Goal: Task Accomplishment & Management: Complete application form

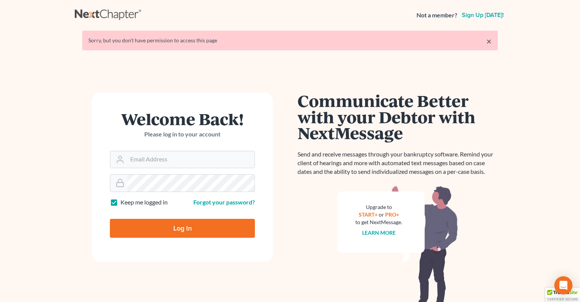
type input "[EMAIL_ADDRESS][DOMAIN_NAME]"
click at [167, 228] on input "Log In" at bounding box center [182, 228] width 145 height 19
type input "Thinking..."
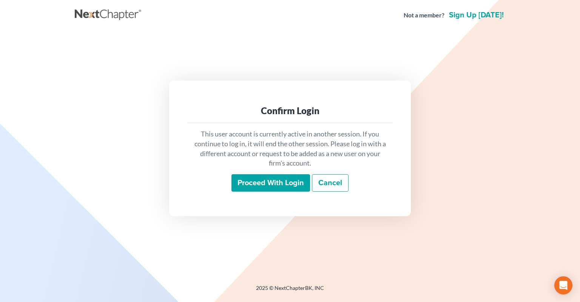
click at [258, 179] on input "Proceed with login" at bounding box center [270, 182] width 79 height 17
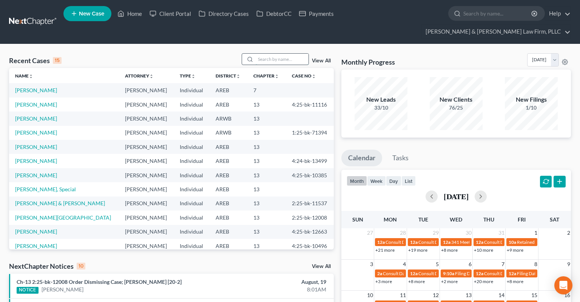
click at [259, 54] on input "search" at bounding box center [282, 59] width 53 height 11
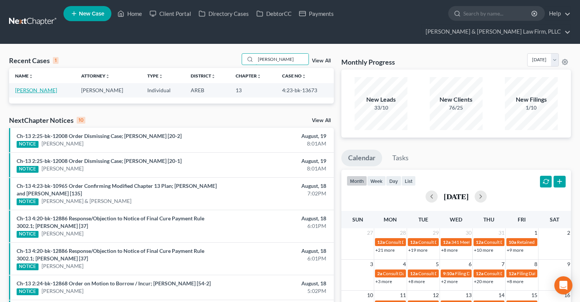
type input "[PERSON_NAME]"
click at [30, 87] on link "[PERSON_NAME]" at bounding box center [36, 90] width 42 height 6
select select "2"
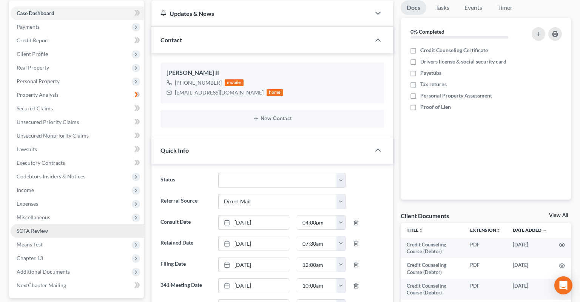
scroll to position [119, 0]
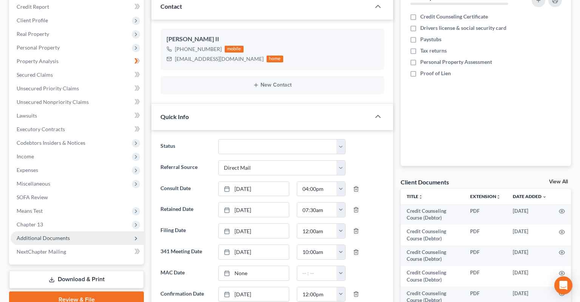
click at [65, 234] on span "Additional Documents" at bounding box center [43, 237] width 53 height 6
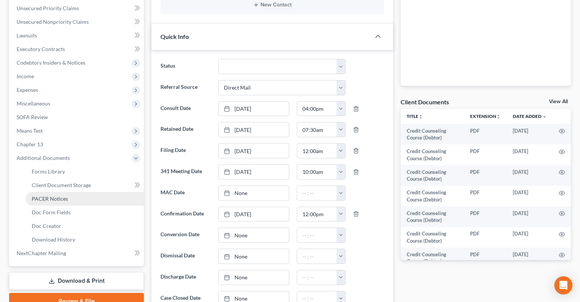
click at [79, 192] on link "PACER Notices" at bounding box center [85, 199] width 118 height 14
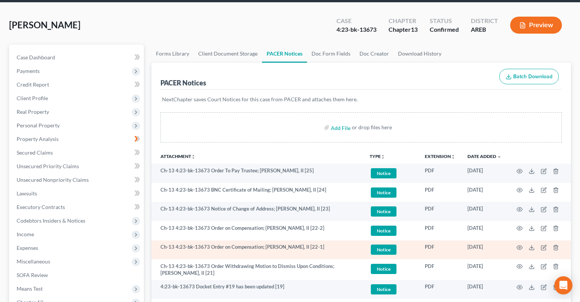
scroll to position [119, 0]
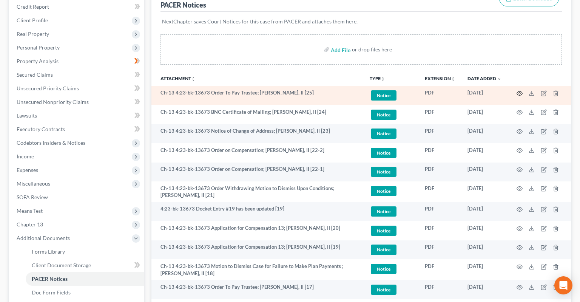
click at [519, 90] on icon "button" at bounding box center [520, 93] width 6 height 6
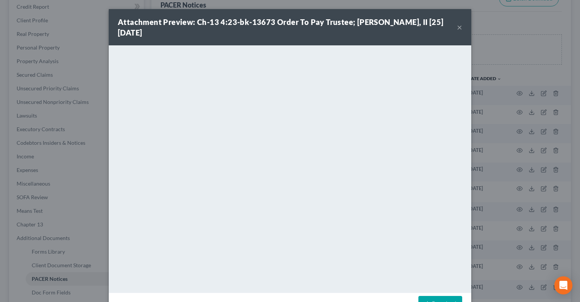
click at [458, 30] on button "×" at bounding box center [459, 27] width 5 height 9
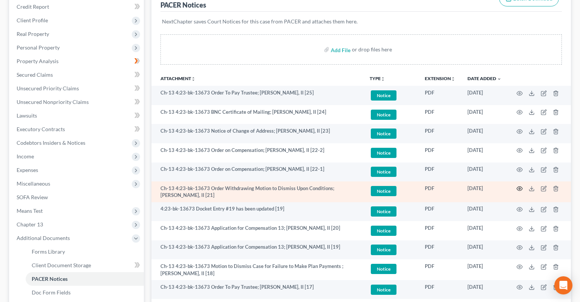
click at [521, 185] on icon "button" at bounding box center [520, 188] width 6 height 6
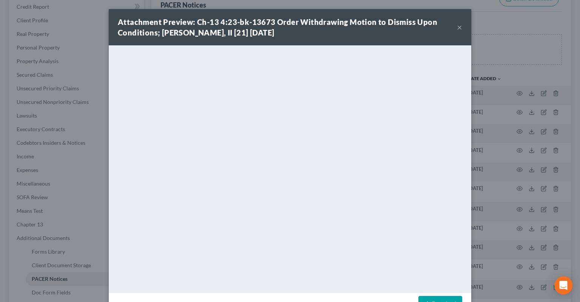
click at [458, 25] on button "×" at bounding box center [459, 27] width 5 height 9
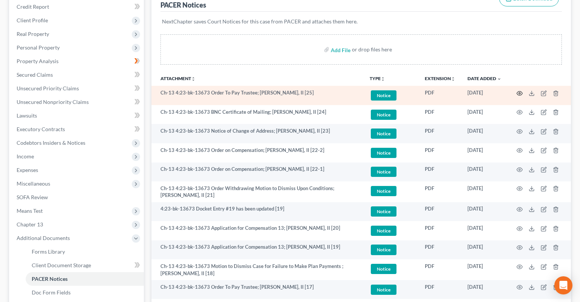
click at [520, 93] on circle "button" at bounding box center [520, 94] width 2 height 2
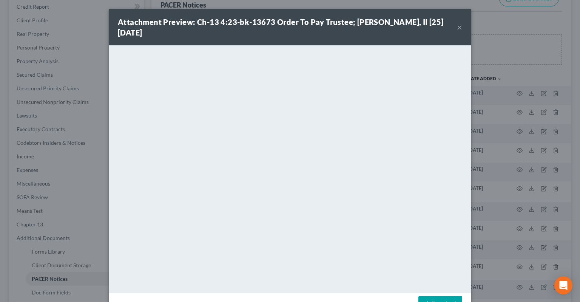
click at [460, 30] on button "×" at bounding box center [459, 27] width 5 height 9
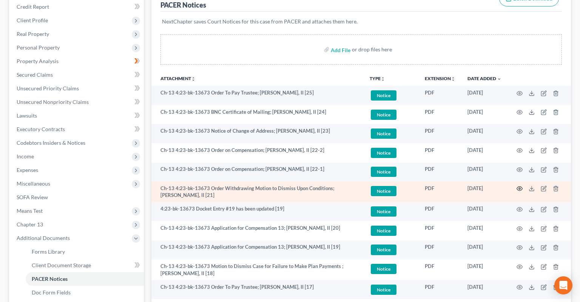
click at [520, 185] on icon "button" at bounding box center [520, 188] width 6 height 6
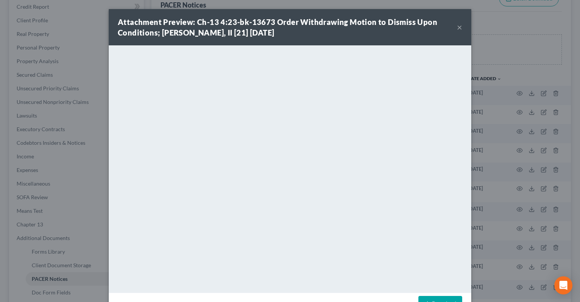
click at [458, 26] on button "×" at bounding box center [459, 27] width 5 height 9
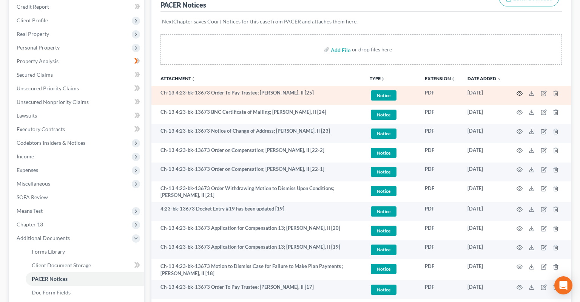
click at [521, 90] on icon "button" at bounding box center [520, 93] width 6 height 6
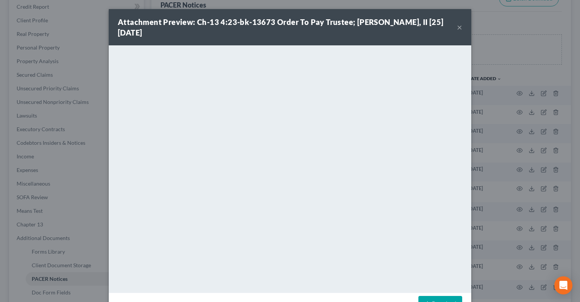
click at [458, 28] on button "×" at bounding box center [459, 27] width 5 height 9
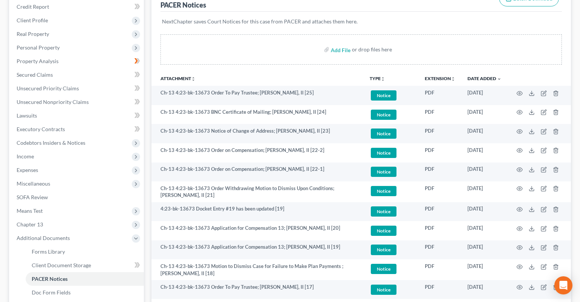
scroll to position [0, 0]
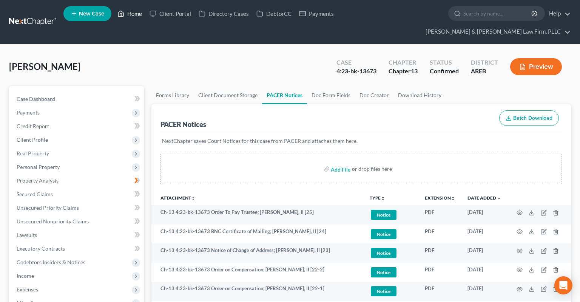
click at [130, 12] on link "Home" at bounding box center [130, 14] width 32 height 14
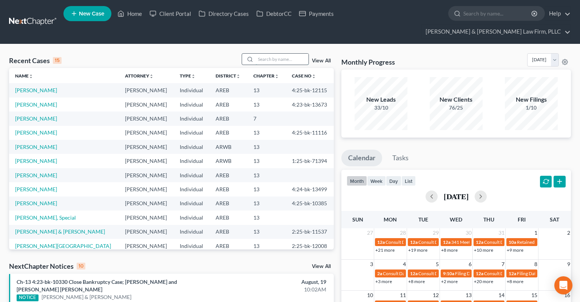
click at [273, 54] on input "search" at bounding box center [282, 59] width 53 height 11
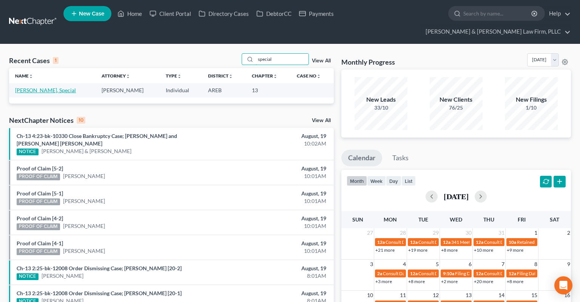
type input "special"
click at [40, 87] on link "[PERSON_NAME], Special" at bounding box center [45, 90] width 61 height 6
select select "0"
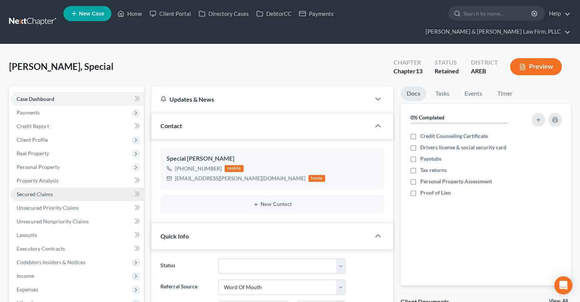
click at [81, 187] on link "Secured Claims" at bounding box center [77, 194] width 133 height 14
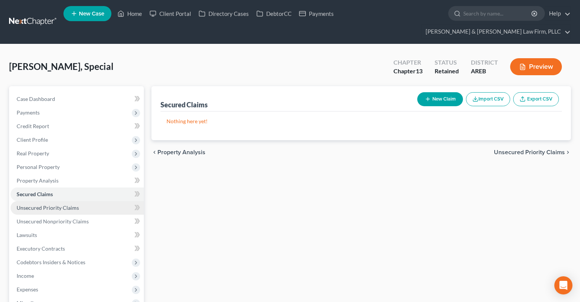
click at [82, 201] on link "Unsecured Priority Claims" at bounding box center [77, 208] width 133 height 14
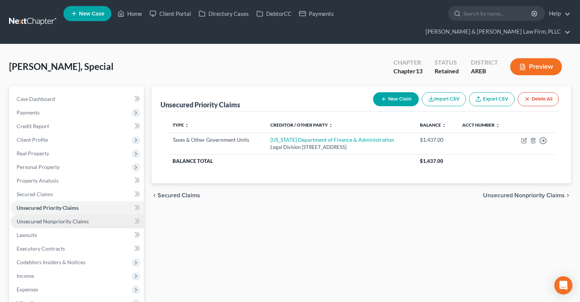
click at [84, 218] on span "Unsecured Nonpriority Claims" at bounding box center [53, 221] width 72 height 6
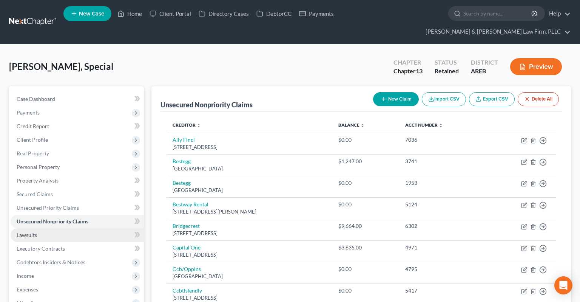
click at [73, 228] on link "Lawsuits" at bounding box center [77, 235] width 133 height 14
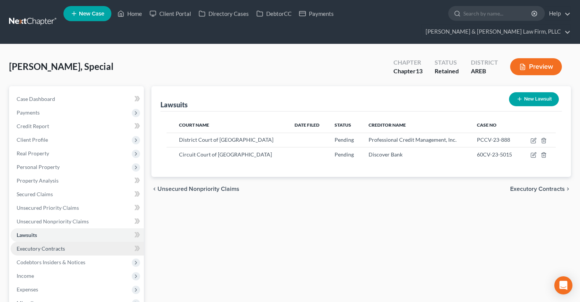
click at [75, 242] on link "Executory Contracts" at bounding box center [77, 249] width 133 height 14
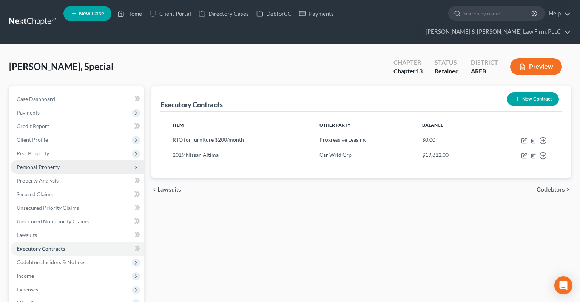
click at [69, 160] on span "Personal Property" at bounding box center [77, 167] width 133 height 14
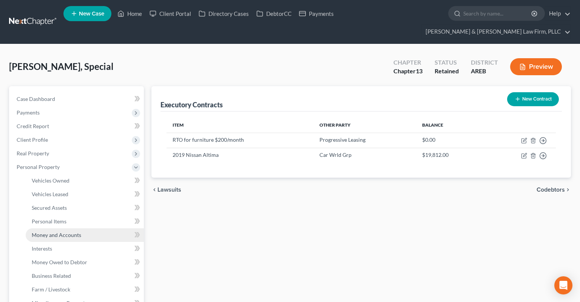
click at [75, 231] on span "Money and Accounts" at bounding box center [56, 234] width 49 height 6
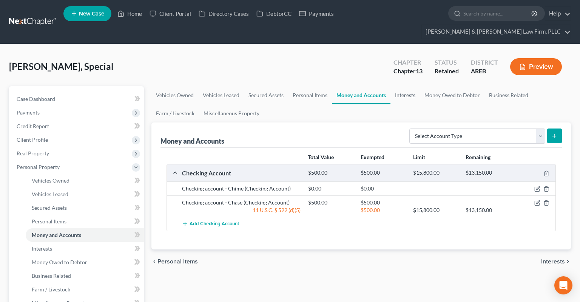
click at [410, 86] on link "Interests" at bounding box center [404, 95] width 29 height 18
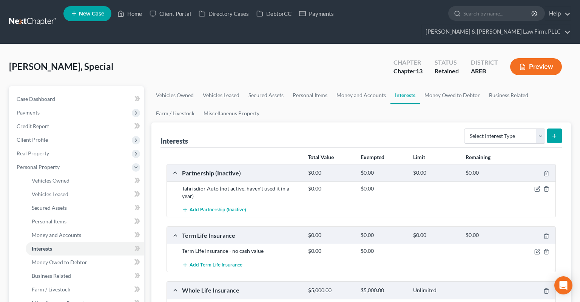
scroll to position [119, 0]
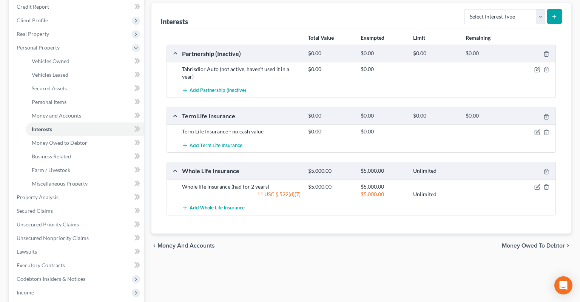
click at [348, 241] on div "Vehicles Owned Vehicles Leased Secured Assets Personal Items Money and Accounts…" at bounding box center [361, 205] width 427 height 477
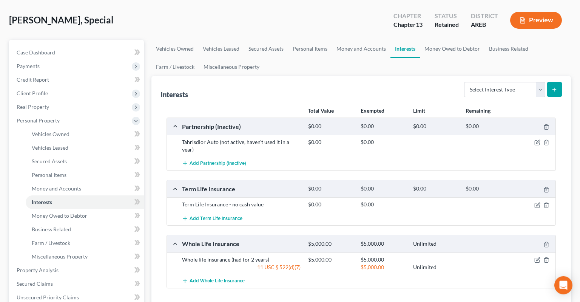
scroll to position [80, 0]
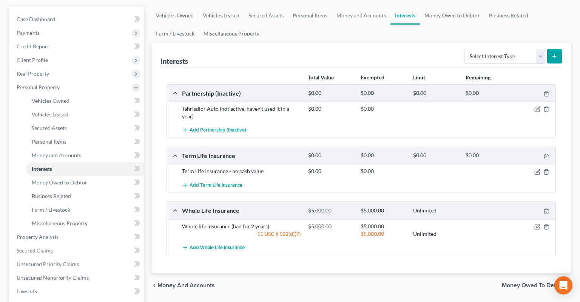
click at [332, 250] on div "Total Value Exempted Limit Remaining Partnership (Inactive) $0.00 $0.00 $0.00 $…" at bounding box center [360, 170] width 401 height 205
click at [351, 279] on div "Vehicles Owned Vehicles Leased Secured Assets Personal Items Money and Accounts…" at bounding box center [361, 244] width 427 height 477
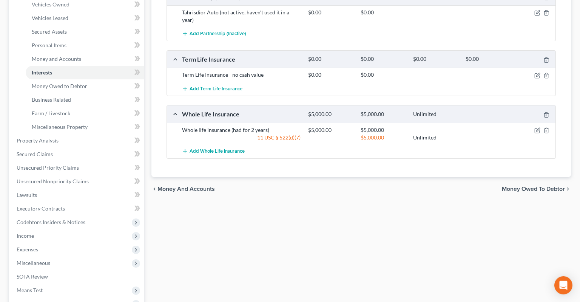
scroll to position [159, 0]
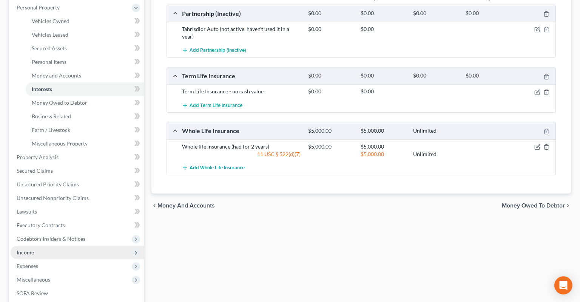
click at [57, 245] on span "Income" at bounding box center [77, 252] width 133 height 14
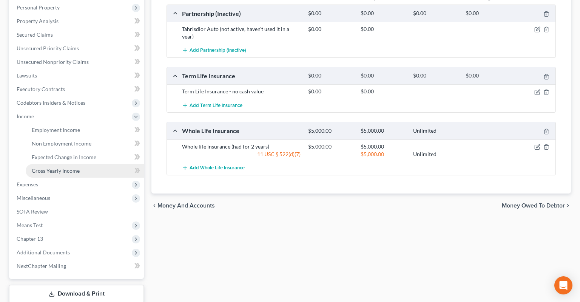
click at [79, 164] on link "Gross Yearly Income" at bounding box center [85, 171] width 118 height 14
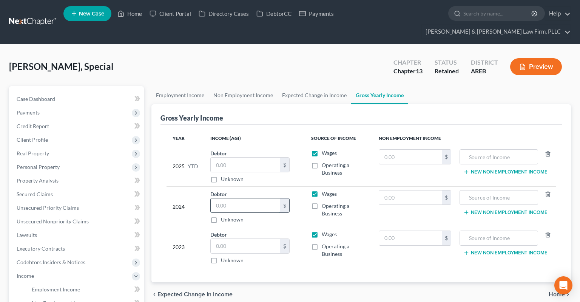
click at [261, 198] on input "text" at bounding box center [245, 205] width 69 height 14
type input "45,000"
click at [264, 239] on div "$ Unknown" at bounding box center [249, 251] width 79 height 26
click at [251, 239] on input "text" at bounding box center [245, 246] width 69 height 14
type input "45,000"
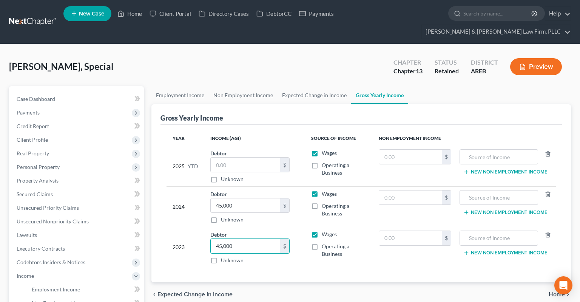
click at [287, 55] on div "[PERSON_NAME], Special Upgraded Chapter Chapter 13 Status Retained District ARE…" at bounding box center [290, 69] width 562 height 33
click at [229, 157] on input "text" at bounding box center [245, 164] width 69 height 14
type input "21,220"
click at [224, 53] on div "[PERSON_NAME], Special Upgraded Chapter Chapter 13 Status Retained District ARE…" at bounding box center [290, 69] width 562 height 33
click at [179, 86] on link "Employment Income" at bounding box center [179, 95] width 57 height 18
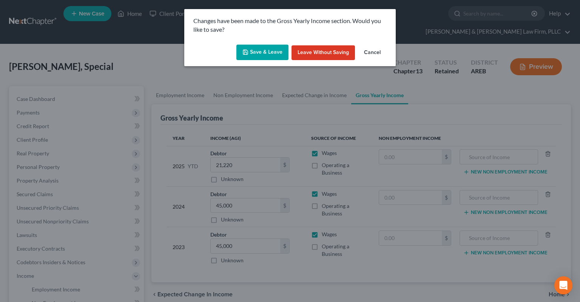
click at [271, 52] on button "Save & Leave" at bounding box center [262, 53] width 52 height 16
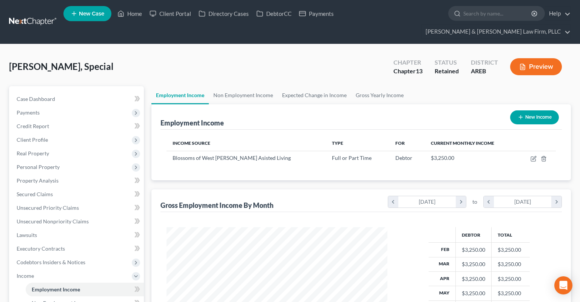
scroll to position [135, 236]
drag, startPoint x: 82, startPoint y: 128, endPoint x: 88, endPoint y: 129, distance: 5.7
click at [82, 133] on span "Client Profile" at bounding box center [77, 140] width 133 height 14
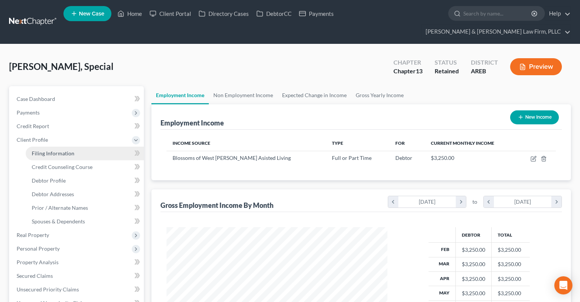
click at [83, 146] on link "Filing Information" at bounding box center [85, 153] width 118 height 14
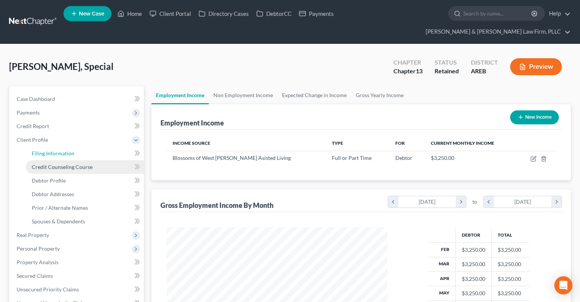
select select "1"
select select "0"
select select "3"
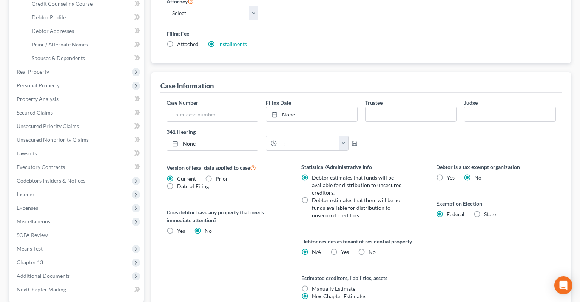
scroll to position [199, 0]
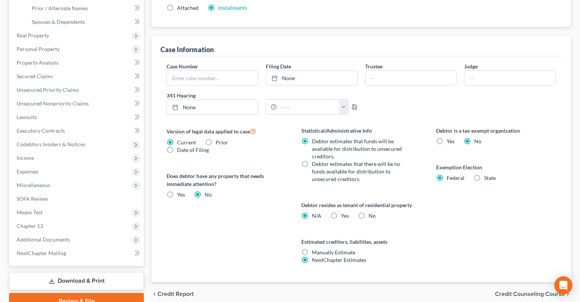
click at [341, 212] on label "Yes Yes" at bounding box center [345, 216] width 8 height 8
click at [344, 212] on input "Yes Yes" at bounding box center [346, 214] width 5 height 5
radio input "true"
radio input "false"
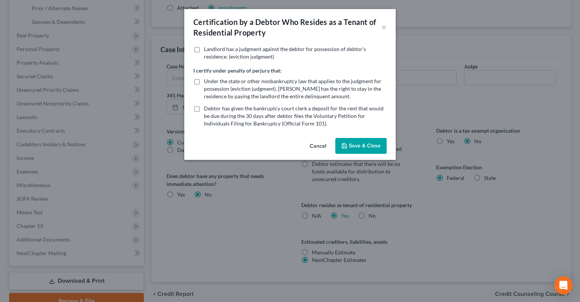
click at [395, 213] on div "Certification by a Debtor Who Resides as a Tenant of Residential Property × Lan…" at bounding box center [290, 151] width 580 height 302
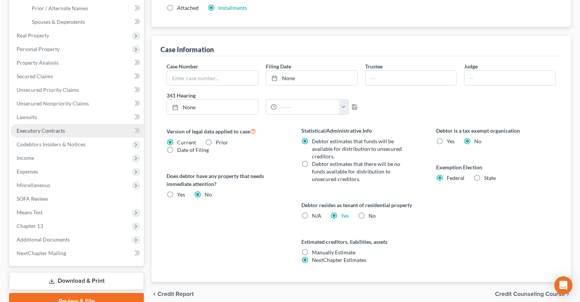
click at [72, 124] on link "Executory Contracts" at bounding box center [77, 131] width 133 height 14
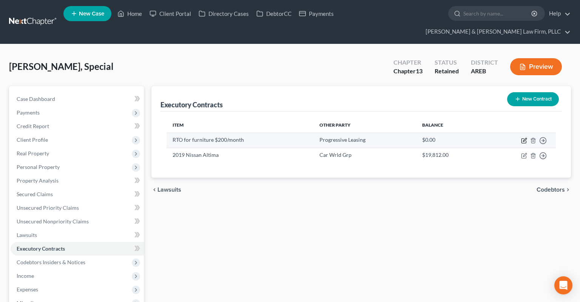
click at [523, 137] on icon "button" at bounding box center [524, 140] width 6 height 6
select select "0"
select select "46"
select select "0"
select select "2"
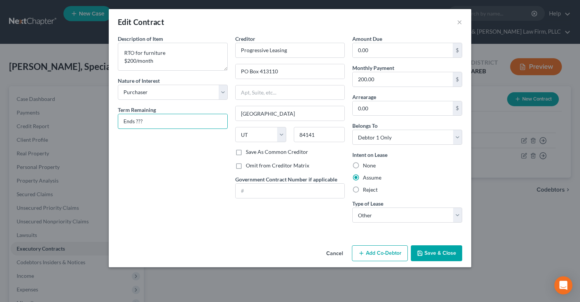
drag, startPoint x: 161, startPoint y: 124, endPoint x: 81, endPoint y: 115, distance: 80.6
click at [118, 116] on input "Ends ???" at bounding box center [172, 121] width 109 height 14
type input "[DATE]"
click at [423, 253] on icon "button" at bounding box center [420, 253] width 6 height 6
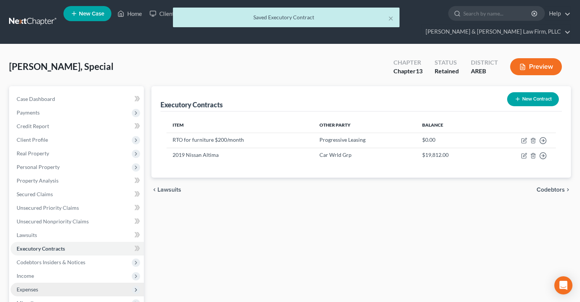
click at [69, 282] on span "Expenses" at bounding box center [77, 289] width 133 height 14
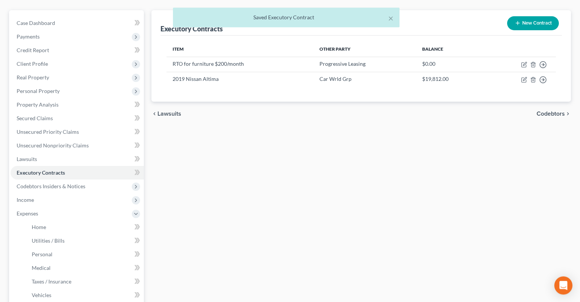
scroll to position [119, 0]
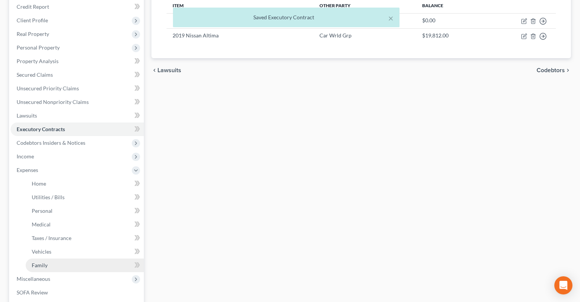
click at [69, 258] on link "Family" at bounding box center [85, 265] width 118 height 14
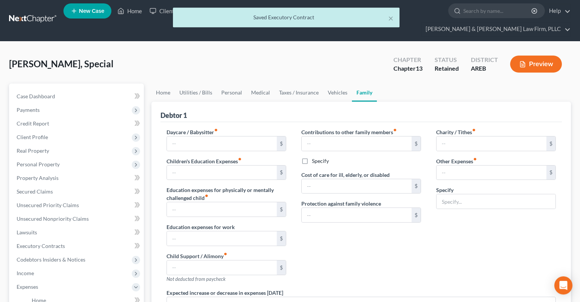
type input "0.00"
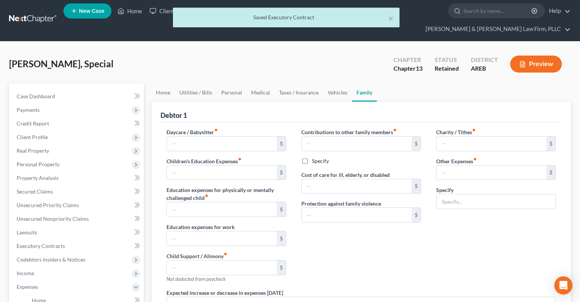
type input "0.00"
type input "200.00"
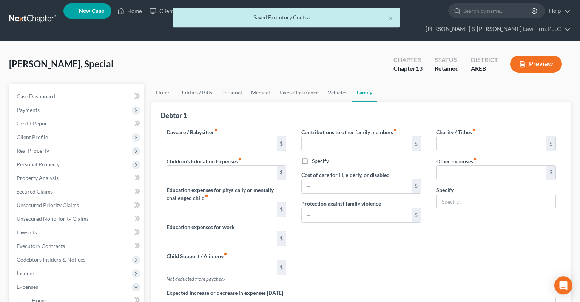
type input "RTO for Furniture"
radio input "true"
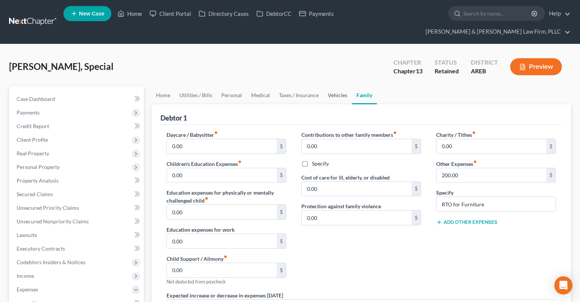
click at [331, 86] on link "Vehicles" at bounding box center [337, 95] width 29 height 18
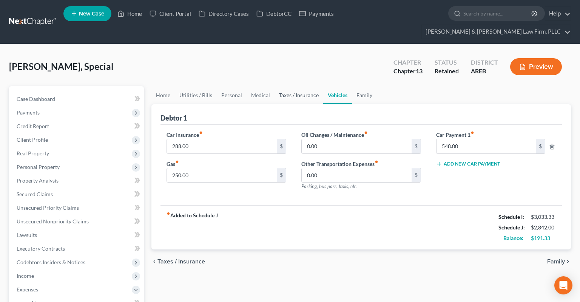
click at [293, 86] on link "Taxes / Insurance" at bounding box center [298, 95] width 49 height 18
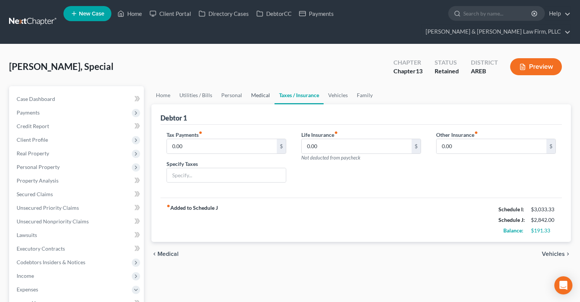
click at [270, 86] on link "Medical" at bounding box center [261, 95] width 28 height 18
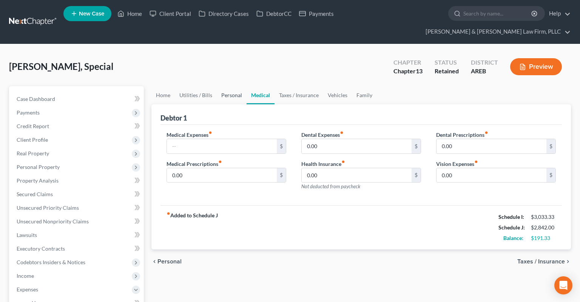
click at [220, 86] on link "Personal" at bounding box center [232, 95] width 30 height 18
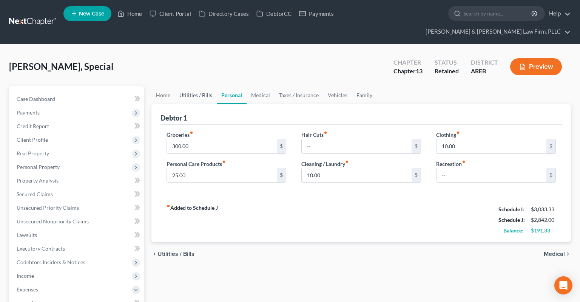
click at [188, 86] on link "Utilities / Bills" at bounding box center [196, 95] width 42 height 18
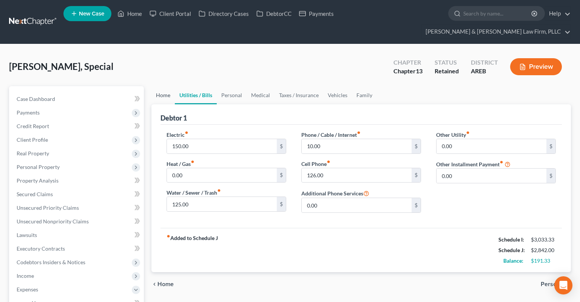
click at [168, 86] on link "Home" at bounding box center [162, 95] width 23 height 18
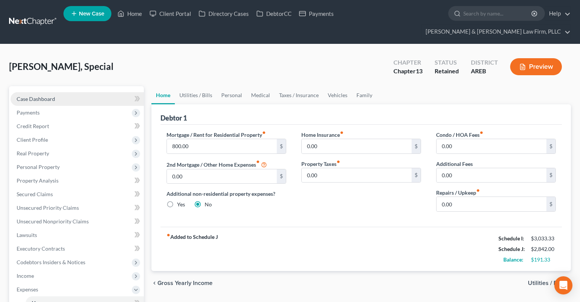
click at [87, 92] on link "Case Dashboard" at bounding box center [77, 99] width 133 height 14
select select "0"
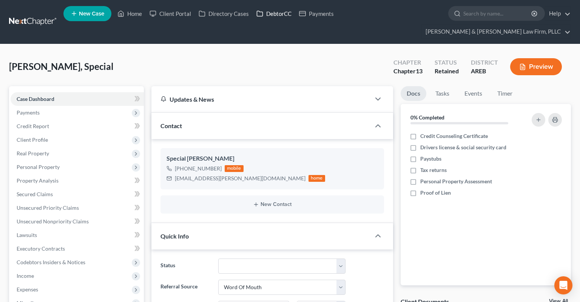
click at [275, 16] on link "DebtorCC" at bounding box center [274, 14] width 43 height 14
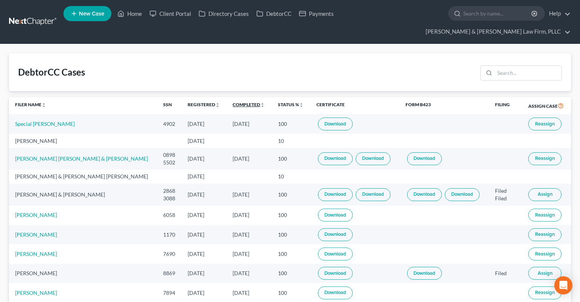
click at [233, 102] on link "Completed unfold_more expand_more expand_less" at bounding box center [249, 105] width 32 height 6
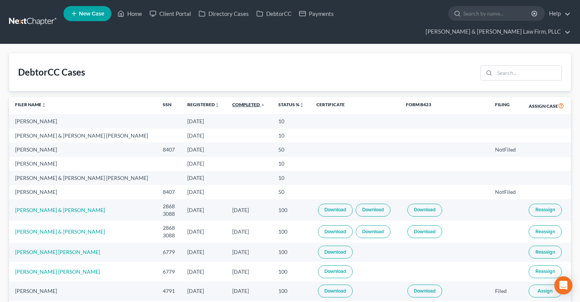
click at [232, 102] on link "Completed unfold_more expand_more expand_less" at bounding box center [248, 105] width 33 height 6
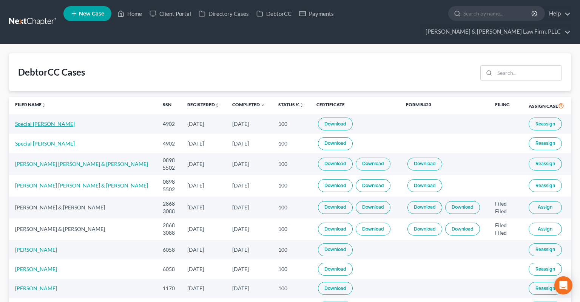
click at [23, 120] on link "Special [PERSON_NAME]" at bounding box center [45, 123] width 60 height 6
select select "0"
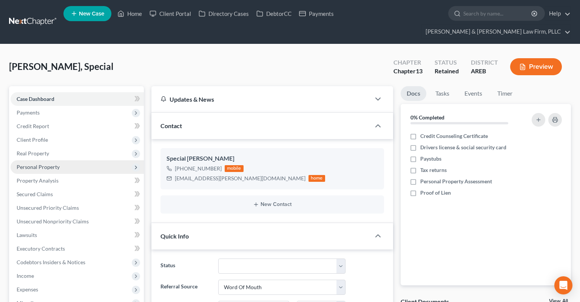
scroll to position [199, 0]
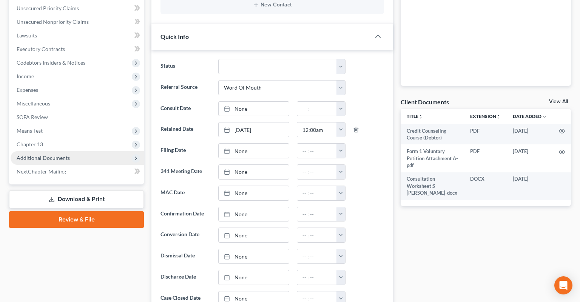
click at [71, 151] on span "Additional Documents" at bounding box center [77, 158] width 133 height 14
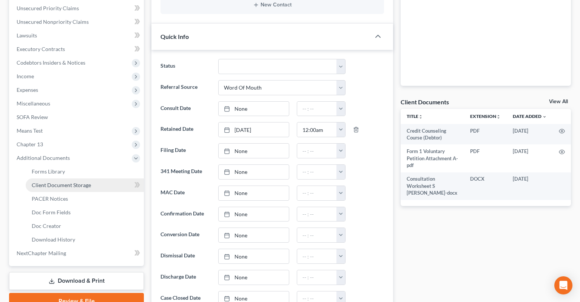
click at [91, 178] on link "Client Document Storage" at bounding box center [85, 185] width 118 height 14
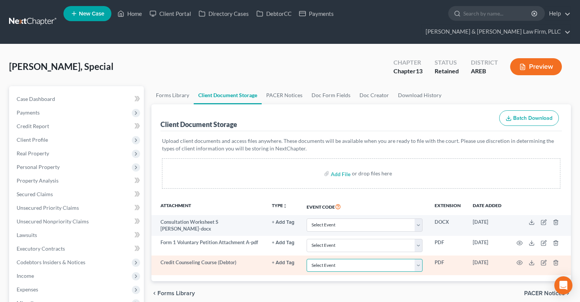
click at [307, 259] on select "Select Event Certificate of Credit Counseling - Debtor Certificate of Credit Co…" at bounding box center [365, 265] width 116 height 13
select select "0"
click option "Certificate of Credit Counseling - Debtor" at bounding box center [0, 0] width 0 height 0
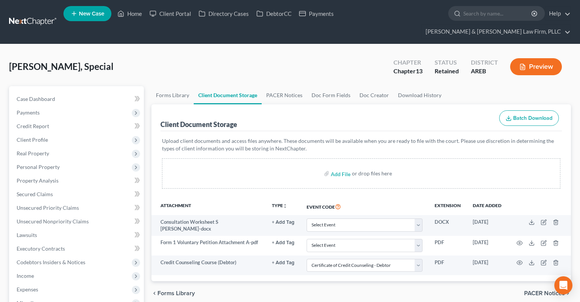
click at [306, 61] on div "[PERSON_NAME], Special Upgraded Chapter Chapter 13 Status Retained District ARE…" at bounding box center [290, 69] width 562 height 33
click at [76, 92] on link "Case Dashboard" at bounding box center [77, 99] width 133 height 14
select select "0"
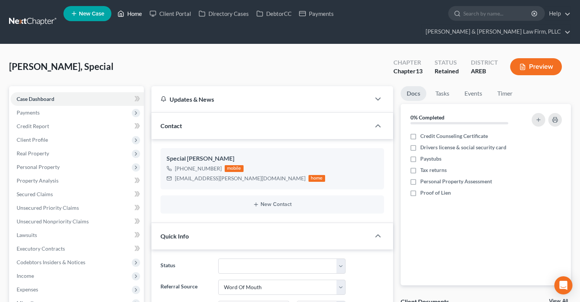
click at [130, 9] on link "Home" at bounding box center [130, 14] width 32 height 14
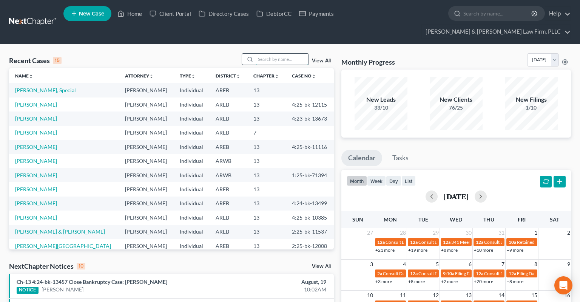
click at [276, 54] on input "search" at bounding box center [282, 59] width 53 height 11
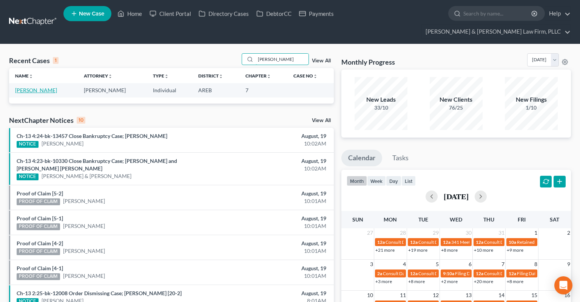
type input "[PERSON_NAME]"
click at [36, 87] on link "[PERSON_NAME]" at bounding box center [36, 90] width 42 height 6
select select "6"
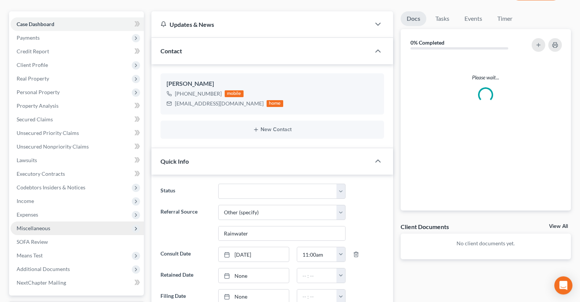
scroll to position [159, 0]
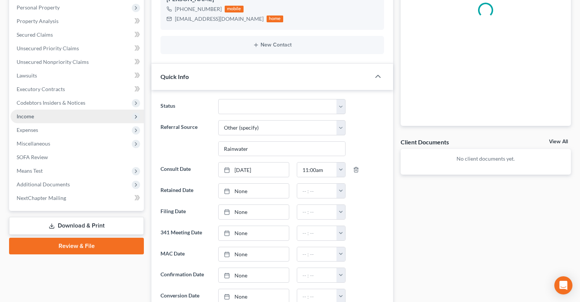
click at [76, 109] on span "Income" at bounding box center [77, 116] width 133 height 14
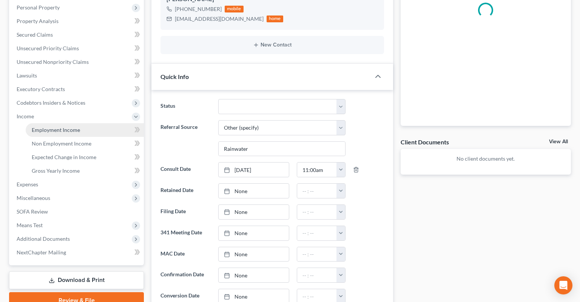
click at [91, 123] on link "Employment Income" at bounding box center [85, 130] width 118 height 14
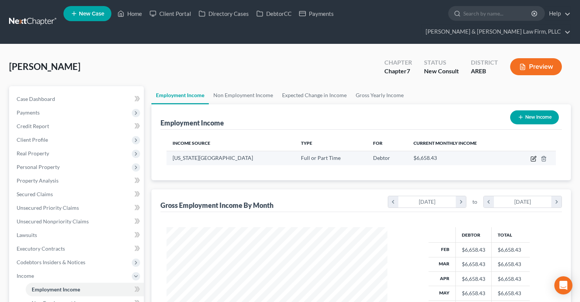
click at [535, 157] on icon "button" at bounding box center [533, 159] width 5 height 5
select select "0"
select select "2"
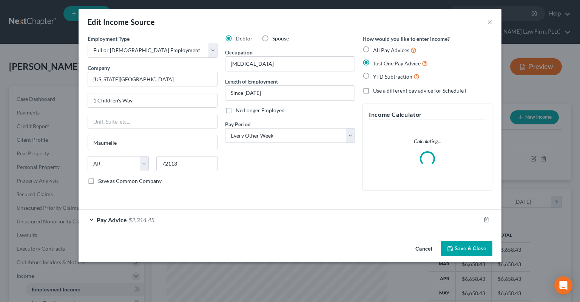
click at [171, 219] on div "Pay Advice $2,314.45" at bounding box center [280, 220] width 402 height 20
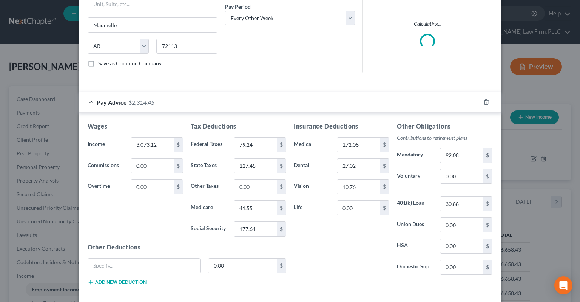
scroll to position [152, 0]
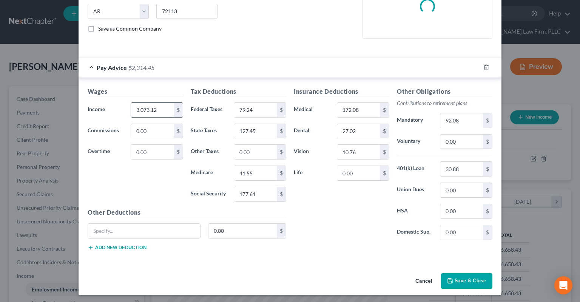
click at [158, 114] on input "3,073.12" at bounding box center [152, 110] width 43 height 14
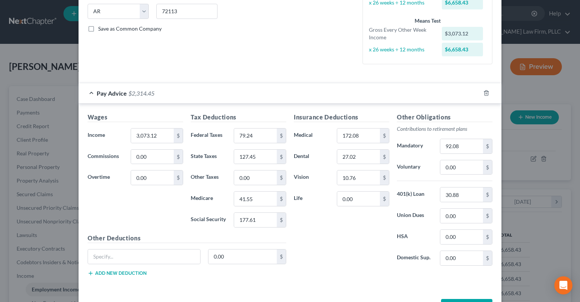
drag, startPoint x: 461, startPoint y: 142, endPoint x: 419, endPoint y: 146, distance: 42.0
click at [440, 145] on input "92.08" at bounding box center [461, 146] width 43 height 14
drag, startPoint x: 459, startPoint y: 146, endPoint x: 399, endPoint y: 154, distance: 59.9
click at [440, 153] on input "92.08" at bounding box center [461, 146] width 43 height 14
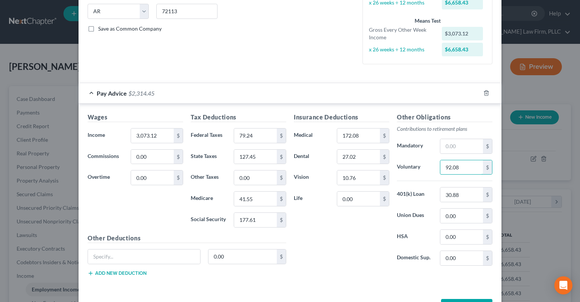
type input "92.08"
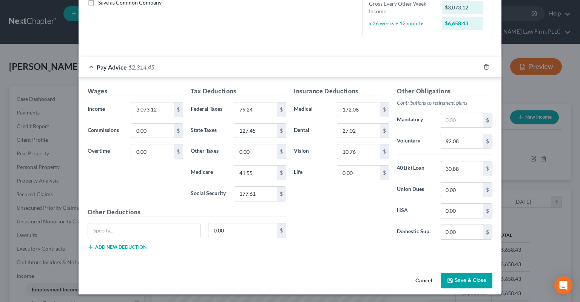
click at [469, 279] on button "Save & Close" at bounding box center [466, 281] width 51 height 16
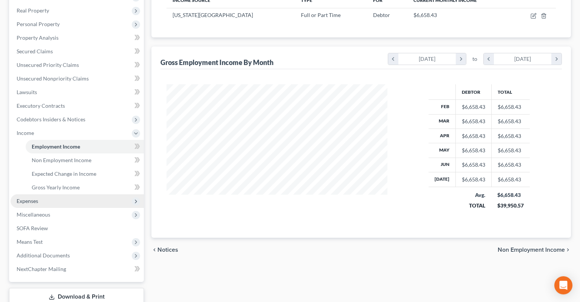
scroll to position [159, 0]
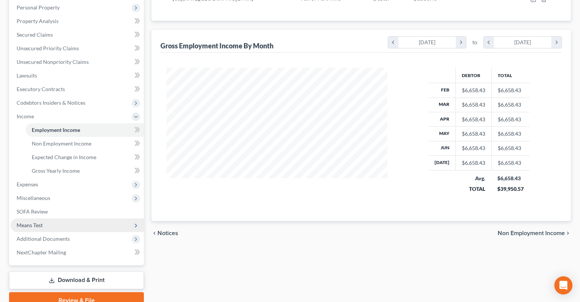
click at [49, 218] on span "Means Test" at bounding box center [77, 225] width 133 height 14
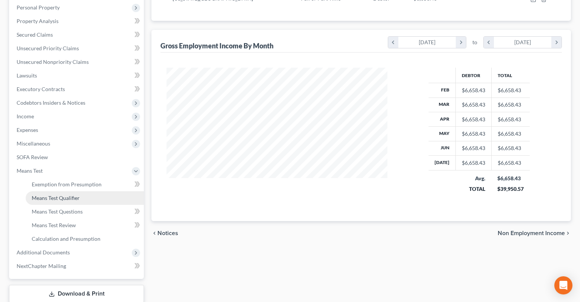
click at [66, 194] on span "Means Test Qualifier" at bounding box center [56, 197] width 48 height 6
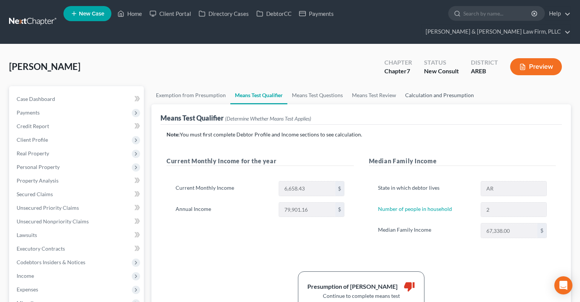
click at [429, 86] on link "Calculation and Presumption" at bounding box center [440, 95] width 78 height 18
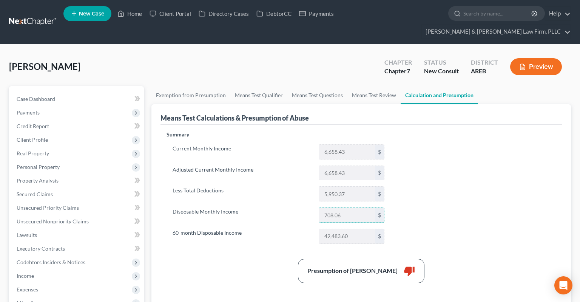
drag, startPoint x: 319, startPoint y: 206, endPoint x: 310, endPoint y: 202, distance: 10.0
click at [319, 208] on input "708.06" at bounding box center [347, 215] width 56 height 14
click at [424, 190] on div "Summary Current Monthly Income 6,658.43 $ Adjusted Current Monthly Income 6,658…" at bounding box center [361, 246] width 397 height 230
click at [257, 86] on link "Means Test Qualifier" at bounding box center [258, 95] width 57 height 18
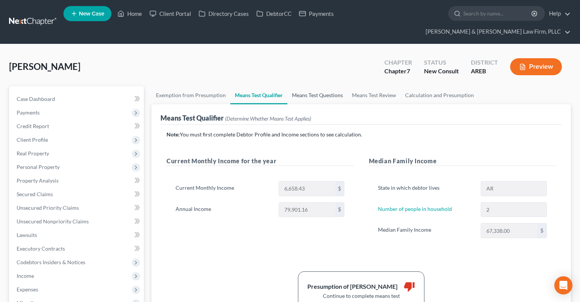
click at [331, 86] on link "Means Test Questions" at bounding box center [317, 95] width 60 height 18
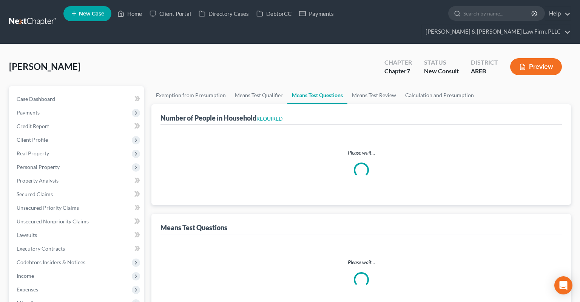
select select "1"
select select "60"
select select "2"
select select "0"
select select "1"
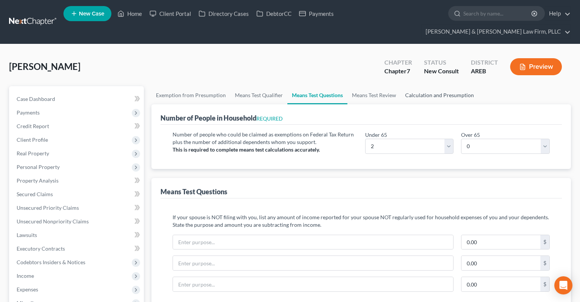
click at [419, 86] on link "Calculation and Presumption" at bounding box center [440, 95] width 78 height 18
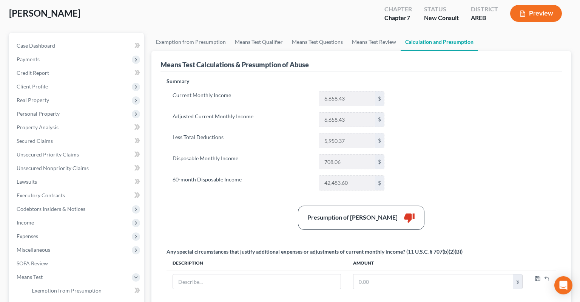
scroll to position [80, 0]
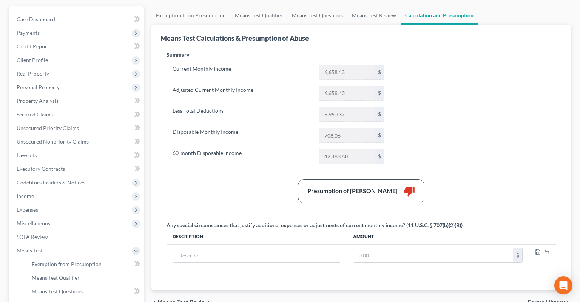
drag, startPoint x: 347, startPoint y: 142, endPoint x: 318, endPoint y: 141, distance: 28.7
click at [319, 149] on input "42,483.60" at bounding box center [347, 156] width 56 height 14
click at [46, 189] on span "Income" at bounding box center [77, 196] width 133 height 14
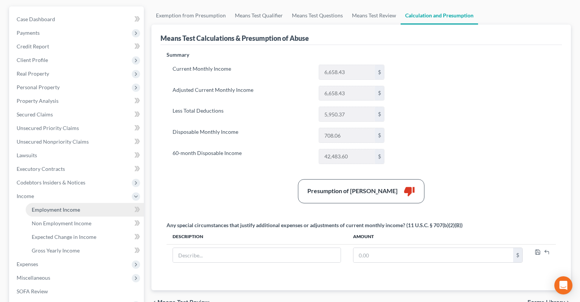
click at [48, 206] on span "Employment Income" at bounding box center [56, 209] width 48 height 6
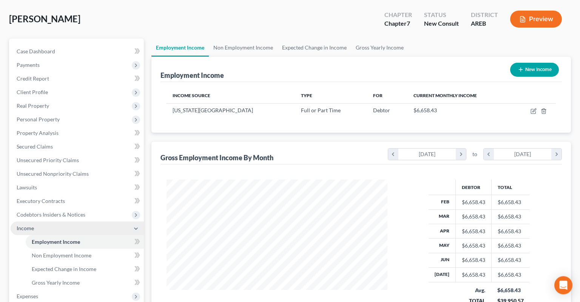
scroll to position [80, 0]
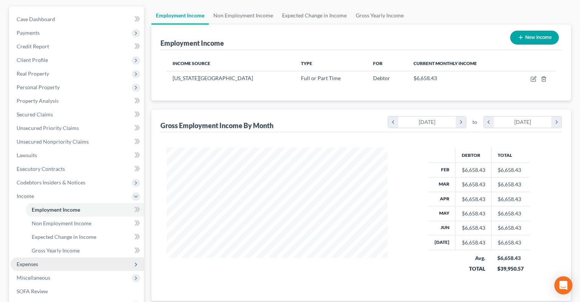
drag, startPoint x: 46, startPoint y: 253, endPoint x: 50, endPoint y: 245, distance: 8.8
click at [46, 257] on span "Expenses" at bounding box center [77, 264] width 133 height 14
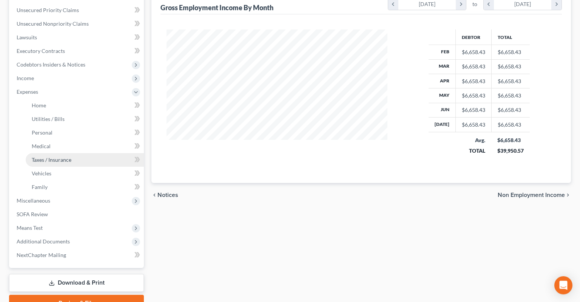
scroll to position [199, 0]
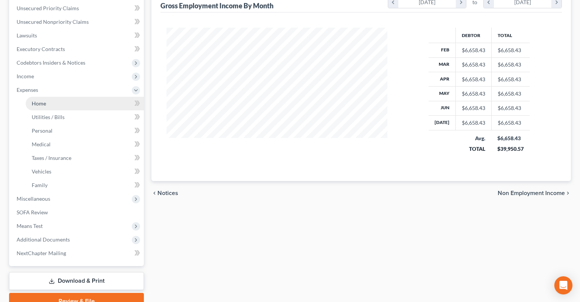
click at [66, 97] on link "Home" at bounding box center [85, 104] width 118 height 14
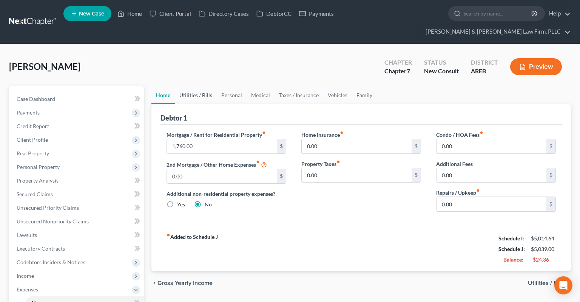
click at [195, 86] on link "Utilities / Bills" at bounding box center [196, 95] width 42 height 18
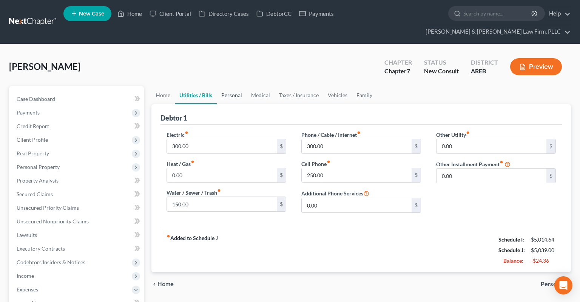
click at [230, 86] on link "Personal" at bounding box center [232, 95] width 30 height 18
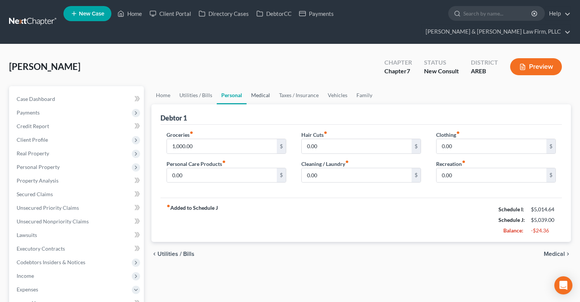
click at [252, 86] on link "Medical" at bounding box center [261, 95] width 28 height 18
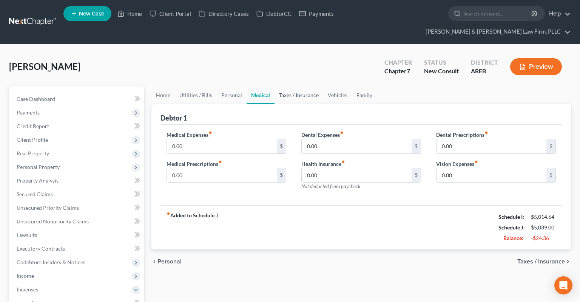
click at [285, 86] on link "Taxes / Insurance" at bounding box center [298, 95] width 49 height 18
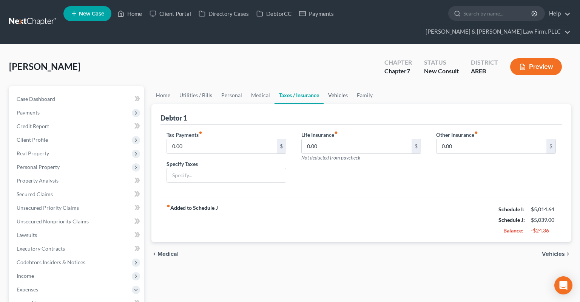
click at [334, 88] on link "Vehicles" at bounding box center [338, 95] width 29 height 18
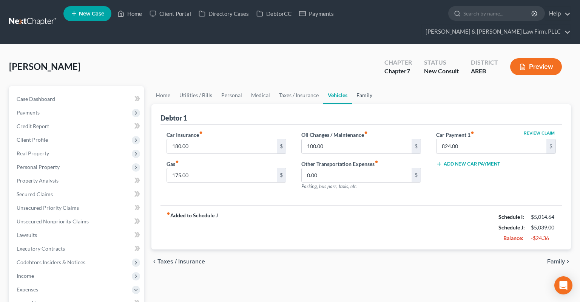
click at [375, 86] on ul "Home Utilities / Bills Personal Medical Taxes / Insurance Vehicles Family" at bounding box center [360, 95] width 419 height 18
click at [364, 86] on link "Family" at bounding box center [364, 95] width 25 height 18
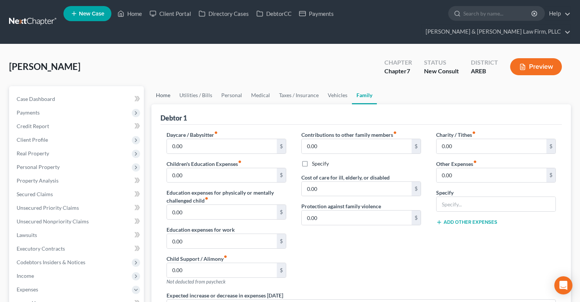
click at [166, 86] on link "Home" at bounding box center [162, 95] width 23 height 18
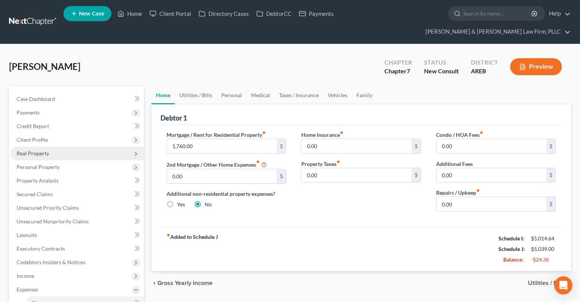
click at [74, 146] on span "Real Property" at bounding box center [77, 153] width 133 height 14
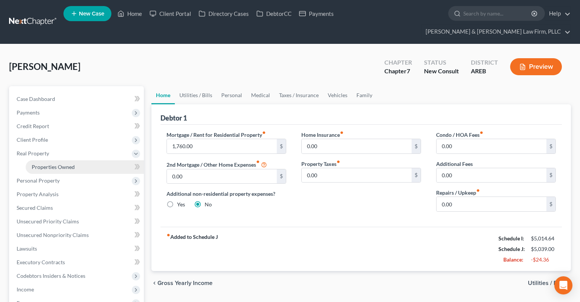
click at [78, 160] on link "Properties Owned" at bounding box center [85, 167] width 118 height 14
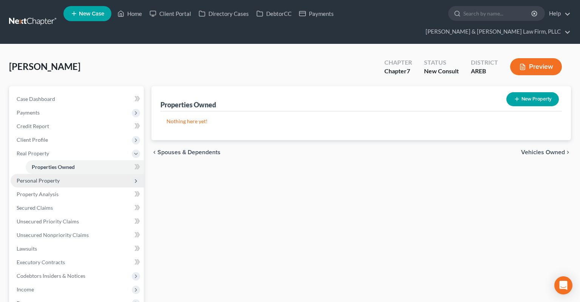
click at [67, 174] on span "Personal Property" at bounding box center [77, 181] width 133 height 14
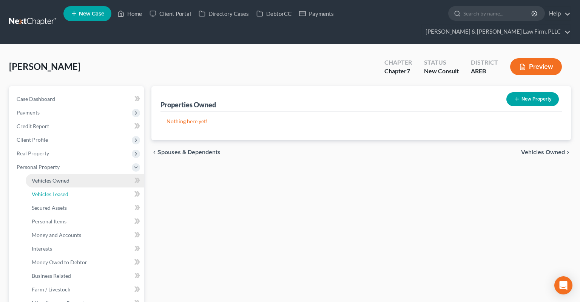
click at [68, 187] on link "Vehicles Leased" at bounding box center [85, 194] width 118 height 14
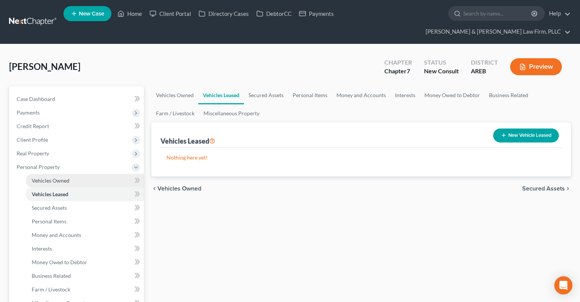
click at [70, 174] on link "Vehicles Owned" at bounding box center [85, 181] width 118 height 14
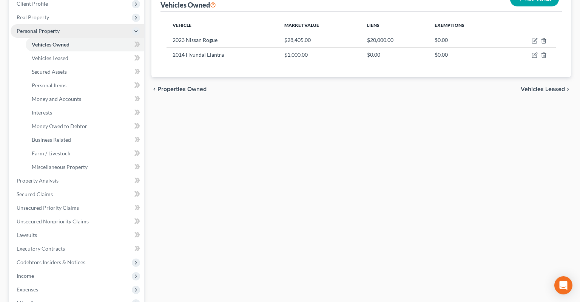
scroll to position [239, 0]
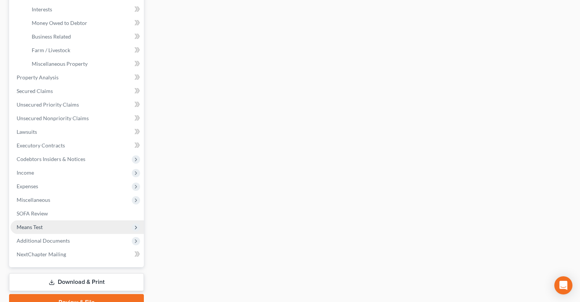
click at [60, 220] on span "Means Test" at bounding box center [77, 227] width 133 height 14
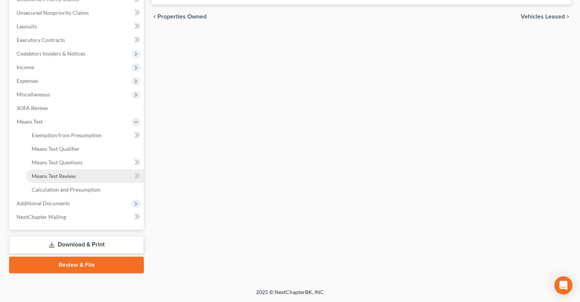
scroll to position [193, 0]
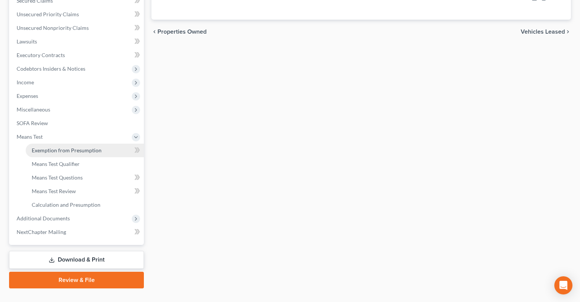
click at [70, 147] on span "Exemption from Presumption" at bounding box center [67, 150] width 70 height 6
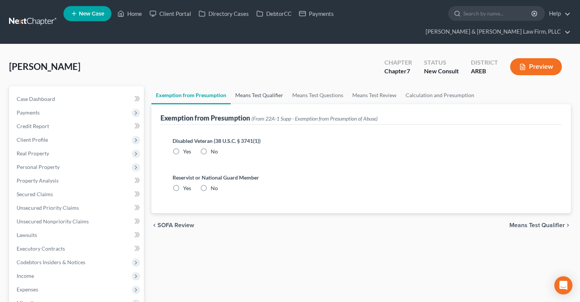
drag, startPoint x: 264, startPoint y: 82, endPoint x: 259, endPoint y: 83, distance: 5.5
click at [264, 86] on link "Means Test Qualifier" at bounding box center [259, 95] width 57 height 18
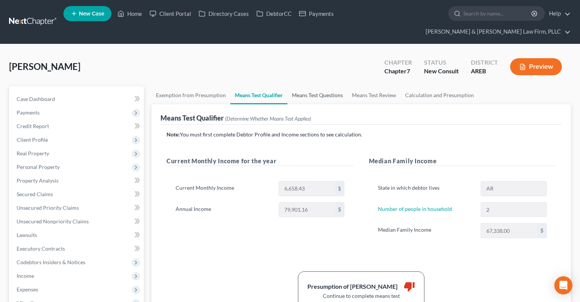
drag, startPoint x: 321, startPoint y: 79, endPoint x: 317, endPoint y: 78, distance: 3.8
click at [321, 86] on link "Means Test Questions" at bounding box center [317, 95] width 60 height 18
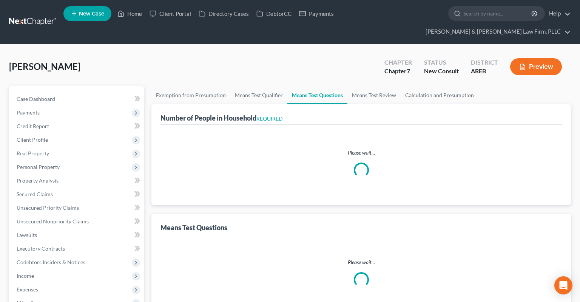
select select "1"
select select "60"
select select "2"
select select "0"
select select "1"
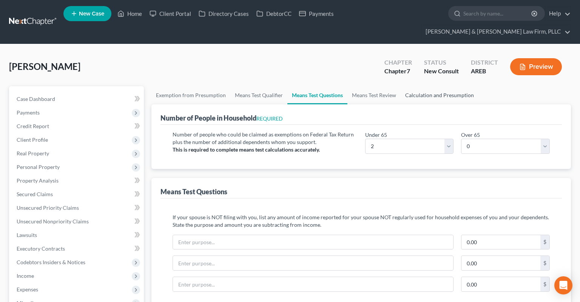
click at [421, 86] on link "Calculation and Presumption" at bounding box center [440, 95] width 78 height 18
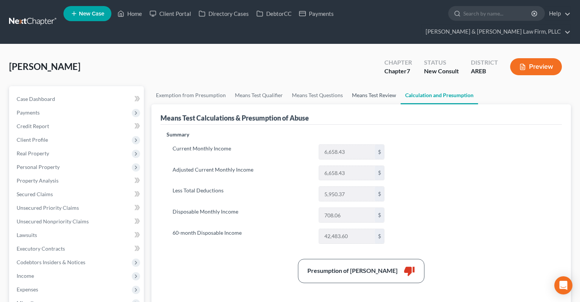
click at [361, 88] on link "Means Test Review" at bounding box center [373, 95] width 53 height 18
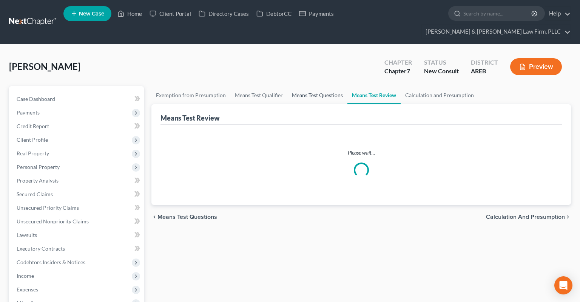
click at [305, 86] on link "Means Test Questions" at bounding box center [317, 95] width 60 height 18
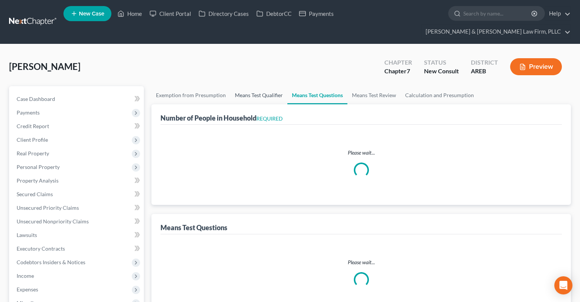
select select "1"
select select "60"
select select "2"
select select "0"
select select "1"
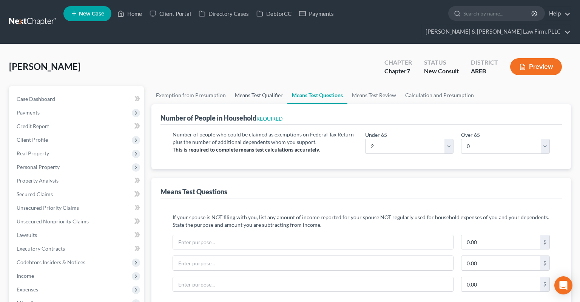
click at [270, 86] on link "Means Test Qualifier" at bounding box center [258, 95] width 57 height 18
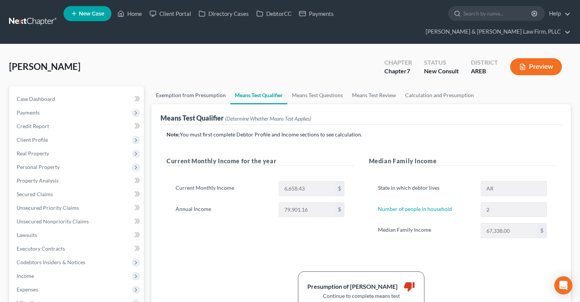
click at [202, 86] on link "Exemption from Presumption" at bounding box center [190, 95] width 79 height 18
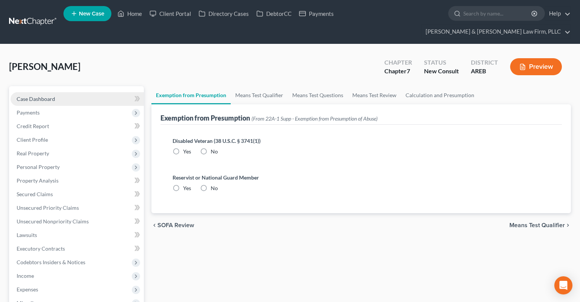
click at [73, 92] on link "Case Dashboard" at bounding box center [77, 99] width 133 height 14
select select "6"
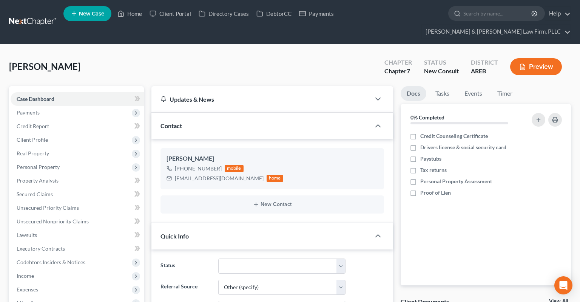
click at [308, 57] on div "[PERSON_NAME] Upgraded Chapter Chapter 7 Status New Consult District AREB Previ…" at bounding box center [290, 69] width 562 height 33
click at [313, 54] on div "[PERSON_NAME] Upgraded Chapter Chapter 7 Status New Consult District AREB Previ…" at bounding box center [290, 69] width 562 height 33
click at [309, 57] on div "[PERSON_NAME] Upgraded Chapter Chapter 7 Status New Consult District AREB Previ…" at bounding box center [290, 69] width 562 height 33
click at [131, 18] on link "Home" at bounding box center [130, 14] width 32 height 14
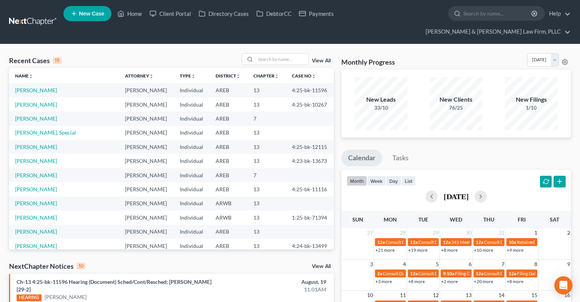
click at [102, 12] on span "New Case" at bounding box center [91, 14] width 25 height 6
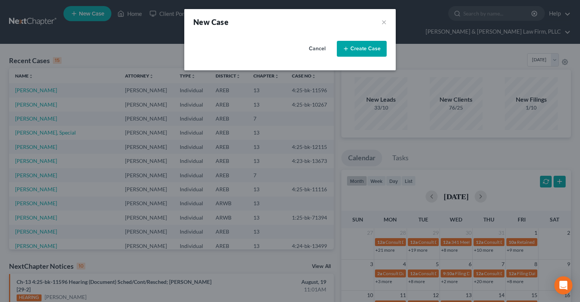
select select "5"
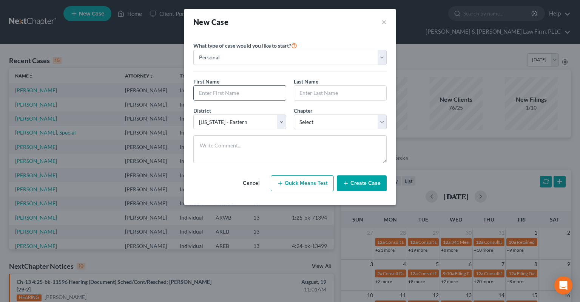
click at [240, 93] on input "text" at bounding box center [240, 93] width 92 height 14
type input "[PERSON_NAME]"
select select "0"
click option "7" at bounding box center [0, 0] width 0 height 0
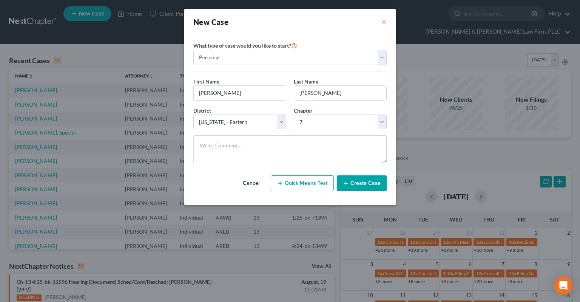
click at [360, 187] on button "Create Case" at bounding box center [362, 183] width 50 height 16
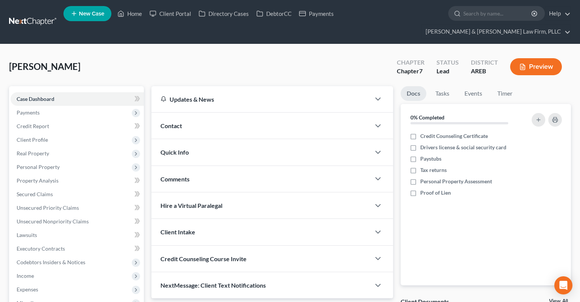
click at [177, 122] on span "Contact" at bounding box center [171, 125] width 22 height 7
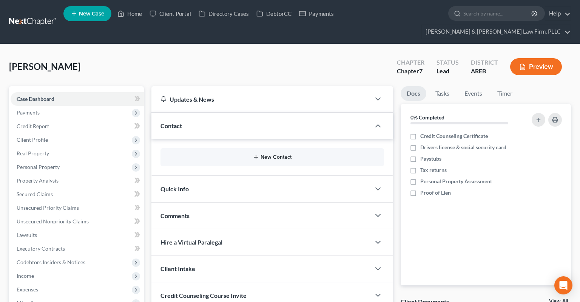
click at [288, 154] on button "New Contact" at bounding box center [272, 157] width 211 height 6
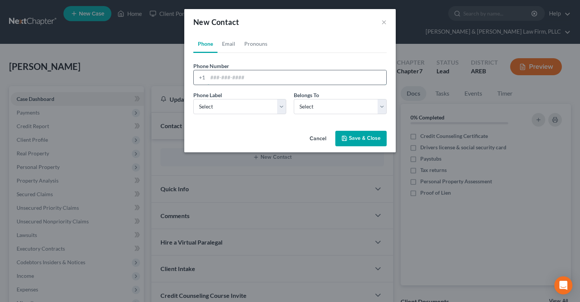
click at [243, 77] on input "tel" at bounding box center [297, 77] width 179 height 14
paste input "[PHONE_NUMBER]"
type input "[PHONE_NUMBER]"
click at [193, 99] on select "Select Mobile Home Work Other" at bounding box center [239, 106] width 93 height 15
select select "0"
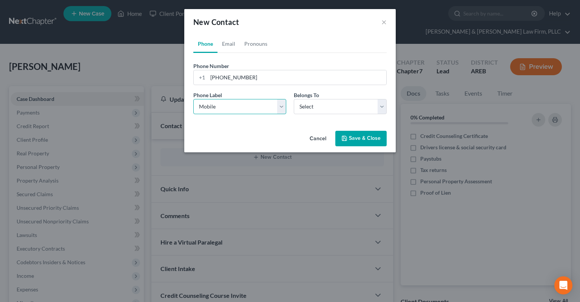
click option "Mobile" at bounding box center [0, 0] width 0 height 0
click at [294, 99] on select "Select Client Other" at bounding box center [340, 106] width 93 height 15
select select "0"
click option "Client" at bounding box center [0, 0] width 0 height 0
select select "0"
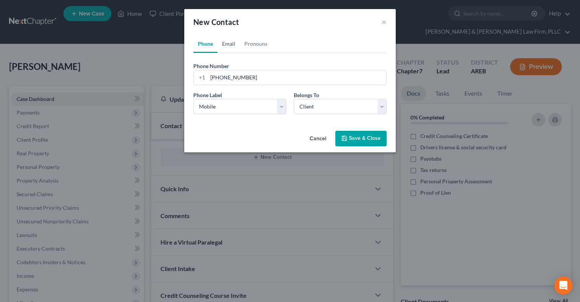
click at [228, 46] on link "Email" at bounding box center [228, 44] width 22 height 18
click at [229, 83] on input "email" at bounding box center [297, 77] width 179 height 14
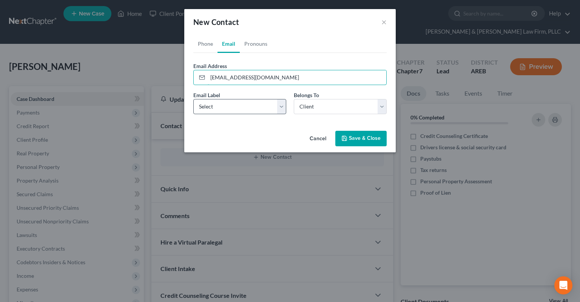
type input "[EMAIL_ADDRESS][DOMAIN_NAME]"
click at [193, 99] on select "Select Home Work Other" at bounding box center [239, 106] width 93 height 15
select select "0"
click option "Home" at bounding box center [0, 0] width 0 height 0
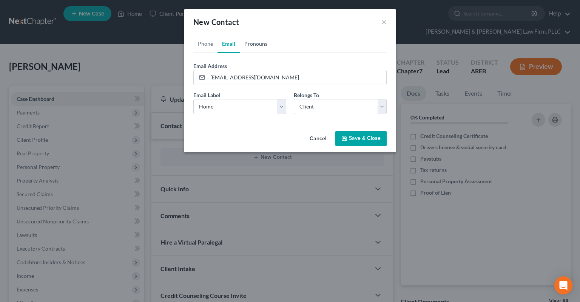
click at [261, 43] on link "Pronouns" at bounding box center [256, 44] width 32 height 18
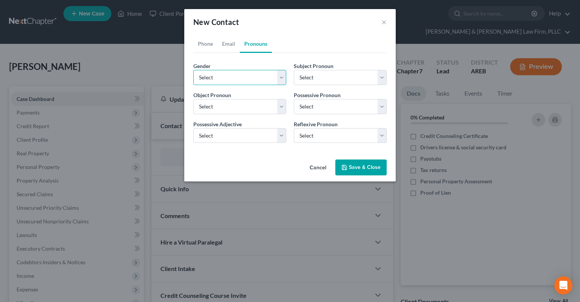
click at [193, 70] on select "Select [DEMOGRAPHIC_DATA] [DEMOGRAPHIC_DATA] [DEMOGRAPHIC_DATA] More Than One P…" at bounding box center [239, 77] width 93 height 15
select select "1"
click option "[DEMOGRAPHIC_DATA]" at bounding box center [0, 0] width 0 height 0
select select "1"
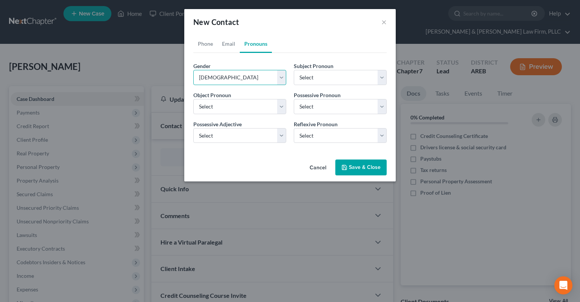
select select "1"
click at [352, 167] on button "Save & Close" at bounding box center [360, 167] width 51 height 16
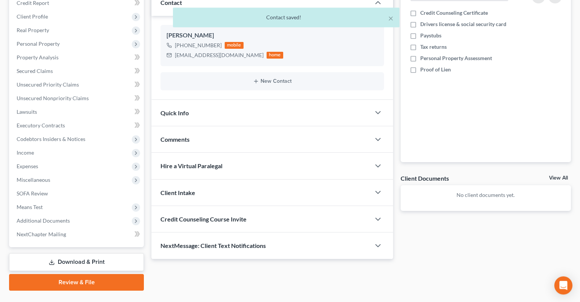
scroll to position [126, 0]
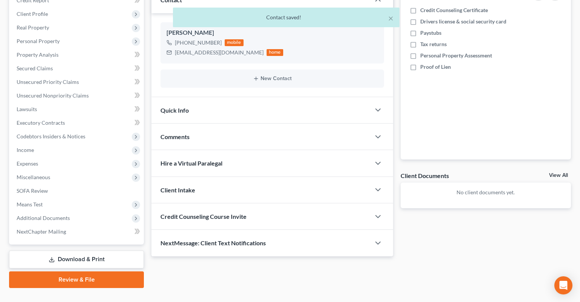
click at [246, 97] on div "Quick Info" at bounding box center [260, 110] width 219 height 26
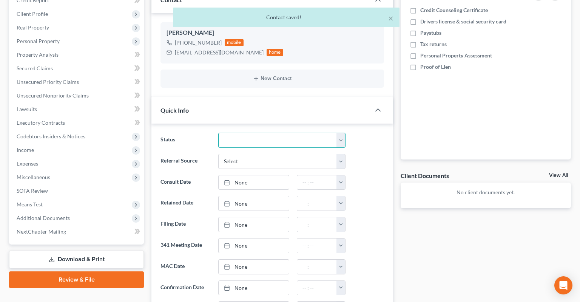
click at [218, 133] on select "Awaiting 341 Chapter 7 - Attended Meeting Confirmed Discharged Dismissed New Co…" at bounding box center [281, 140] width 127 height 15
select select "5"
click option "New Consult" at bounding box center [0, 0] width 0 height 0
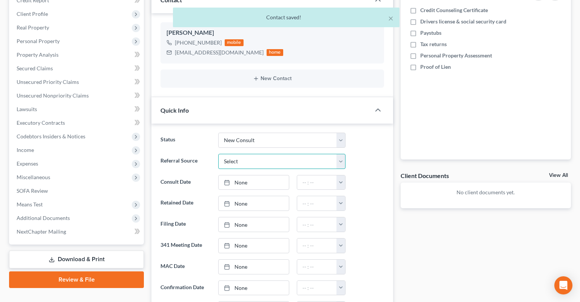
click at [218, 154] on select "Select Word Of Mouth Previous Clients Direct Mail Website Google Search Modern …" at bounding box center [281, 161] width 127 height 15
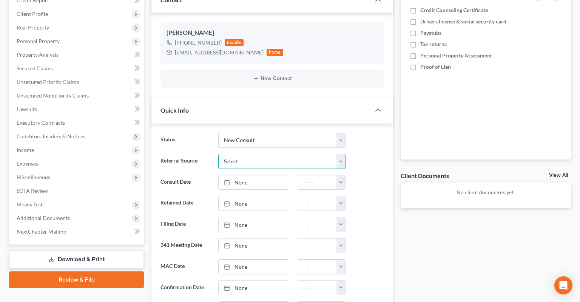
select select "3"
click option "Website" at bounding box center [0, 0] width 0 height 0
click at [272, 175] on link "None" at bounding box center [254, 182] width 70 height 14
type input "[DATE]"
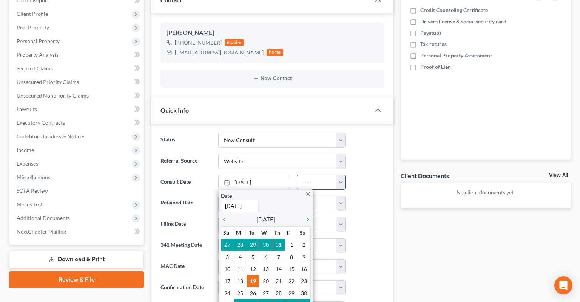
click at [310, 175] on input "text" at bounding box center [317, 182] width 40 height 14
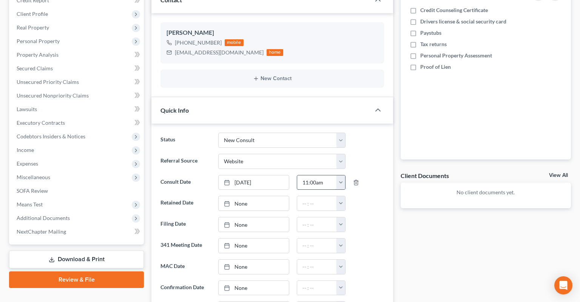
type input "11:00am"
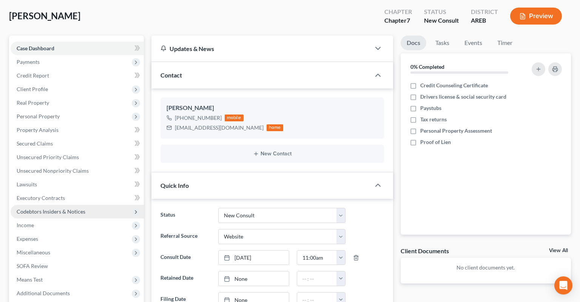
scroll to position [6, 0]
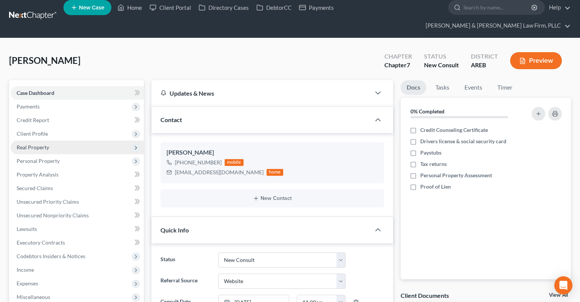
click at [53, 127] on span "Client Profile" at bounding box center [77, 134] width 133 height 14
click at [61, 140] on link "Filing Information" at bounding box center [85, 147] width 118 height 14
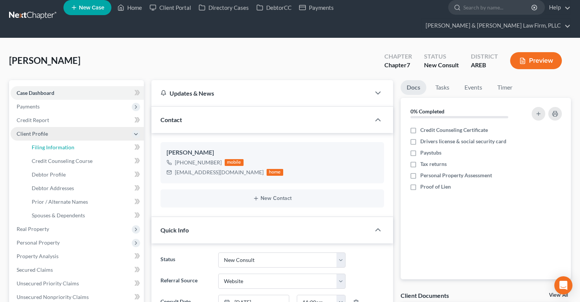
select select "1"
select select "0"
select select "5"
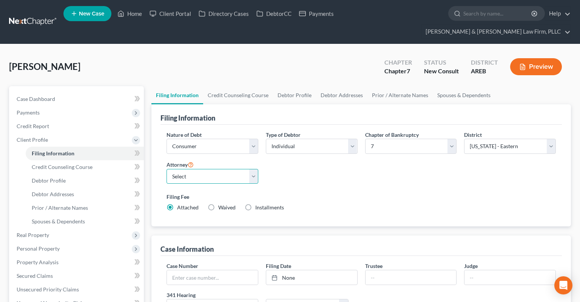
select select "2"
click option "[PERSON_NAME] - AREB" at bounding box center [0, 0] width 0 height 0
click at [343, 171] on div "Nature of Debt Select Business Consumer Other Nature of Business Select Clearin…" at bounding box center [361, 174] width 397 height 87
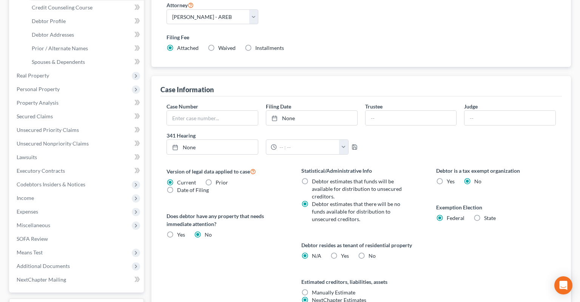
click at [341, 252] on label "Yes Yes" at bounding box center [345, 256] width 8 height 8
click at [344, 252] on input "Yes Yes" at bounding box center [346, 254] width 5 height 5
radio input "true"
radio input "false"
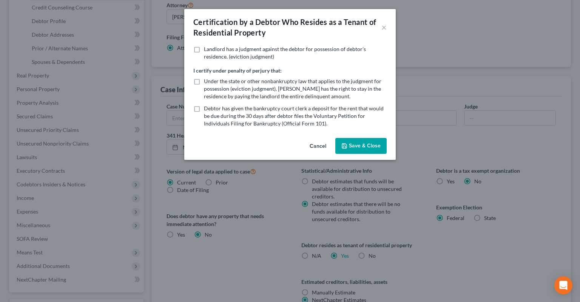
click at [421, 239] on div "Certification by a Debtor Who Resides as a Tenant of Residential Property × Lan…" at bounding box center [290, 151] width 580 height 302
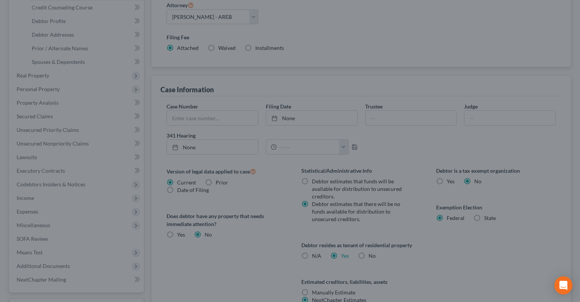
scroll to position [0, 0]
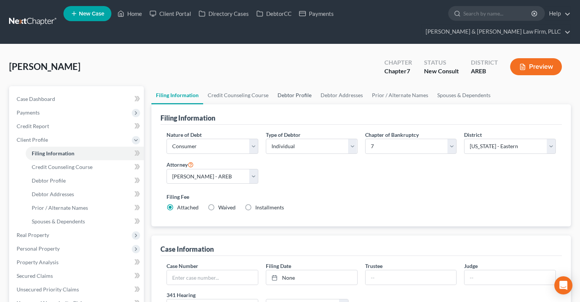
click at [304, 86] on link "Debtor Profile" at bounding box center [294, 95] width 43 height 18
select select "0"
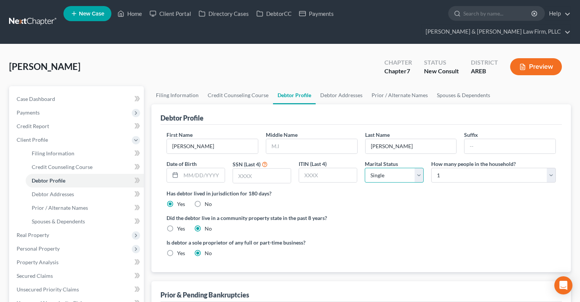
click at [365, 168] on select "Select Single Married Separated Divorced Widowed" at bounding box center [394, 175] width 59 height 15
click option "Single" at bounding box center [0, 0] width 0 height 0
click at [333, 86] on link "Debtor Addresses" at bounding box center [341, 95] width 51 height 18
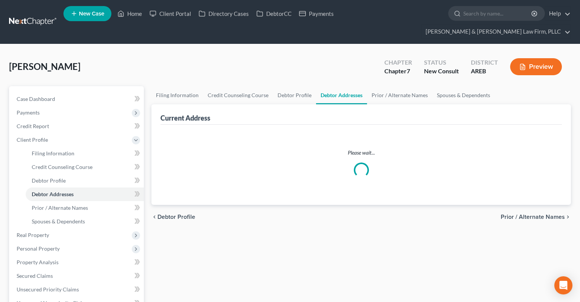
select select "0"
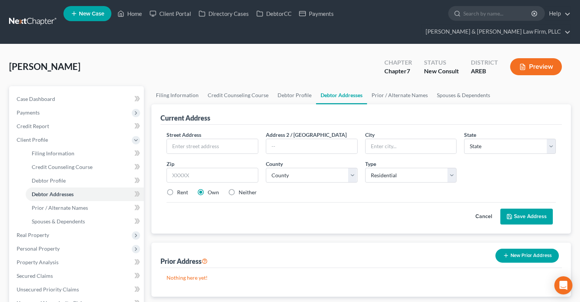
click at [188, 131] on span "Street Address" at bounding box center [184, 134] width 35 height 6
click at [189, 139] on input "text" at bounding box center [212, 146] width 91 height 14
type input "10739 [PERSON_NAME] Dr"
type input "Apt 4"
type input "72113"
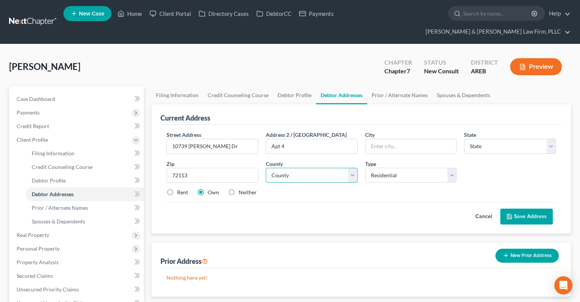
type input "Maumelle"
select select "2"
select select "59"
click at [204, 139] on input "10739 [PERSON_NAME] Dr" at bounding box center [212, 146] width 91 height 14
click at [203, 139] on input "10739 [PERSON_NAME] Dr" at bounding box center [212, 146] width 91 height 14
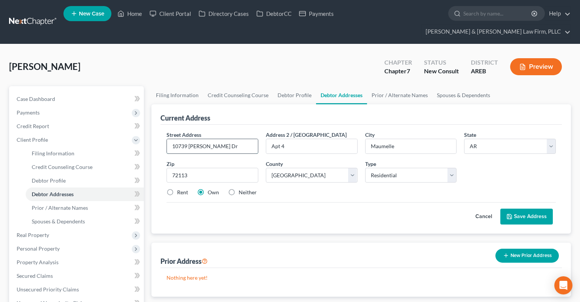
click at [214, 139] on input "10739 [PERSON_NAME] Dr" at bounding box center [212, 146] width 91 height 14
type input "10739 [PERSON_NAME] Dr"
click at [393, 106] on div "Current Address" at bounding box center [360, 114] width 401 height 20
click at [177, 188] on label "Rent" at bounding box center [182, 192] width 11 height 8
click at [180, 188] on input "Rent" at bounding box center [182, 190] width 5 height 5
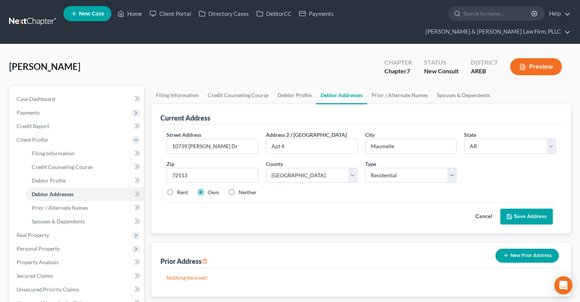
radio input "true"
click at [527, 208] on button "Save Address" at bounding box center [526, 216] width 52 height 16
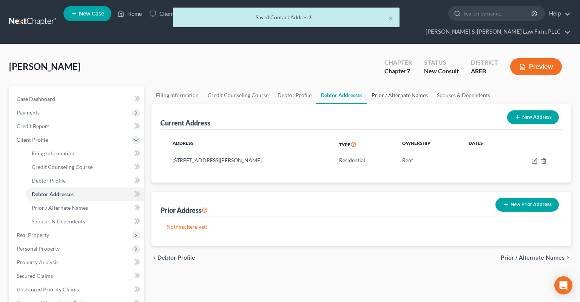
click at [399, 86] on link "Prior / Alternate Names" at bounding box center [399, 95] width 65 height 18
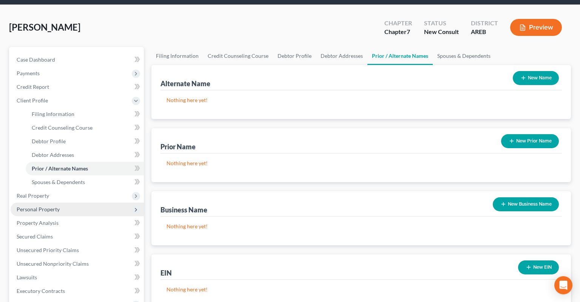
scroll to position [80, 0]
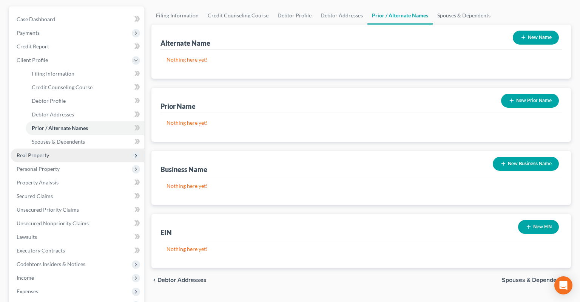
click at [66, 148] on span "Real Property" at bounding box center [77, 155] width 133 height 14
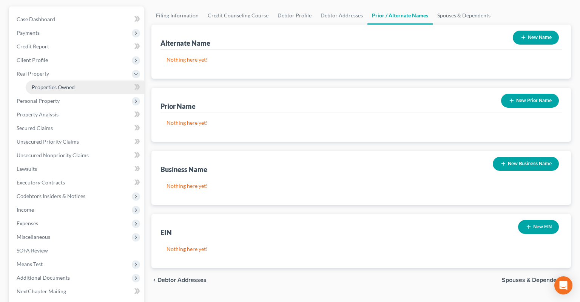
click at [67, 84] on span "Properties Owned" at bounding box center [53, 87] width 43 height 6
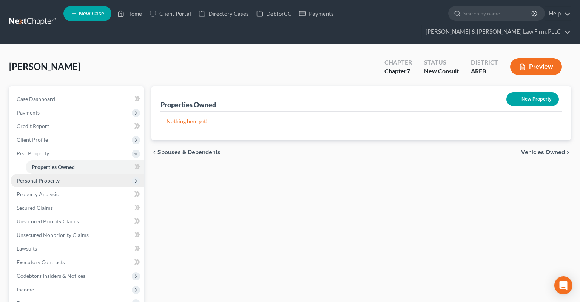
click at [89, 174] on span "Personal Property" at bounding box center [77, 181] width 133 height 14
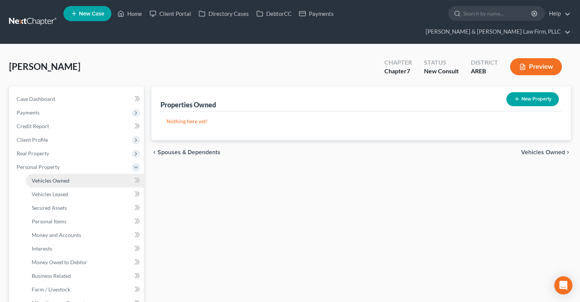
click at [85, 174] on link "Vehicles Owned" at bounding box center [85, 181] width 118 height 14
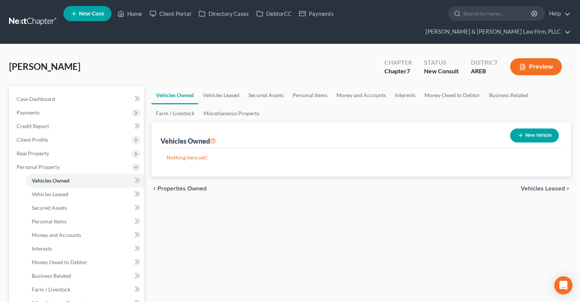
drag, startPoint x: 524, startPoint y: 122, endPoint x: 471, endPoint y: 132, distance: 54.3
click at [524, 128] on button "New Vehicle" at bounding box center [534, 135] width 49 height 14
select select "0"
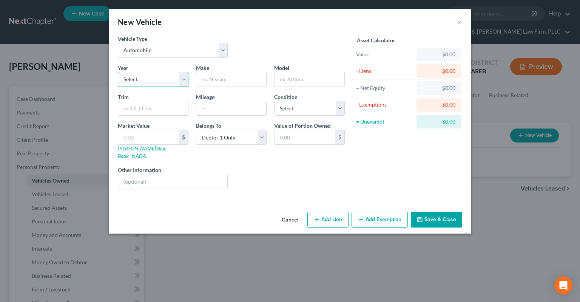
click at [118, 72] on select "Select 2026 2025 2024 2023 2022 2021 2020 2019 2018 2017 2016 2015 2014 2013 20…" at bounding box center [153, 79] width 71 height 15
select select "8"
click option "2018" at bounding box center [0, 0] width 0 height 0
click at [233, 80] on input "text" at bounding box center [231, 79] width 70 height 14
type input "Toyota"
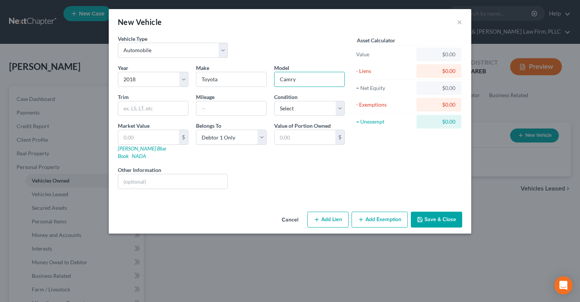
type input "Camry"
click at [208, 111] on input "text" at bounding box center [231, 108] width 70 height 14
type input "165000"
click at [274, 101] on select "Select Excellent Very Good Good Fair Poor" at bounding box center [309, 108] width 71 height 15
select select "2"
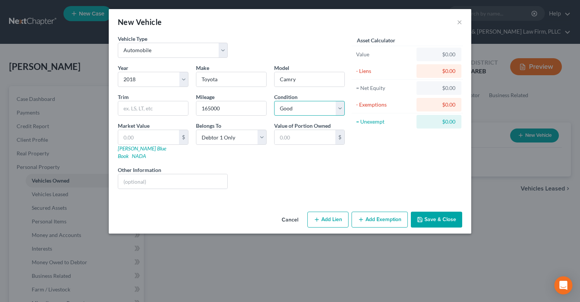
click option "Good" at bounding box center [0, 0] width 0 height 0
drag, startPoint x: 199, startPoint y: 105, endPoint x: 168, endPoint y: 105, distance: 31.0
click at [196, 105] on input "165000" at bounding box center [231, 108] width 70 height 14
click at [162, 135] on input "text" at bounding box center [148, 137] width 61 height 14
paste input "$18,490"
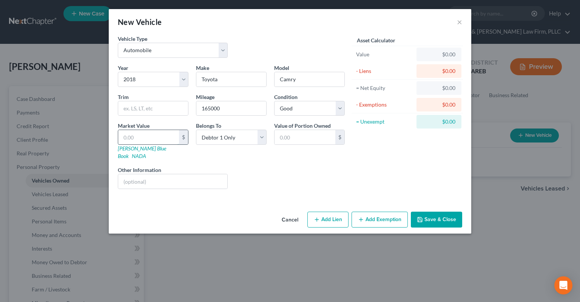
type input "$18,490"
type input "18,490.00"
type input "18,490"
click at [321, 211] on button "Add Lien" at bounding box center [327, 219] width 41 height 16
select select "0"
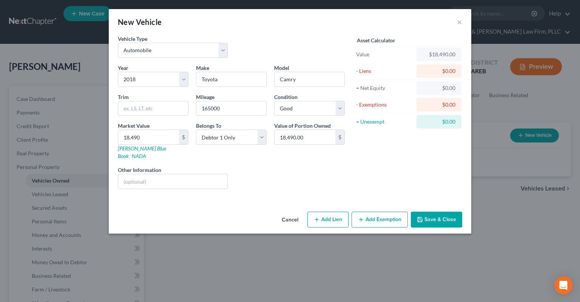
select select "0"
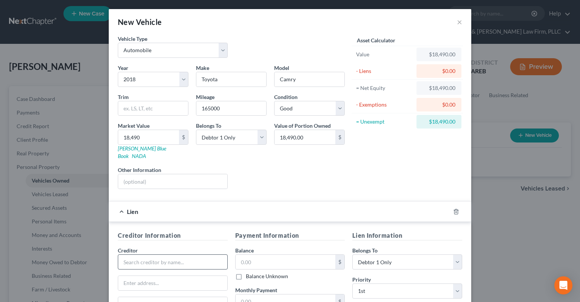
scroll to position [76, 0]
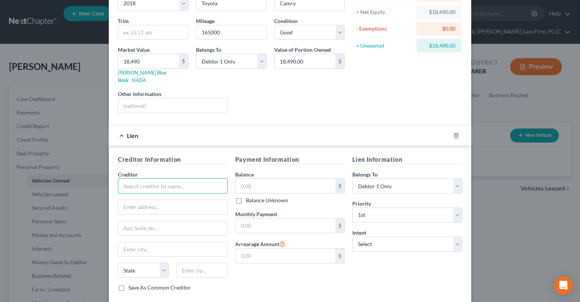
click at [161, 178] on input "text" at bounding box center [173, 185] width 110 height 15
type input "Capital One"
click at [265, 179] on input "text" at bounding box center [286, 186] width 100 height 14
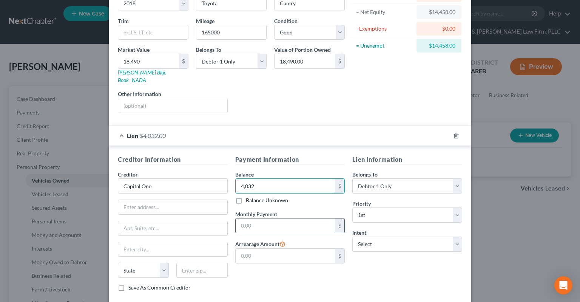
type input "4,032"
click at [259, 218] on input "text" at bounding box center [286, 225] width 100 height 14
type input "451"
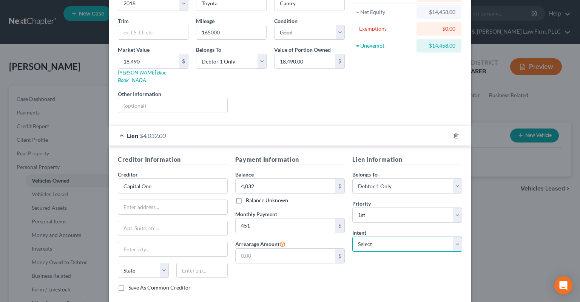
click at [352, 236] on select "Select Surrender Redeem Reaffirm Avoid Other" at bounding box center [407, 243] width 110 height 15
select select "2"
click option "Reaffirm" at bounding box center [0, 0] width 0 height 0
click at [366, 94] on div "Asset Calculator Value $18,490.00 - Liens $4,032.00 = Net Equity $14,458.00 - E…" at bounding box center [406, 39] width 117 height 160
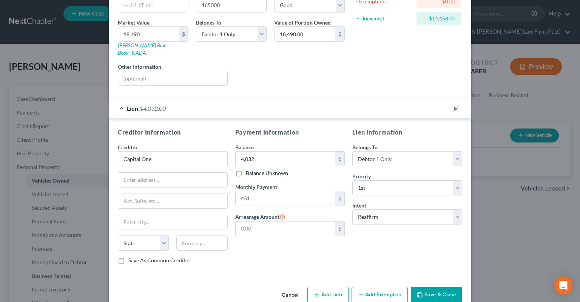
scroll to position [109, 0]
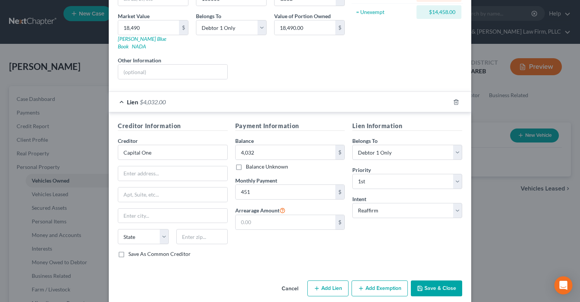
click at [419, 285] on icon "button" at bounding box center [420, 288] width 6 height 6
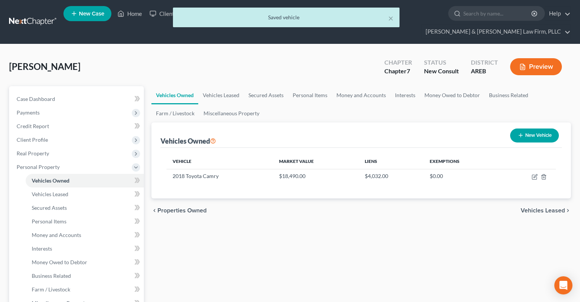
click at [525, 128] on button "New Vehicle" at bounding box center [534, 135] width 49 height 14
select select "0"
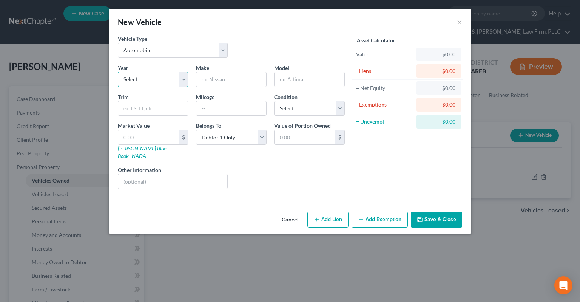
select select "8"
click option "2018" at bounding box center [0, 0] width 0 height 0
click at [236, 84] on input "text" at bounding box center [231, 79] width 70 height 14
type input "GMC"
type input "Sierra"
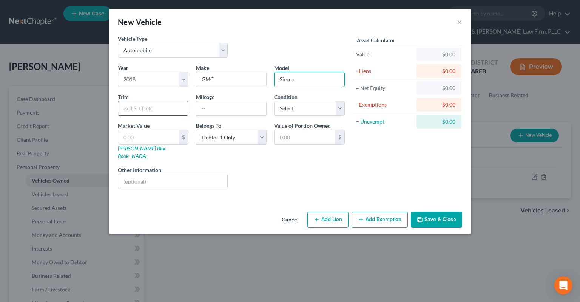
click at [163, 111] on input "text" at bounding box center [153, 108] width 70 height 14
type input "C1500"
click at [153, 134] on input "text" at bounding box center [148, 137] width 61 height 14
paste input "$31,280"
type input "$31,280"
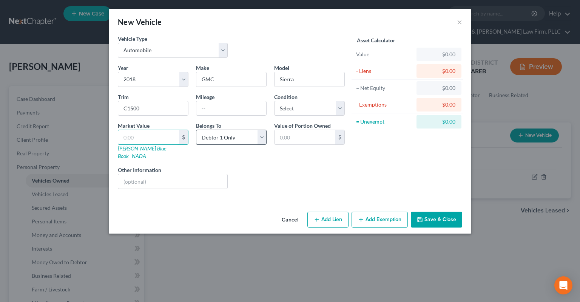
type input "31,280.00"
type input "31,280"
select select "3"
click option "At Least One Of The Debtors And Another" at bounding box center [0, 0] width 0 height 0
click at [322, 211] on button "Add Lien" at bounding box center [327, 219] width 41 height 16
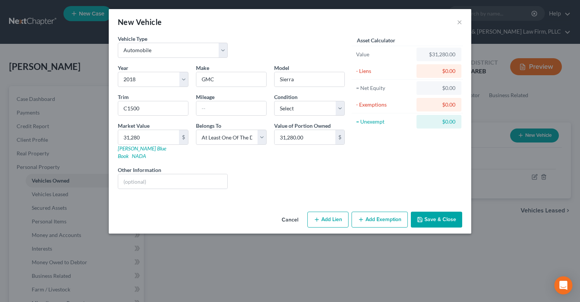
select select "3"
select select "0"
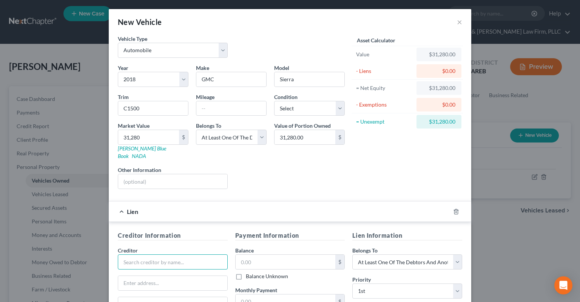
click at [153, 257] on input "text" at bounding box center [173, 261] width 110 height 15
type input "Capital One"
click at [247, 254] on input "text" at bounding box center [286, 261] width 100 height 14
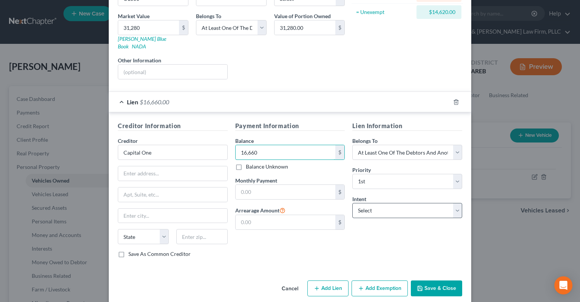
type input "16,660"
click at [352, 203] on select "Select Surrender Redeem Reaffirm Avoid Other" at bounding box center [407, 210] width 110 height 15
select select "0"
click option "Surrender" at bounding box center [0, 0] width 0 height 0
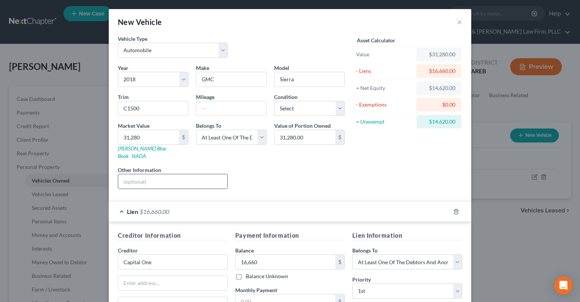
drag, startPoint x: 185, startPoint y: 166, endPoint x: 183, endPoint y: 171, distance: 6.0
click at [185, 174] on div at bounding box center [173, 181] width 110 height 15
click at [183, 174] on input "text" at bounding box center [172, 181] width 109 height 14
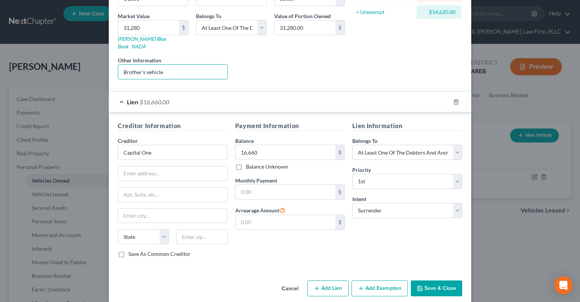
type input "Brother's vehicle"
click at [421, 288] on polyline "button" at bounding box center [420, 289] width 3 height 2
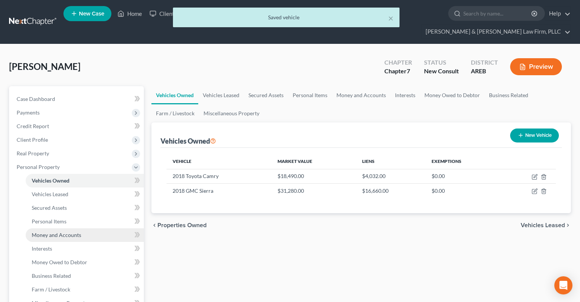
scroll to position [80, 0]
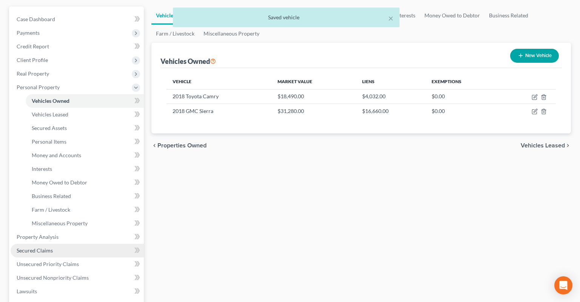
click at [46, 247] on span "Secured Claims" at bounding box center [35, 250] width 36 height 6
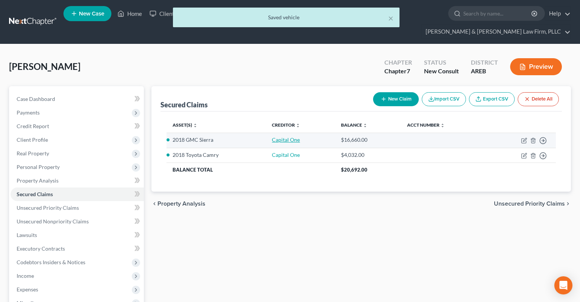
click at [283, 136] on link "Capital One" at bounding box center [286, 139] width 28 height 6
select select "2"
select select "0"
select select "3"
select select "0"
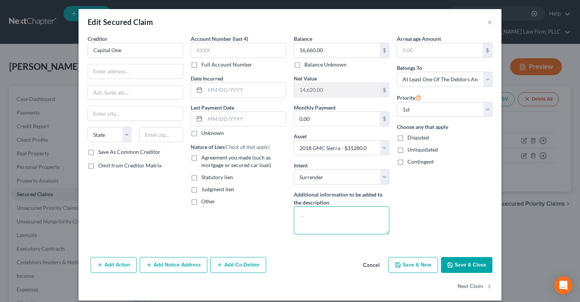
click at [309, 217] on textarea at bounding box center [342, 220] width 96 height 28
type textarea "Brother's vehicle"
drag, startPoint x: 461, startPoint y: 268, endPoint x: 460, endPoint y: 261, distance: 6.5
click at [461, 266] on button "Save & Close" at bounding box center [466, 265] width 51 height 16
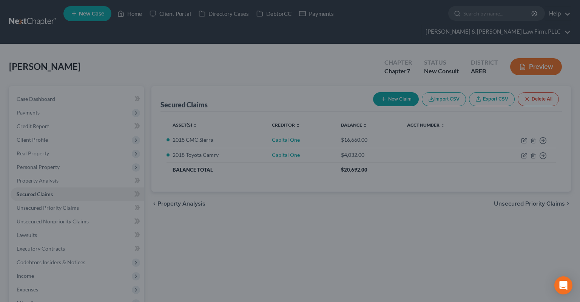
select select "2"
type input "0"
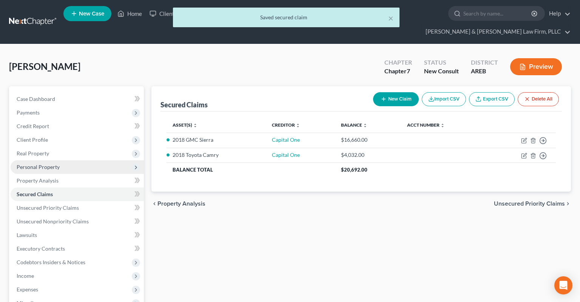
click at [35, 163] on span "Personal Property" at bounding box center [38, 166] width 43 height 6
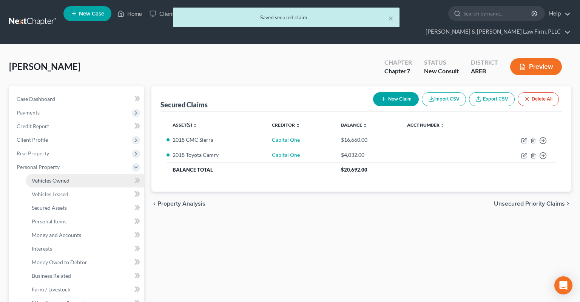
drag, startPoint x: 62, startPoint y: 169, endPoint x: 74, endPoint y: 177, distance: 15.1
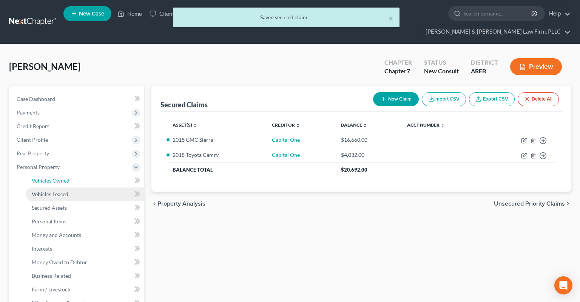
click at [62, 177] on span "Vehicles Owned" at bounding box center [51, 180] width 38 height 6
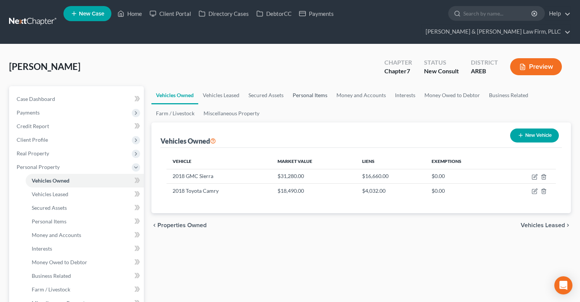
click at [314, 86] on link "Personal Items" at bounding box center [310, 95] width 44 height 18
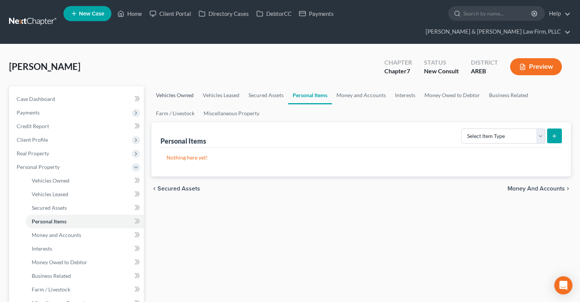
click at [178, 86] on link "Vehicles Owned" at bounding box center [174, 95] width 47 height 18
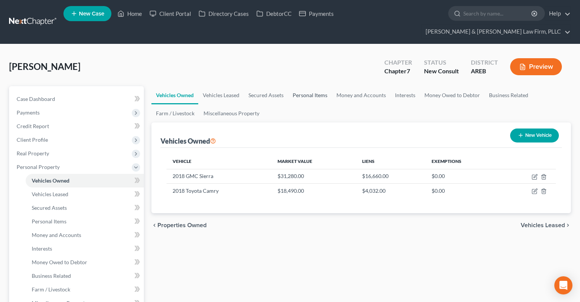
click at [319, 86] on link "Personal Items" at bounding box center [310, 95] width 44 height 18
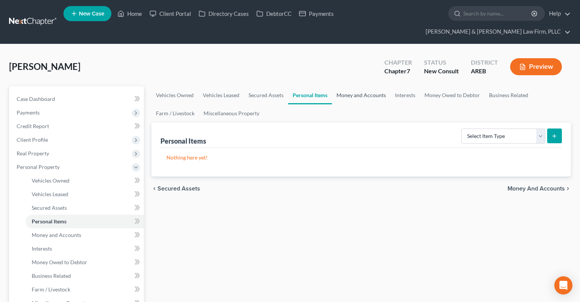
click at [357, 86] on link "Money and Accounts" at bounding box center [361, 95] width 59 height 18
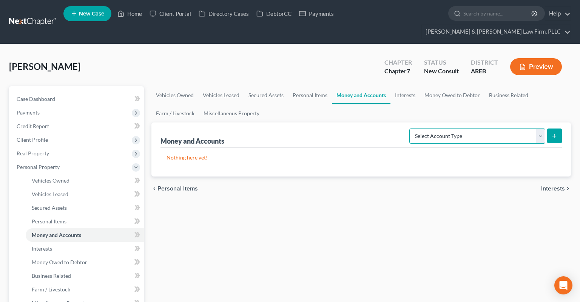
click at [409, 128] on select "Select Account Type Brokerage Cash on Hand Certificates of Deposit Checking Acc…" at bounding box center [477, 135] width 136 height 15
select select "checking"
click option "Checking Account" at bounding box center [0, 0] width 0 height 0
click at [558, 128] on button "submit" at bounding box center [554, 135] width 15 height 15
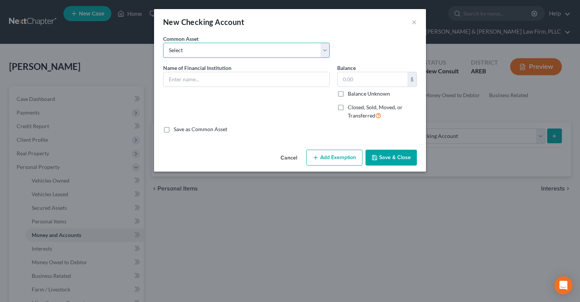
click at [163, 43] on select "Select Checking account" at bounding box center [246, 50] width 167 height 15
drag, startPoint x: 259, startPoint y: 55, endPoint x: 345, endPoint y: 40, distance: 88.1
click at [345, 41] on div "Common Asset Select Checking account" at bounding box center [289, 49] width 261 height 29
click at [254, 79] on input "text" at bounding box center [246, 79] width 166 height 14
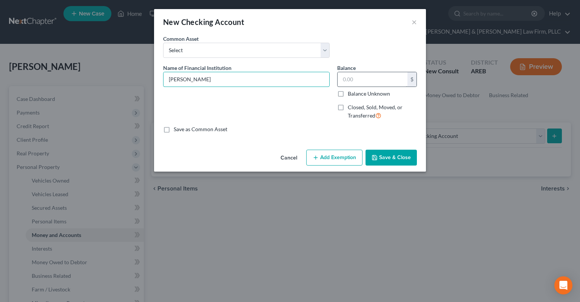
type input "[PERSON_NAME]"
click at [353, 73] on input "text" at bounding box center [373, 79] width 70 height 14
type input "0"
click at [379, 157] on button "Save & Close" at bounding box center [390, 158] width 51 height 16
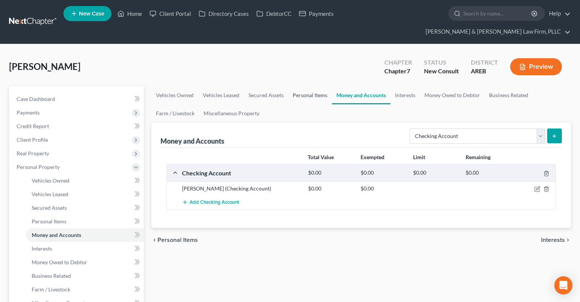
click at [308, 87] on link "Personal Items" at bounding box center [310, 95] width 44 height 18
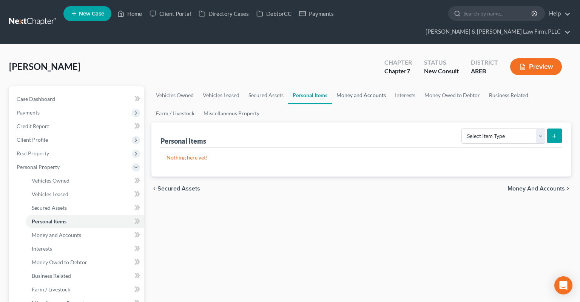
click at [342, 88] on link "Money and Accounts" at bounding box center [361, 95] width 59 height 18
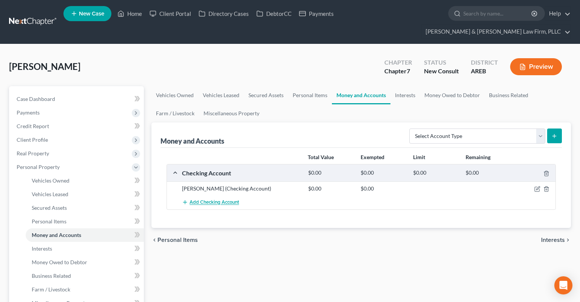
click at [234, 195] on button "Add Checking Account" at bounding box center [210, 202] width 57 height 14
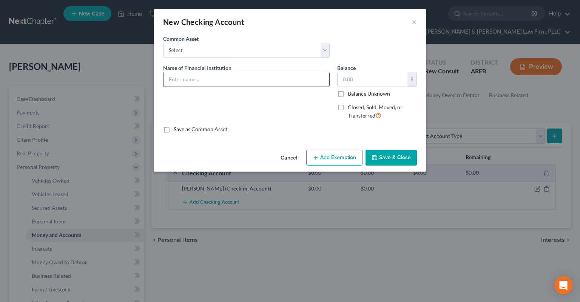
click at [231, 80] on input "text" at bounding box center [246, 79] width 166 height 14
type input "[PERSON_NAME]"
click at [385, 154] on button "Save & Close" at bounding box center [390, 158] width 51 height 16
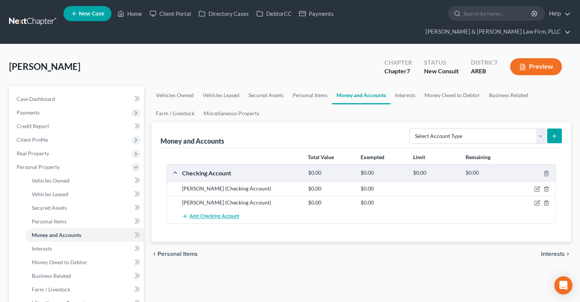
click at [221, 213] on span "Add Checking Account" at bounding box center [214, 216] width 49 height 6
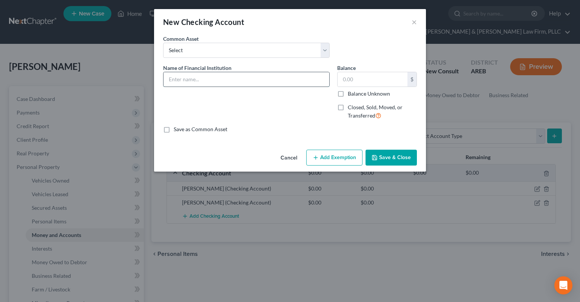
click at [218, 82] on input "text" at bounding box center [246, 79] width 166 height 14
type input "Cash App"
click at [390, 159] on button "Save & Close" at bounding box center [390, 158] width 51 height 16
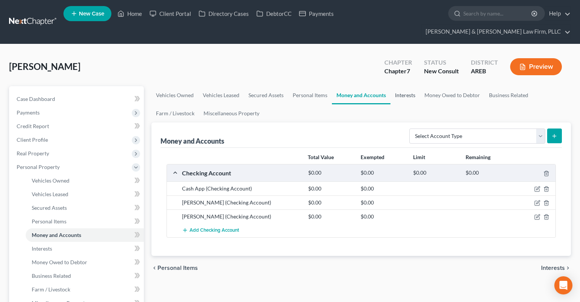
click at [407, 86] on link "Interests" at bounding box center [404, 95] width 29 height 18
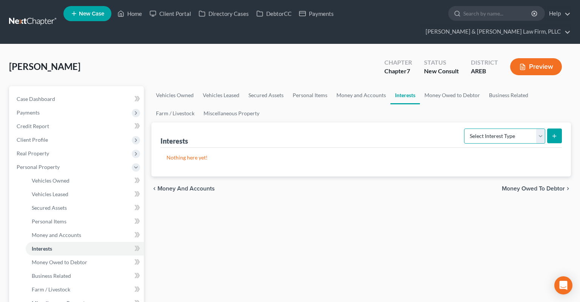
click at [464, 128] on select "Select Interest Type 401K Annuity Bond Education IRA Government Bond Government…" at bounding box center [504, 135] width 81 height 15
select select "401k"
click option "401K" at bounding box center [0, 0] width 0 height 0
click at [552, 133] on icon "submit" at bounding box center [554, 136] width 6 height 6
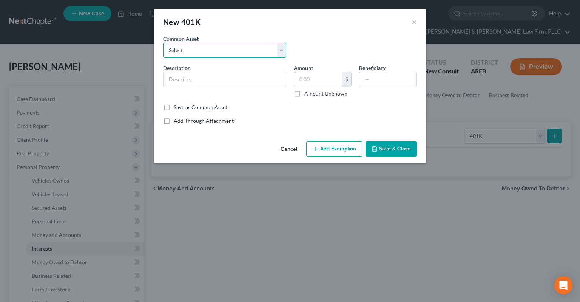
click at [163, 43] on select "Select 401k through work" at bounding box center [224, 50] width 123 height 15
select select "0"
click option "401k through work" at bounding box center [0, 0] width 0 height 0
type input "401k through work"
click at [313, 80] on input "text" at bounding box center [318, 79] width 48 height 14
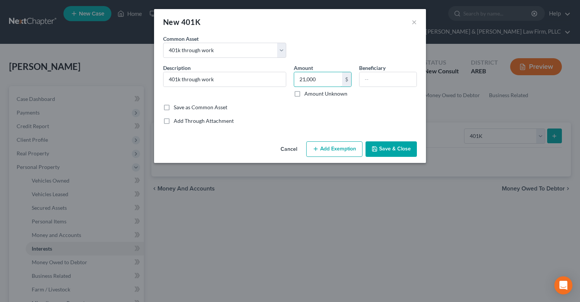
type input "21,000"
click at [354, 149] on button "Add Exemption" at bounding box center [334, 149] width 56 height 16
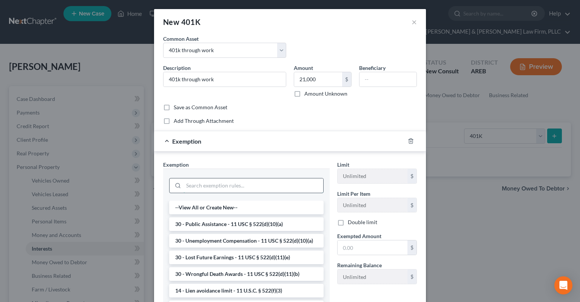
click at [228, 184] on input "search" at bounding box center [253, 185] width 140 height 14
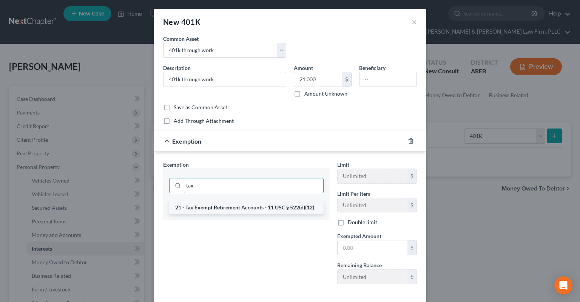
type input "tax"
click at [218, 208] on li "21 - Tax Exempt Retirement Accounts - 11 USC § 522(d)(12)" at bounding box center [246, 207] width 154 height 14
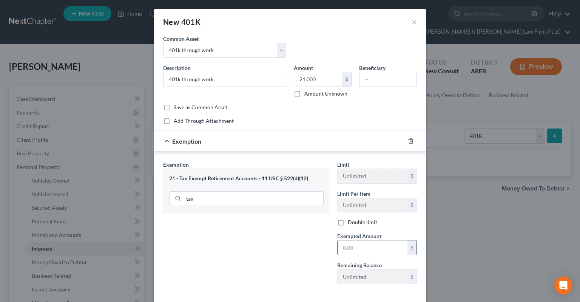
click at [374, 242] on input "text" at bounding box center [373, 247] width 70 height 14
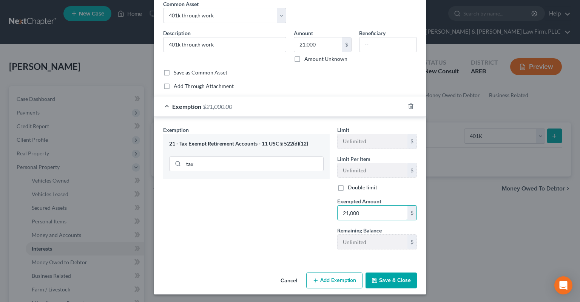
type input "21,000"
click at [383, 279] on button "Save & Close" at bounding box center [390, 280] width 51 height 16
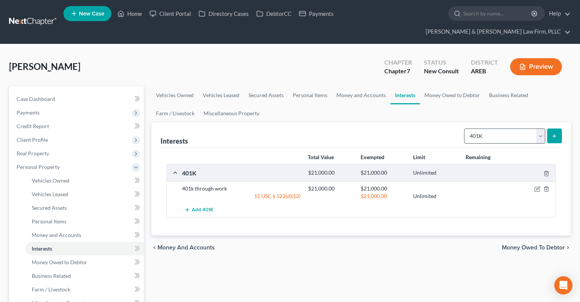
click at [501, 129] on div "Select Interest Type 401K Annuity Bond Education IRA Government Bond Government…" at bounding box center [511, 135] width 101 height 20
click at [464, 128] on select "Select Interest Type 401K Annuity Bond Education IRA Government Bond Government…" at bounding box center [504, 135] width 81 height 15
select select "stock"
click option "Stock" at bounding box center [0, 0] width 0 height 0
click at [550, 128] on button "submit" at bounding box center [554, 135] width 15 height 15
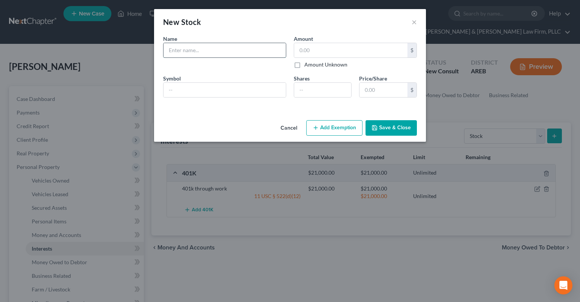
click at [255, 52] on input "text" at bounding box center [224, 50] width 122 height 14
type input "Coinbase"
click at [313, 52] on input "text" at bounding box center [350, 50] width 113 height 14
type input "125"
drag, startPoint x: 389, startPoint y: 126, endPoint x: 390, endPoint y: 122, distance: 4.1
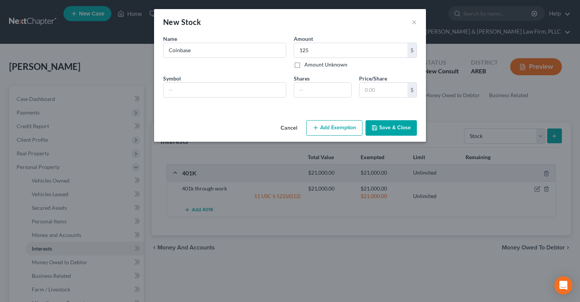
click at [389, 126] on button "Save & Close" at bounding box center [390, 128] width 51 height 16
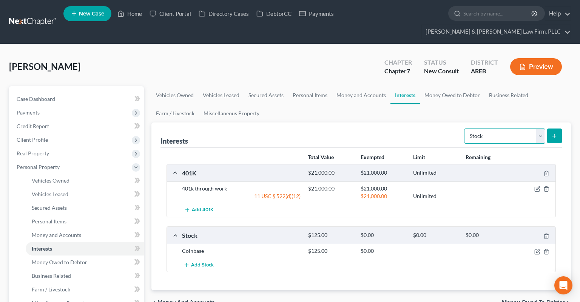
click at [464, 128] on select "Select Interest Type 401K Annuity Bond Education IRA Government Bond Government…" at bounding box center [504, 135] width 81 height 15
select select "term_life_insurance"
click option "Term Life Insurance" at bounding box center [0, 0] width 0 height 0
click at [546, 128] on form "Select Interest Type 401K Annuity Bond Education IRA Government Bond Government…" at bounding box center [513, 135] width 98 height 15
click at [555, 133] on icon "submit" at bounding box center [554, 136] width 6 height 6
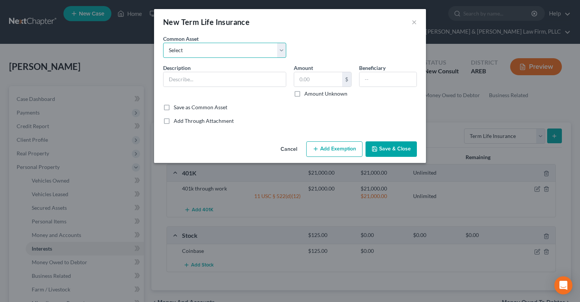
click at [163, 43] on select "Select Term life insurance" at bounding box center [224, 50] width 123 height 15
select select "0"
click option "Term life insurance" at bounding box center [0, 0] width 0 height 0
type input "Term life insurance"
click at [324, 81] on input "text" at bounding box center [318, 79] width 48 height 14
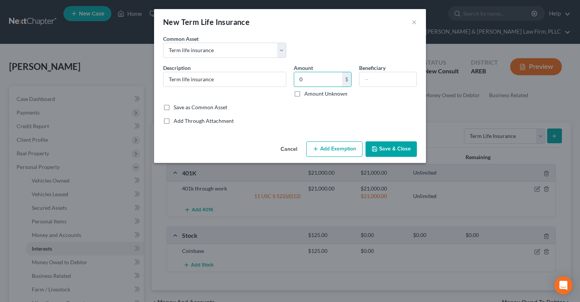
type input "0"
click at [409, 150] on button "Save & Close" at bounding box center [390, 149] width 51 height 16
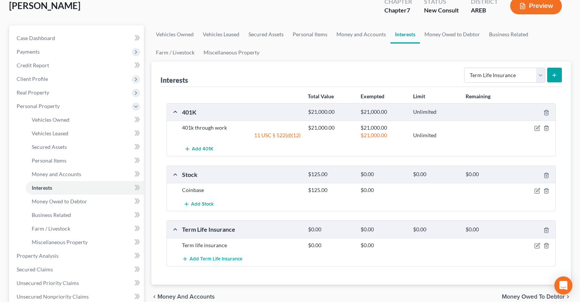
scroll to position [40, 0]
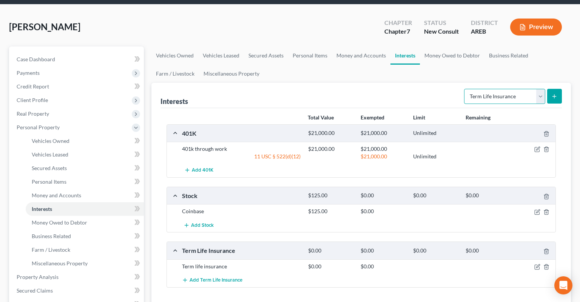
click at [464, 89] on select "Select Interest Type 401K Annuity Bond Education IRA Government Bond Government…" at bounding box center [504, 96] width 81 height 15
click at [507, 89] on select "Select Interest Type 401K Annuity Bond Education IRA Government Bond Government…" at bounding box center [504, 96] width 81 height 15
click at [464, 89] on select "Select Interest Type 401K Annuity Bond Education IRA Government Bond Government…" at bounding box center [504, 96] width 81 height 15
click at [500, 89] on select "Select Interest Type 401K Annuity Bond Education IRA Government Bond Government…" at bounding box center [504, 96] width 81 height 15
click at [448, 49] on link "Money Owed to Debtor" at bounding box center [452, 55] width 65 height 18
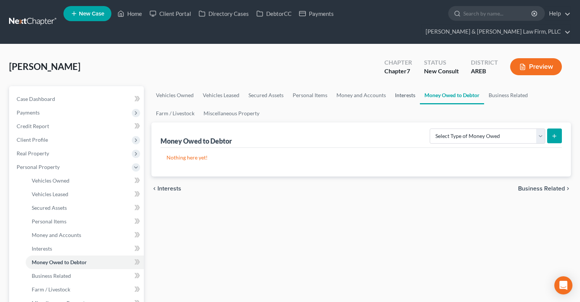
click at [404, 86] on link "Interests" at bounding box center [404, 95] width 29 height 18
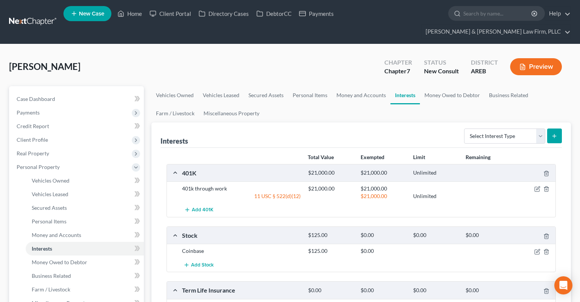
click at [493, 131] on div "Select Interest Type 401K Annuity Bond Education IRA Government Bond Government…" at bounding box center [511, 135] width 101 height 20
click at [464, 128] on select "Select Interest Type 401K Annuity Bond Education IRA Government Bond Government…" at bounding box center [504, 135] width 81 height 15
select select "term_life_insurance"
click option "Term Life Insurance" at bounding box center [0, 0] width 0 height 0
click at [552, 133] on icon "submit" at bounding box center [554, 136] width 6 height 6
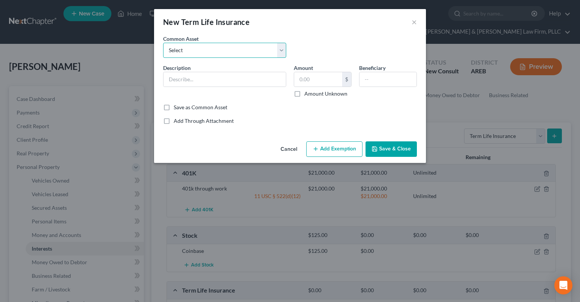
click at [163, 43] on select "Select Term life insurance" at bounding box center [224, 50] width 123 height 15
select select "0"
click option "Term life insurance" at bounding box center [0, 0] width 0 height 0
type input "Term life insurance"
click at [392, 156] on button "Save & Close" at bounding box center [390, 149] width 51 height 16
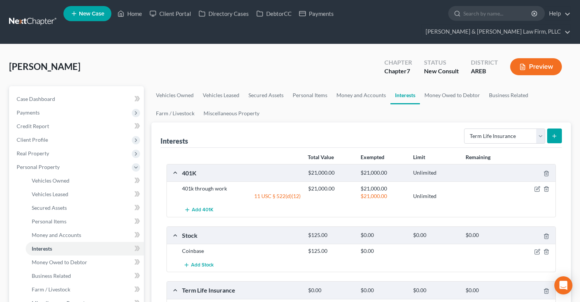
click at [492, 130] on div "Select Interest Type 401K Annuity Bond Education IRA Government Bond Government…" at bounding box center [511, 135] width 101 height 20
click at [464, 128] on select "Select Interest Type 401K Annuity Bond Education IRA Government Bond Government…" at bounding box center [504, 135] width 81 height 15
click at [461, 86] on link "Money Owed to Debtor" at bounding box center [452, 95] width 65 height 18
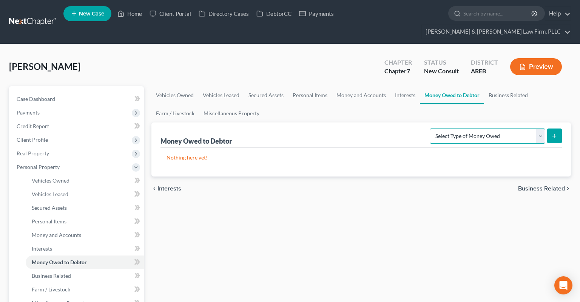
click at [430, 128] on select "Select Type of Money Owed Accounts Receivable Alimony Child Support Claims Agai…" at bounding box center [488, 135] width 116 height 15
click at [241, 104] on link "Miscellaneous Property" at bounding box center [231, 113] width 65 height 18
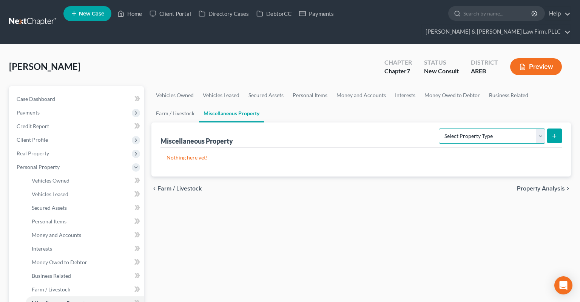
click at [439, 128] on select "Select Property Type Assigned for Creditor Benefit [DATE] Holding for Another N…" at bounding box center [492, 135] width 106 height 15
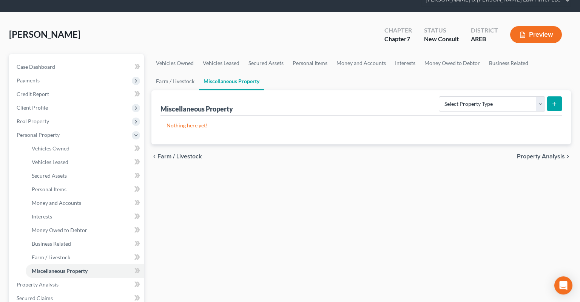
scroll to position [119, 0]
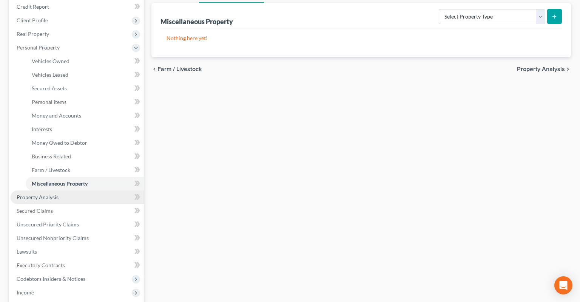
click at [64, 190] on link "Property Analysis" at bounding box center [77, 197] width 133 height 14
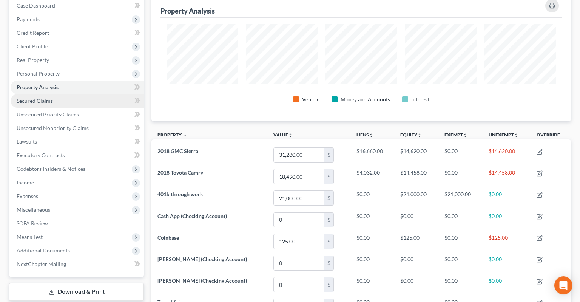
scroll to position [80, 0]
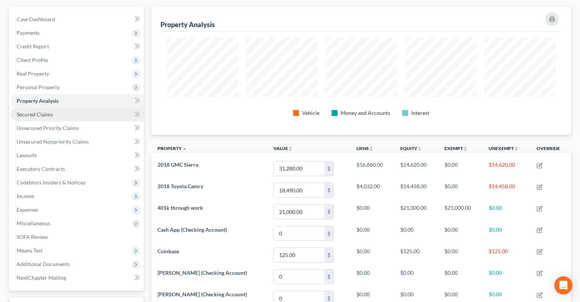
click at [68, 108] on link "Secured Claims" at bounding box center [77, 115] width 133 height 14
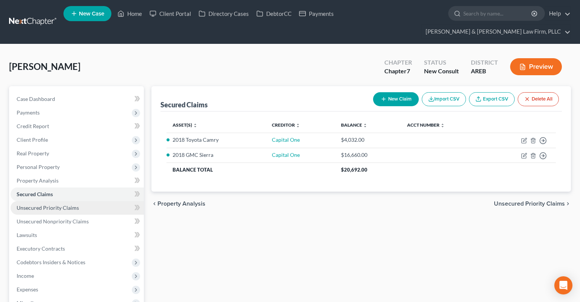
click at [87, 201] on link "Unsecured Priority Claims" at bounding box center [77, 208] width 133 height 14
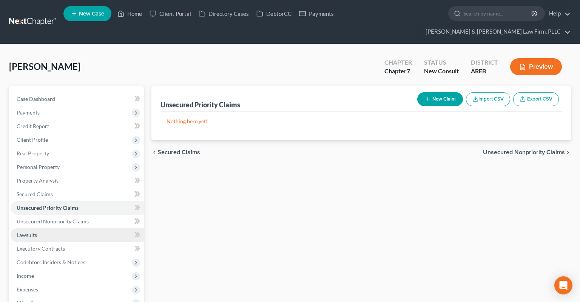
click at [67, 228] on link "Lawsuits" at bounding box center [77, 235] width 133 height 14
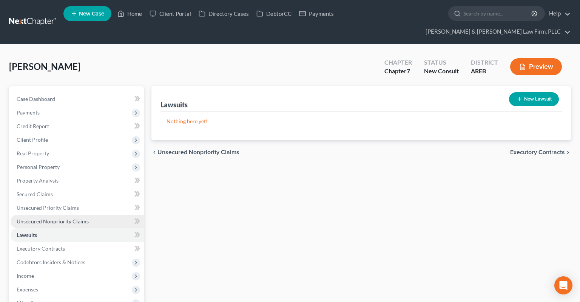
click at [82, 218] on span "Unsecured Nonpriority Claims" at bounding box center [53, 221] width 72 height 6
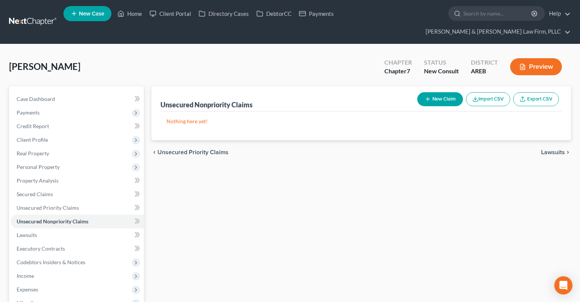
click at [426, 92] on button "New Claim" at bounding box center [440, 99] width 46 height 14
select select "0"
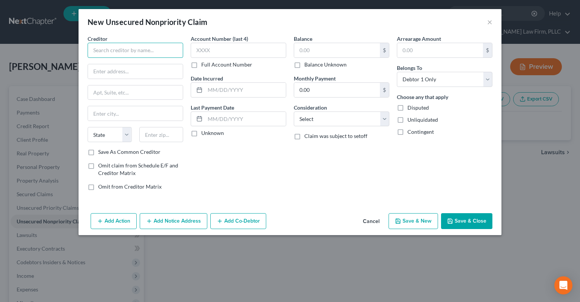
click at [162, 51] on input "text" at bounding box center [136, 50] width 96 height 15
type input "U"
type input "C"
type input "Personal loans"
click at [318, 54] on input "text" at bounding box center [337, 50] width 86 height 14
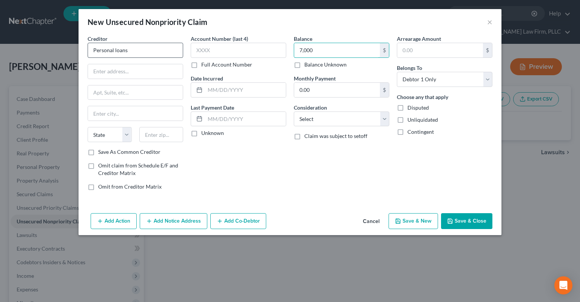
type input "7,000"
click at [163, 52] on input "Personal loans" at bounding box center [136, 50] width 96 height 15
type input "Personal loan"
click at [370, 219] on button "Cancel" at bounding box center [371, 221] width 29 height 15
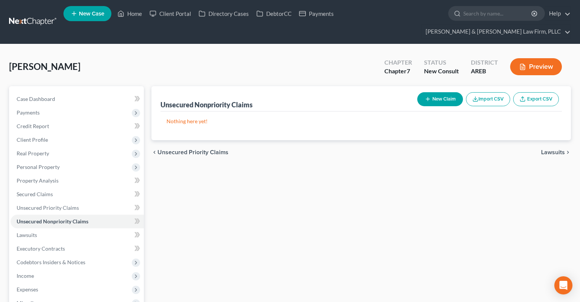
click at [423, 92] on button "New Claim" at bounding box center [440, 99] width 46 height 14
select select "0"
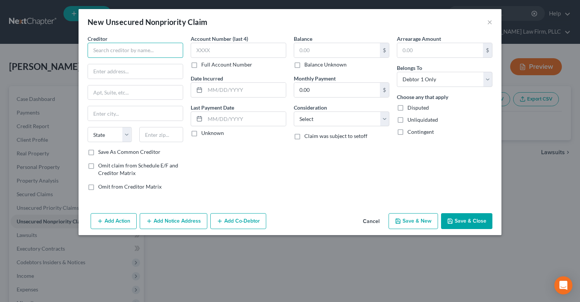
click at [147, 53] on input "text" at bounding box center [136, 50] width 96 height 15
click at [372, 224] on button "Cancel" at bounding box center [371, 221] width 29 height 15
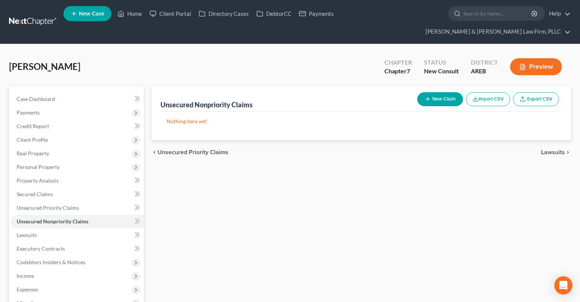
click at [419, 92] on button "New Claim" at bounding box center [440, 99] width 46 height 14
select select "0"
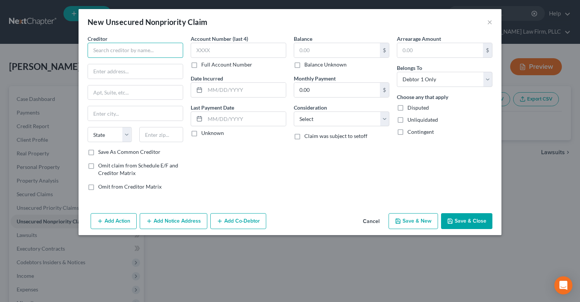
click at [171, 52] on input "text" at bounding box center [136, 50] width 96 height 15
type input "Credit cards & personal loans"
click at [308, 53] on input "text" at bounding box center [337, 50] width 86 height 14
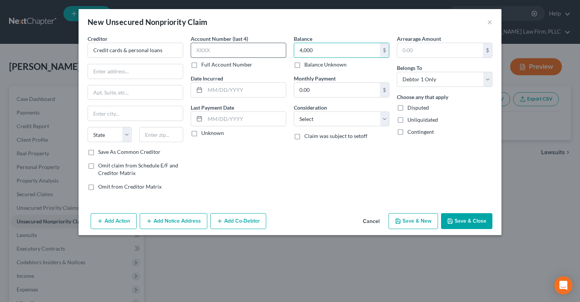
drag, startPoint x: 312, startPoint y: 49, endPoint x: 251, endPoint y: 52, distance: 61.2
click at [294, 51] on input "4,000" at bounding box center [337, 50] width 86 height 14
click at [454, 220] on button "Save & Close" at bounding box center [466, 221] width 51 height 16
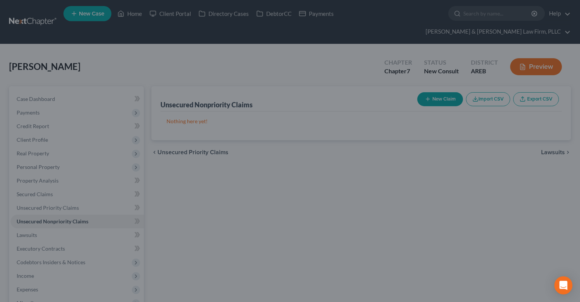
type input "11,000.00"
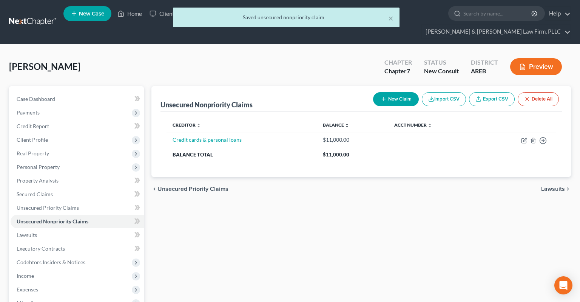
click at [381, 92] on button "New Claim" at bounding box center [396, 99] width 46 height 14
select select "0"
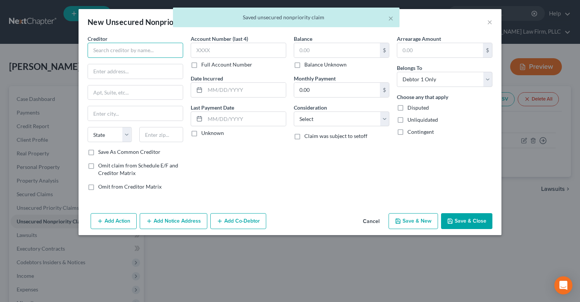
click at [140, 50] on input "text" at bounding box center [136, 50] width 96 height 15
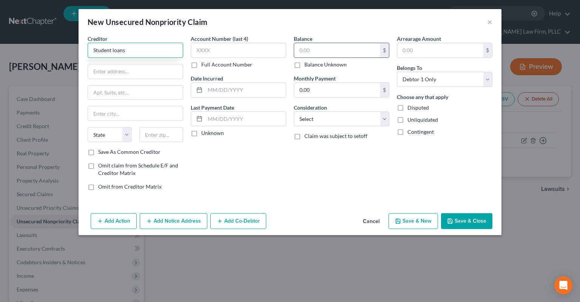
type input "Student loans"
click at [324, 48] on input "text" at bounding box center [337, 50] width 86 height 14
click at [468, 216] on button "Save & Close" at bounding box center [466, 221] width 51 height 16
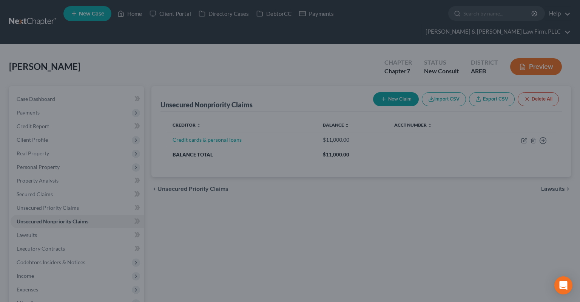
type input "60,000.00"
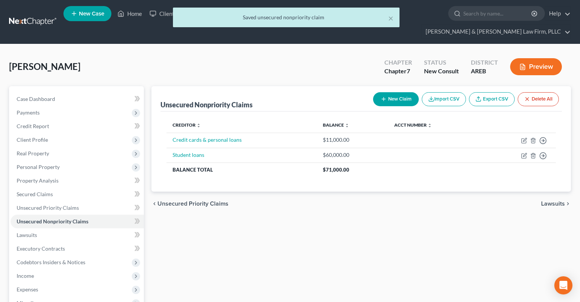
click at [391, 92] on button "New Claim" at bounding box center [396, 99] width 46 height 14
select select "0"
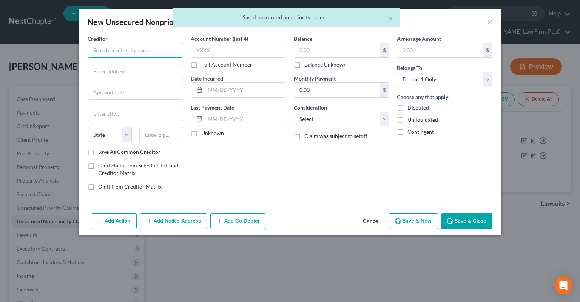
drag, startPoint x: 120, startPoint y: 51, endPoint x: 114, endPoint y: 54, distance: 7.4
click at [120, 50] on input "text" at bounding box center [136, 50] width 96 height 15
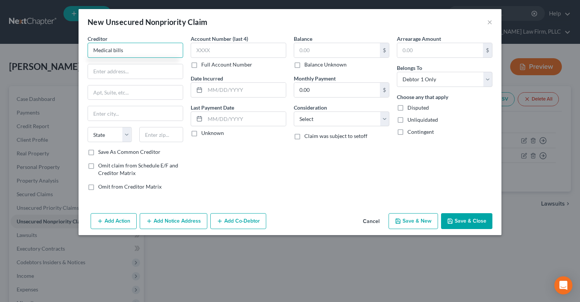
type input "Medical bills"
click at [319, 49] on input "text" at bounding box center [337, 50] width 86 height 14
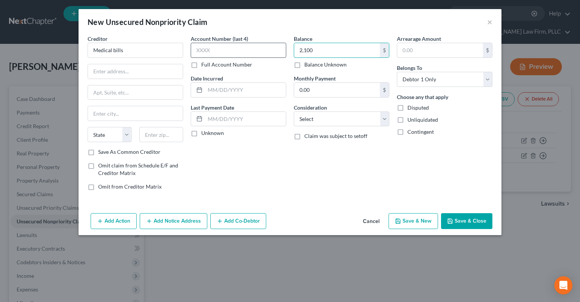
drag, startPoint x: 282, startPoint y: 55, endPoint x: 219, endPoint y: 55, distance: 63.1
click at [294, 57] on input "2,100" at bounding box center [337, 50] width 86 height 14
drag, startPoint x: 319, startPoint y: 53, endPoint x: 264, endPoint y: 47, distance: 56.2
click at [294, 51] on input "2,200" at bounding box center [337, 50] width 86 height 14
click at [459, 221] on button "Save & Close" at bounding box center [466, 221] width 51 height 16
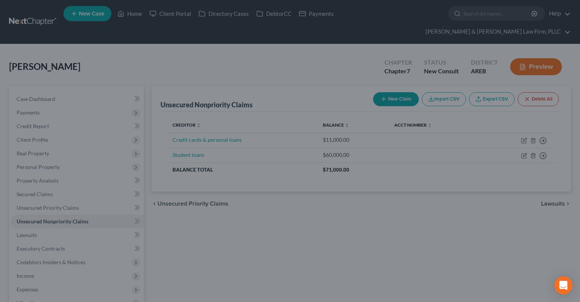
type input "2,200.00"
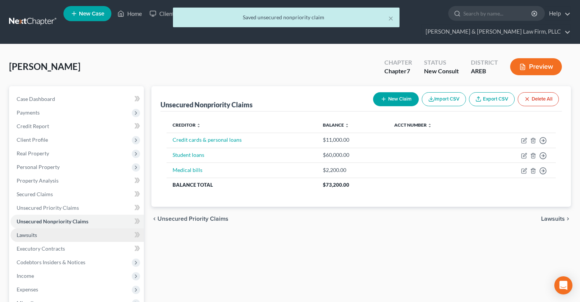
click at [82, 228] on link "Lawsuits" at bounding box center [77, 235] width 133 height 14
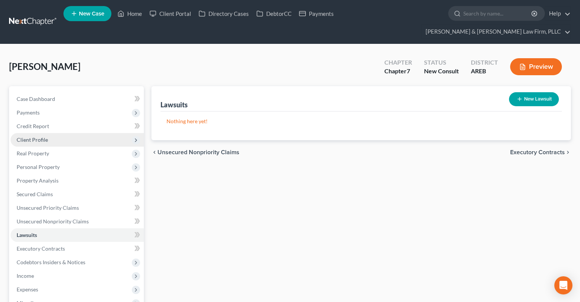
click at [38, 136] on span "Client Profile" at bounding box center [32, 139] width 31 height 6
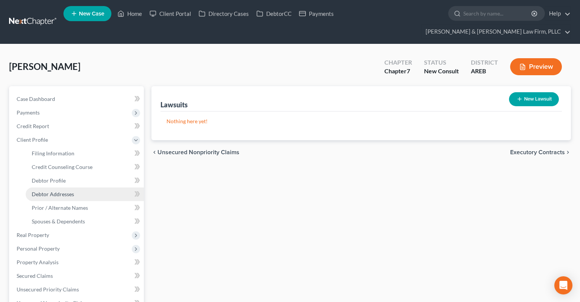
click at [59, 191] on span "Debtor Addresses" at bounding box center [53, 194] width 42 height 6
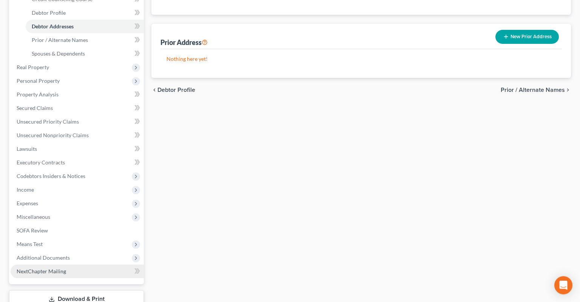
scroll to position [199, 0]
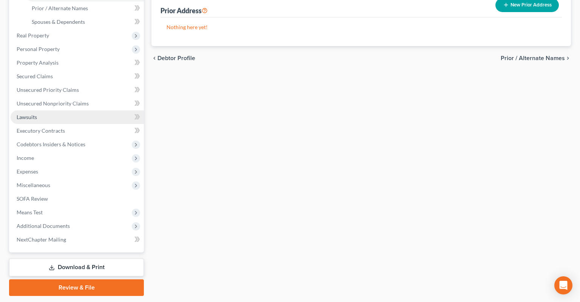
click at [53, 110] on link "Lawsuits" at bounding box center [77, 117] width 133 height 14
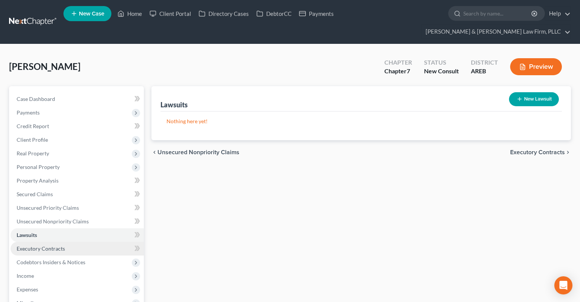
click at [63, 245] on span "Executory Contracts" at bounding box center [41, 248] width 48 height 6
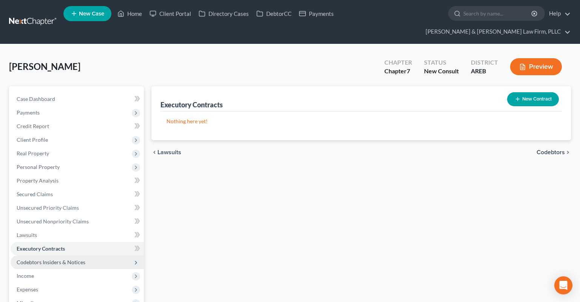
click at [99, 255] on span "Codebtors Insiders & Notices" at bounding box center [77, 262] width 133 height 14
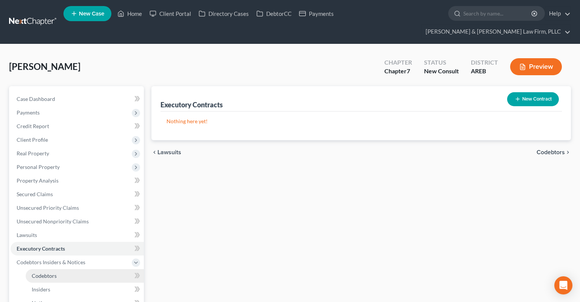
click at [42, 269] on link "Codebtors" at bounding box center [85, 276] width 118 height 14
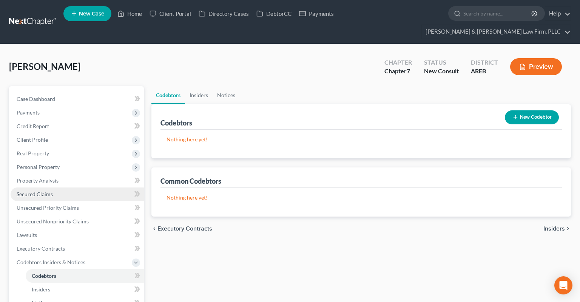
click at [80, 187] on link "Secured Claims" at bounding box center [77, 194] width 133 height 14
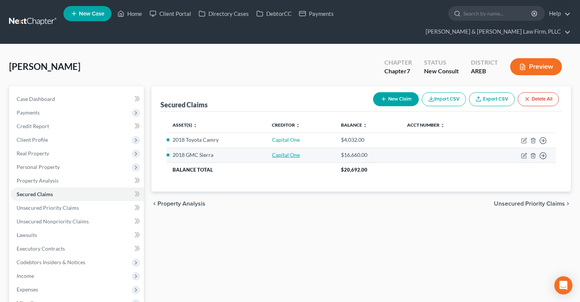
click at [290, 151] on link "Capital One" at bounding box center [286, 154] width 28 height 6
select select "2"
select select "0"
select select "3"
select select "0"
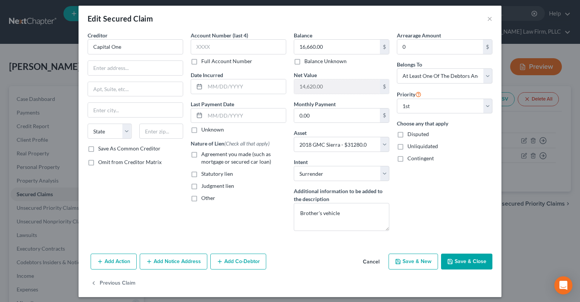
scroll to position [6, 0]
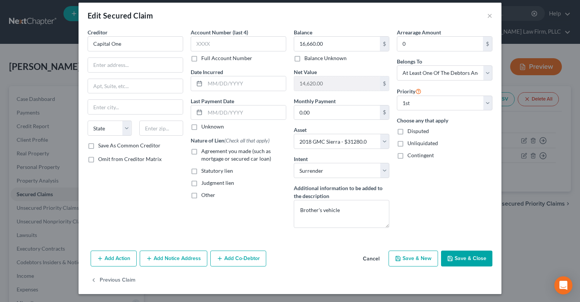
click at [230, 255] on button "Add Co-Debtor" at bounding box center [238, 258] width 56 height 16
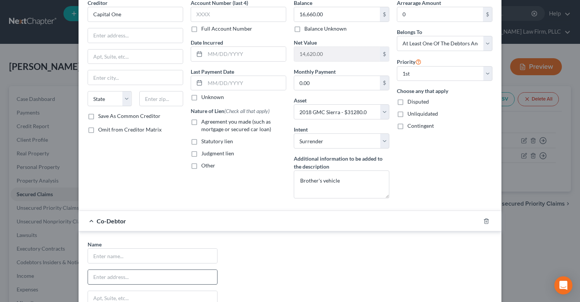
scroll to position [121, 0]
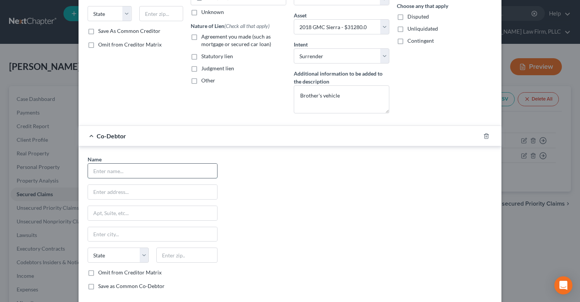
drag, startPoint x: 133, startPoint y: 167, endPoint x: 133, endPoint y: 171, distance: 4.5
click at [133, 167] on input "text" at bounding box center [152, 170] width 129 height 14
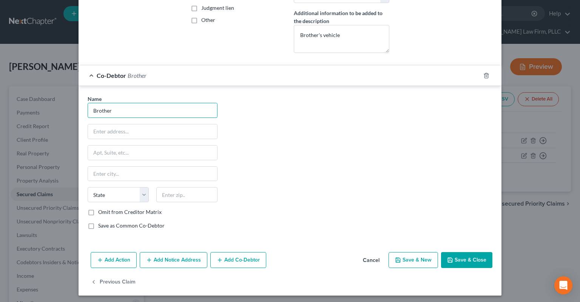
scroll to position [182, 0]
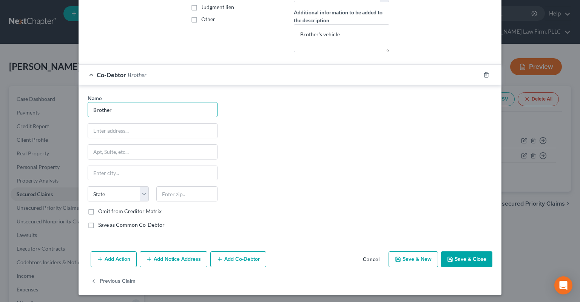
type input "Brother"
click at [448, 260] on button "Save & Close" at bounding box center [466, 259] width 51 height 16
select select
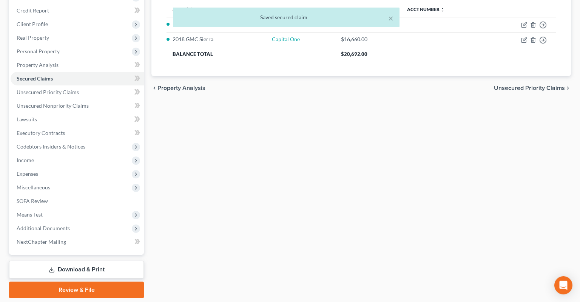
scroll to position [126, 0]
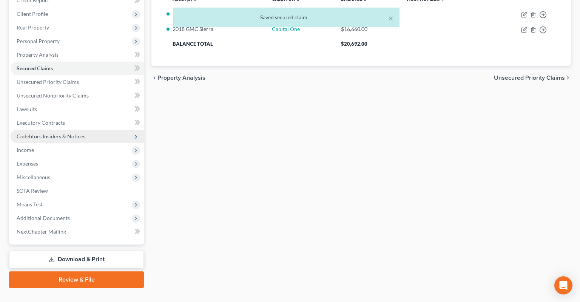
click at [54, 133] on span "Codebtors Insiders & Notices" at bounding box center [51, 136] width 69 height 6
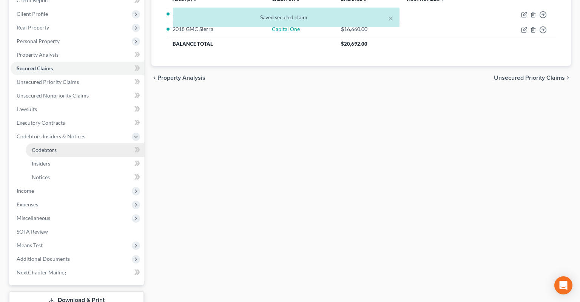
click at [61, 143] on link "Codebtors" at bounding box center [85, 150] width 118 height 14
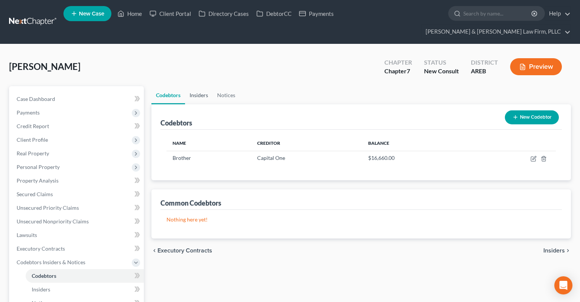
click at [195, 86] on link "Insiders" at bounding box center [199, 95] width 28 height 18
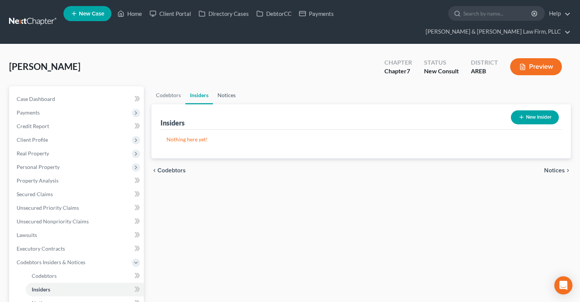
click at [230, 86] on link "Notices" at bounding box center [226, 95] width 27 height 18
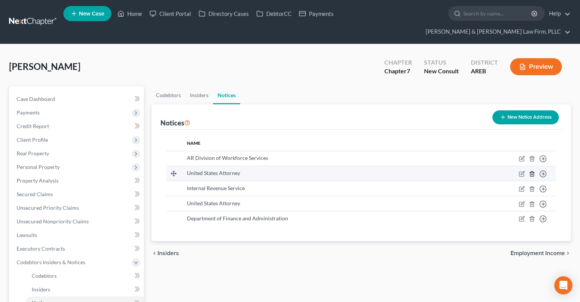
click at [531, 171] on icon "button" at bounding box center [532, 174] width 6 height 6
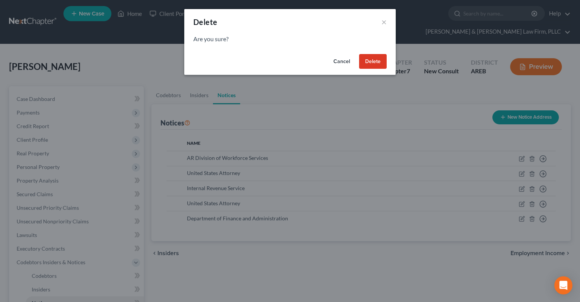
click at [372, 61] on button "Delete" at bounding box center [373, 61] width 28 height 15
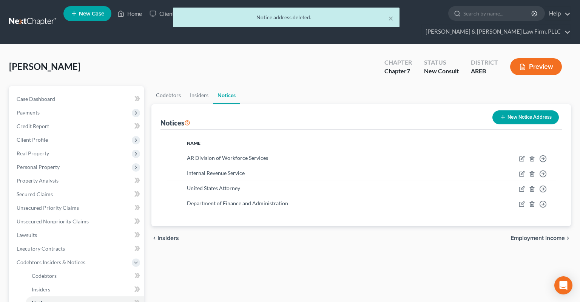
click at [278, 60] on div "[PERSON_NAME] Upgraded Chapter Chapter 7 Status New Consult District AREB Previ…" at bounding box center [290, 69] width 562 height 33
click at [191, 86] on link "Insiders" at bounding box center [199, 95] width 28 height 18
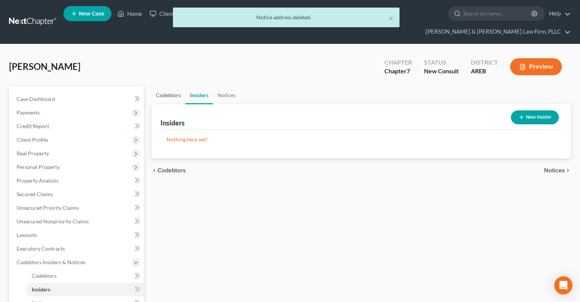
click at [158, 86] on link "Codebtors" at bounding box center [168, 95] width 34 height 18
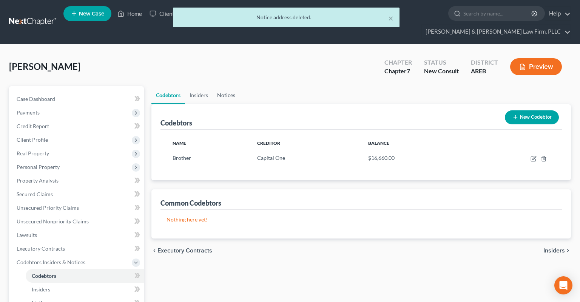
click at [226, 86] on link "Notices" at bounding box center [226, 95] width 27 height 18
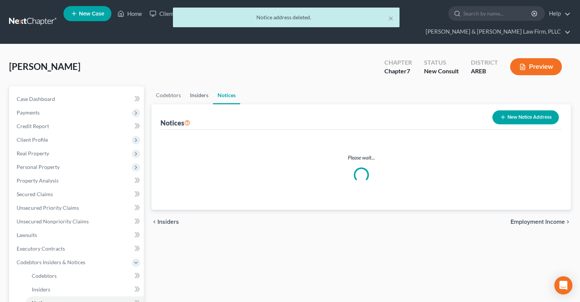
click at [199, 86] on link "Insiders" at bounding box center [199, 95] width 28 height 18
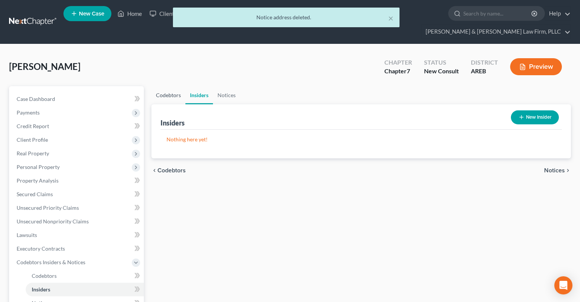
click at [167, 86] on link "Codebtors" at bounding box center [168, 95] width 34 height 18
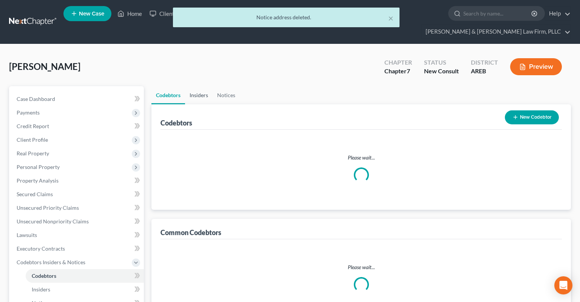
click at [200, 86] on link "Insiders" at bounding box center [199, 95] width 28 height 18
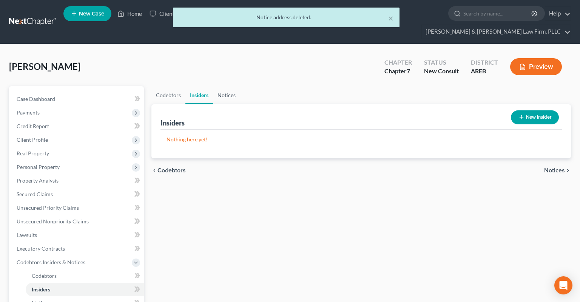
drag, startPoint x: 226, startPoint y: 85, endPoint x: 212, endPoint y: 85, distance: 13.6
click at [226, 86] on link "Notices" at bounding box center [226, 95] width 27 height 18
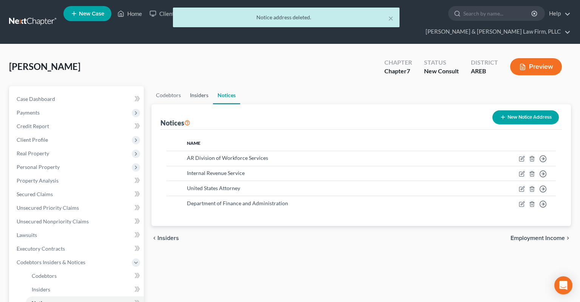
click at [197, 86] on link "Insiders" at bounding box center [199, 95] width 28 height 18
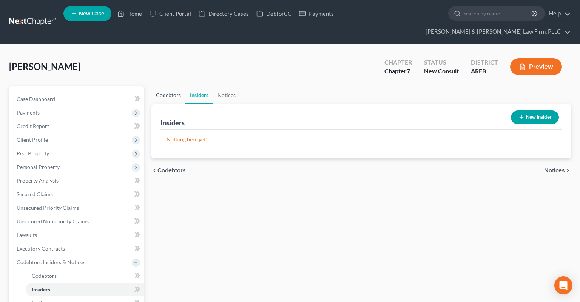
click at [166, 86] on link "Codebtors" at bounding box center [168, 95] width 34 height 18
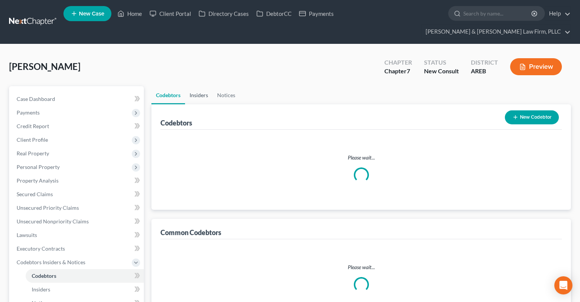
click at [196, 86] on link "Insiders" at bounding box center [199, 95] width 28 height 18
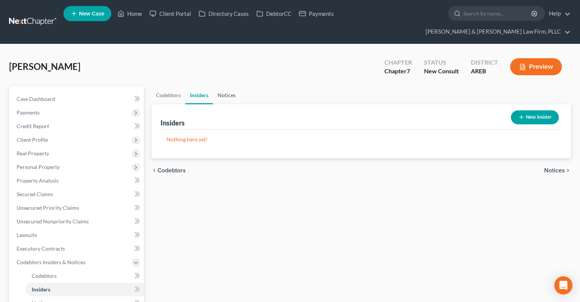
click at [224, 86] on link "Notices" at bounding box center [226, 95] width 27 height 18
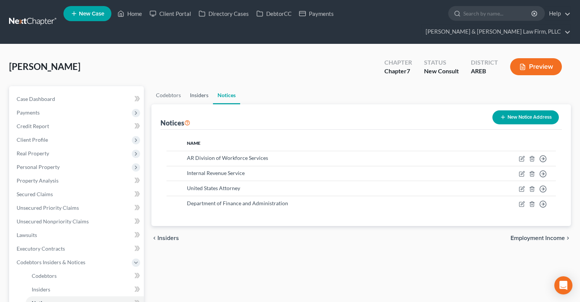
click at [198, 86] on link "Insiders" at bounding box center [199, 95] width 28 height 18
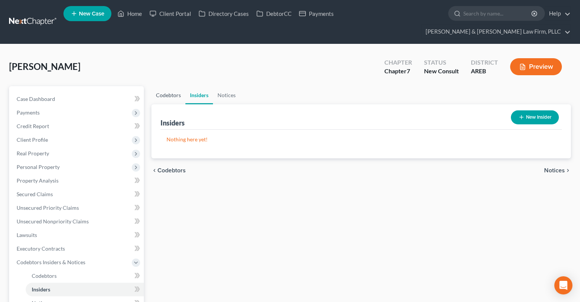
click at [165, 86] on link "Codebtors" at bounding box center [168, 95] width 34 height 18
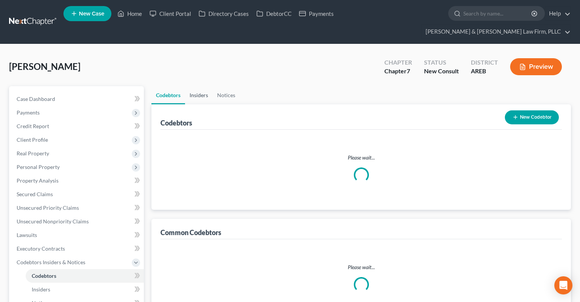
click at [191, 86] on link "Insiders" at bounding box center [199, 95] width 28 height 18
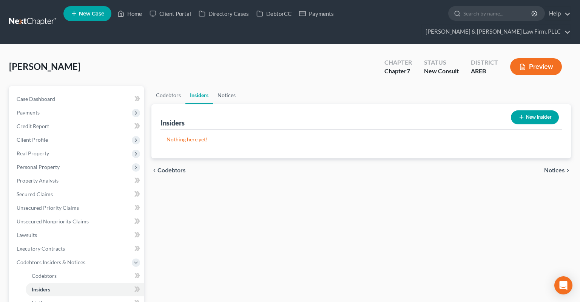
drag, startPoint x: 231, startPoint y: 87, endPoint x: 220, endPoint y: 85, distance: 10.7
click at [230, 86] on link "Notices" at bounding box center [226, 95] width 27 height 18
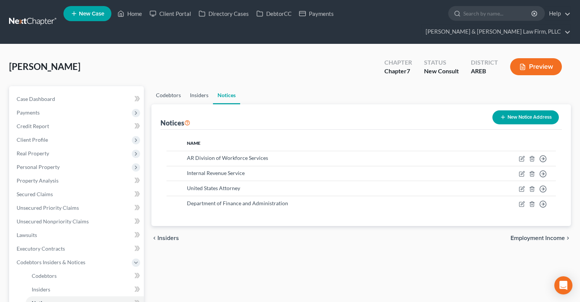
drag, startPoint x: 200, startPoint y: 84, endPoint x: 183, endPoint y: 82, distance: 17.5
click at [200, 86] on link "Insiders" at bounding box center [199, 95] width 28 height 18
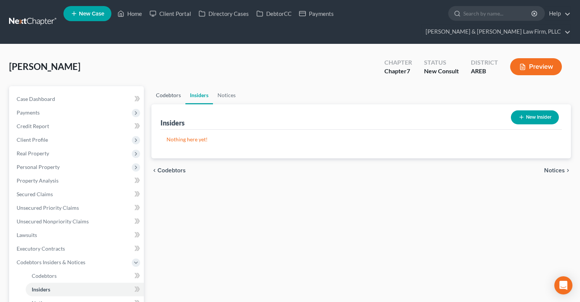
click at [177, 86] on link "Codebtors" at bounding box center [168, 95] width 34 height 18
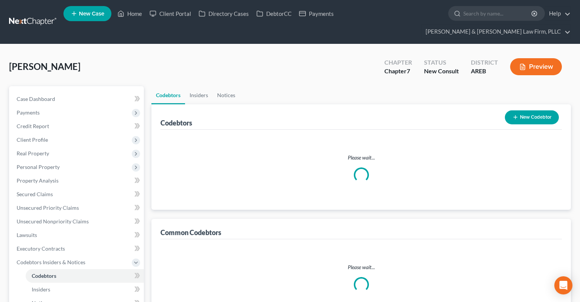
click at [165, 86] on link "Codebtors" at bounding box center [168, 95] width 34 height 18
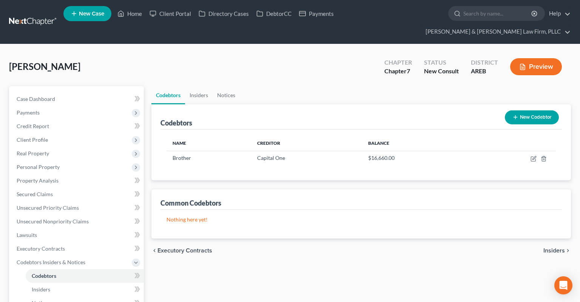
drag, startPoint x: 171, startPoint y: 68, endPoint x: 171, endPoint y: 63, distance: 5.7
click at [171, 67] on div "[PERSON_NAME] Upgraded Chapter Chapter 7 Status New Consult District AREB Previ…" at bounding box center [290, 69] width 562 height 33
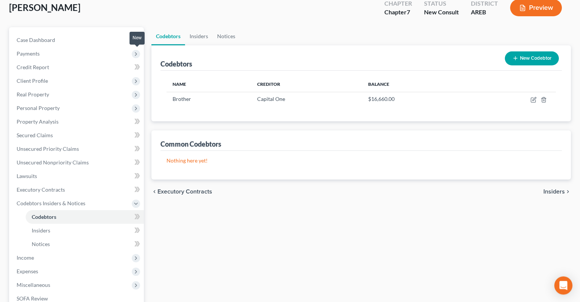
scroll to position [119, 0]
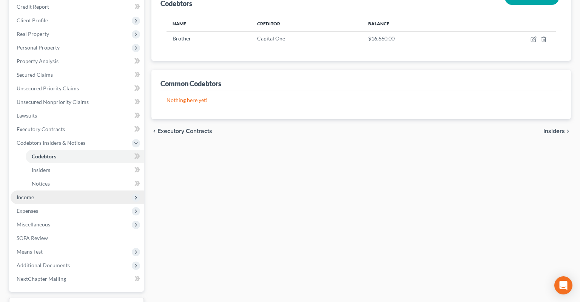
click at [73, 190] on span "Income" at bounding box center [77, 197] width 133 height 14
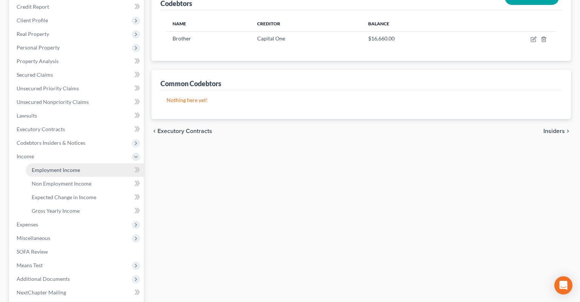
click at [72, 167] on span "Employment Income" at bounding box center [56, 170] width 48 height 6
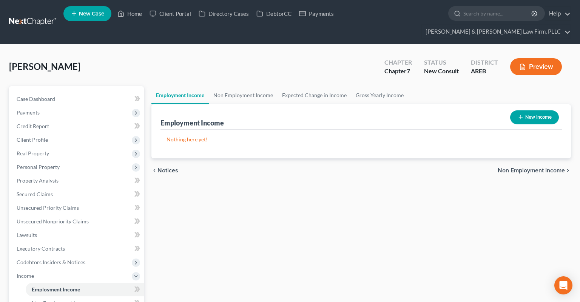
click at [243, 207] on div "Employment Income Non Employment Income Expected Change in Income Gross Yearly …" at bounding box center [361, 277] width 427 height 382
click at [523, 110] on button "New Income" at bounding box center [534, 117] width 49 height 14
select select "0"
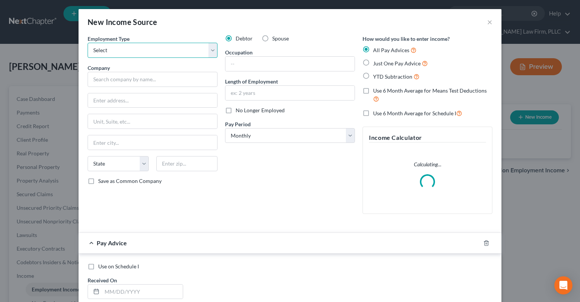
click at [88, 43] on select "Select Full or [DEMOGRAPHIC_DATA] Employment Self Employment" at bounding box center [153, 50] width 130 height 15
select select "0"
click option "Full or [DEMOGRAPHIC_DATA] Employment" at bounding box center [0, 0] width 0 height 0
drag, startPoint x: 151, startPoint y: 88, endPoint x: 151, endPoint y: 80, distance: 7.2
click at [151, 85] on div "Employment Type * Select Full or [DEMOGRAPHIC_DATA] Employment Self Employment …" at bounding box center [152, 127] width 137 height 185
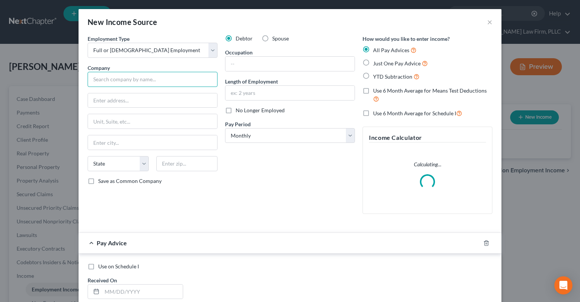
click at [151, 80] on input "text" at bounding box center [153, 79] width 130 height 15
type input "UAMS"
click at [253, 62] on input "text" at bounding box center [289, 64] width 129 height 14
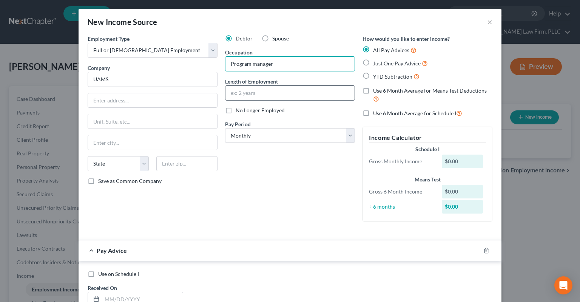
type input "Program manager"
click at [242, 88] on input "text" at bounding box center [289, 93] width 129 height 14
type input "Since [DATE]"
click at [375, 63] on span "Just One Pay Advice" at bounding box center [397, 63] width 48 height 6
click at [376, 63] on input "Just One Pay Advice" at bounding box center [378, 61] width 5 height 5
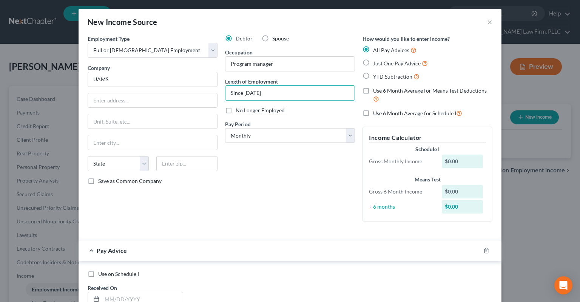
radio input "true"
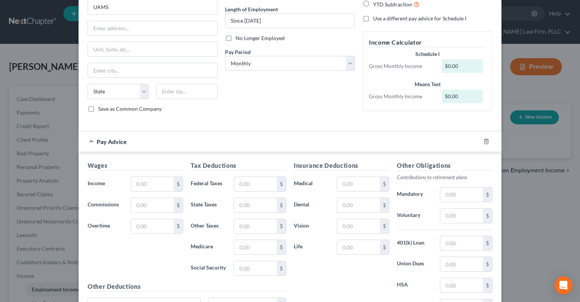
scroll to position [76, 0]
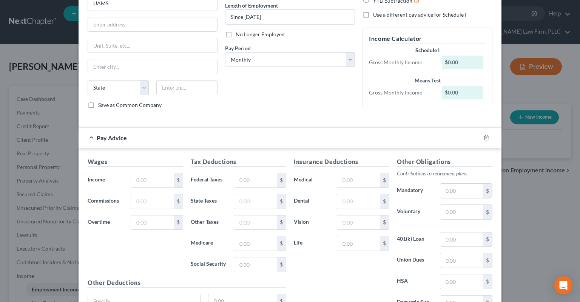
click at [283, 100] on div "Debtor Spouse Occupation Program manager Length of Employment Since [DATE] No L…" at bounding box center [289, 37] width 137 height 156
drag, startPoint x: 152, startPoint y: 182, endPoint x: 183, endPoint y: 167, distance: 34.4
click at [152, 180] on input "text" at bounding box center [152, 180] width 43 height 14
paste input "4,583.33"
type input "4,583.33"
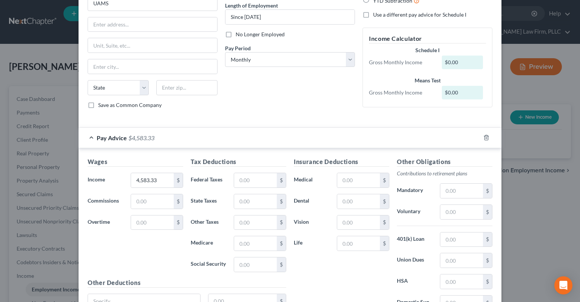
drag, startPoint x: 288, startPoint y: 110, endPoint x: 325, endPoint y: 118, distance: 38.2
click at [288, 109] on div "Debtor Spouse Occupation Program manager Length of Employment Since [DATE] No L…" at bounding box center [289, 37] width 137 height 156
click at [253, 181] on input "text" at bounding box center [255, 180] width 43 height 14
paste input "1,283.33"
type input "1,283.33"
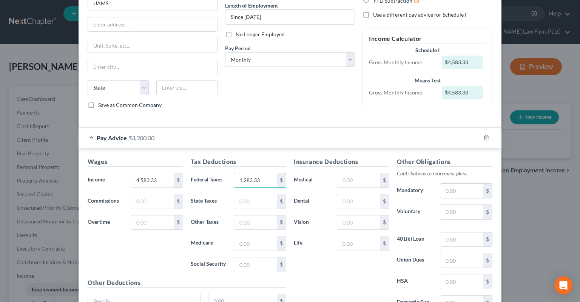
click at [286, 108] on div "Debtor Spouse Occupation Program manager Length of Employment Since [DATE] No L…" at bounding box center [289, 37] width 137 height 156
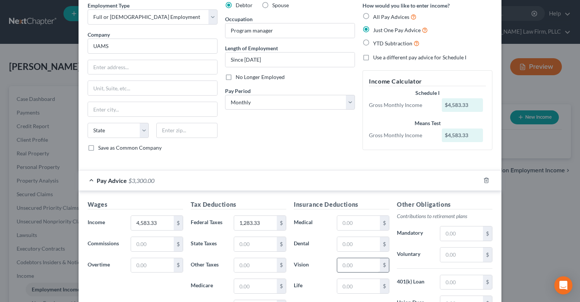
scroll to position [146, 0]
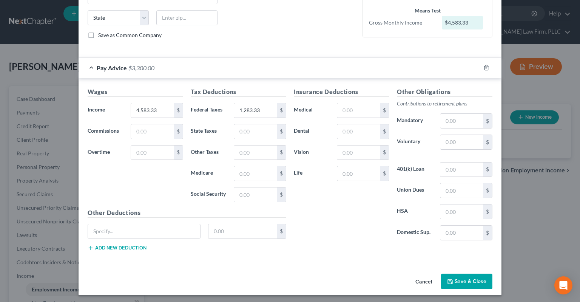
click at [458, 276] on button "Save & Close" at bounding box center [466, 281] width 51 height 16
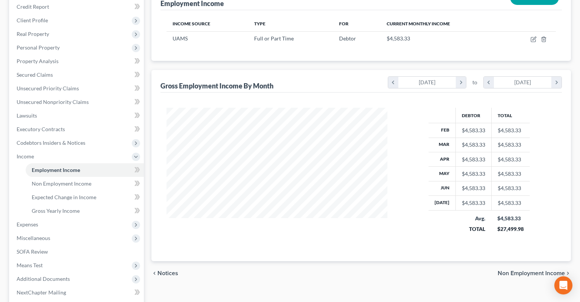
scroll to position [0, 0]
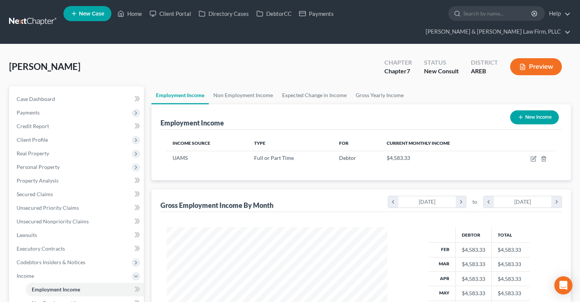
click at [517, 110] on button "New Income" at bounding box center [534, 117] width 49 height 14
select select "0"
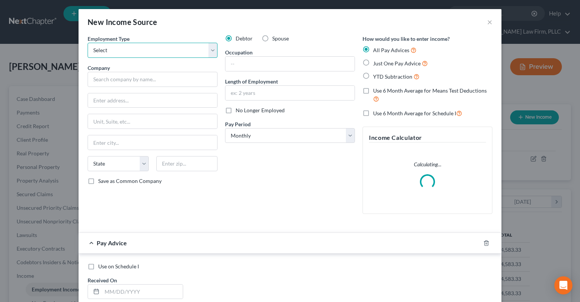
click at [88, 43] on select "Select Full or [DEMOGRAPHIC_DATA] Employment Self Employment" at bounding box center [153, 50] width 130 height 15
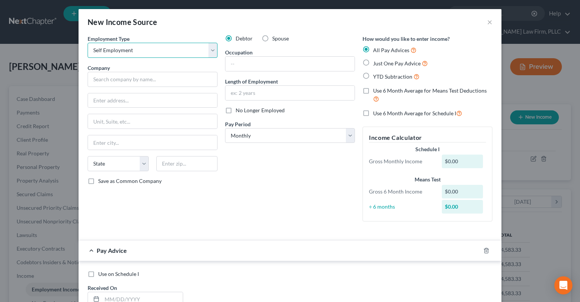
click option "Self Employment" at bounding box center [0, 0] width 0 height 0
click at [88, 43] on select "Select Full or [DEMOGRAPHIC_DATA] Employment Self Employment" at bounding box center [153, 50] width 130 height 15
select select "0"
click option "Full or [DEMOGRAPHIC_DATA] Employment" at bounding box center [0, 0] width 0 height 0
click at [373, 65] on label "Just One Pay Advice" at bounding box center [400, 63] width 55 height 9
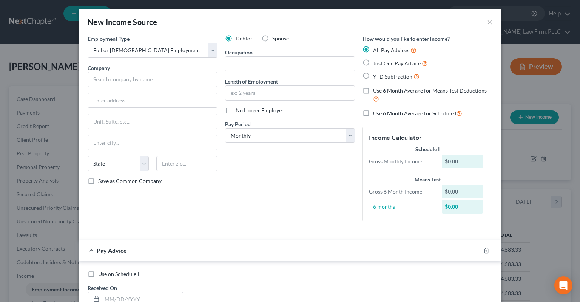
click at [376, 64] on input "Just One Pay Advice" at bounding box center [378, 61] width 5 height 5
radio input "true"
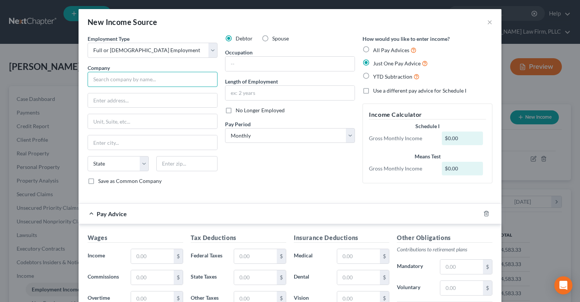
click at [196, 83] on input "text" at bounding box center [153, 79] width 130 height 15
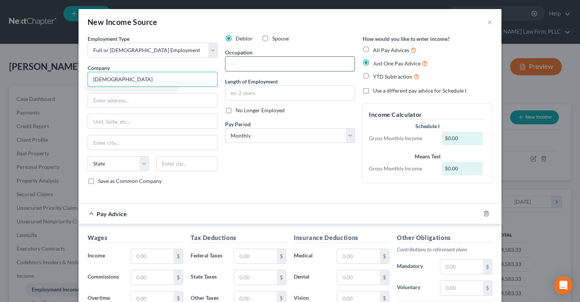
type input "[DEMOGRAPHIC_DATA]"
click at [294, 61] on input "text" at bounding box center [289, 64] width 129 height 14
type input "[DEMOGRAPHIC_DATA]"
click at [283, 89] on input "text" at bounding box center [289, 93] width 129 height 14
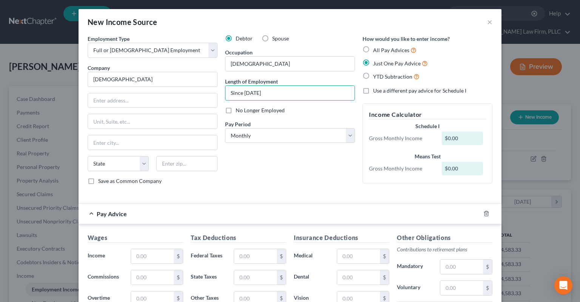
type input "Since [DATE]"
click at [149, 253] on input "text" at bounding box center [152, 256] width 43 height 14
paste input "350"
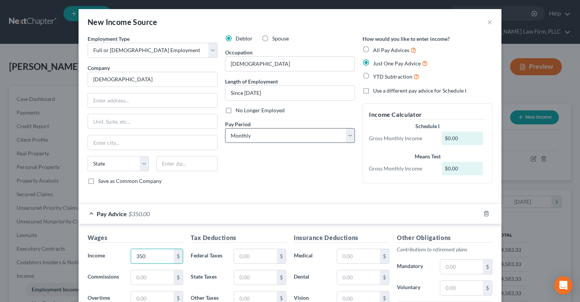
type input "350"
click at [225, 128] on select "Select Monthly Twice Monthly Every Other Week Weekly" at bounding box center [290, 135] width 130 height 15
select select "3"
click option "Weekly" at bounding box center [0, 0] width 0 height 0
click at [296, 176] on div "Debtor Spouse Occupation Pastor Length of Employment Since [DATE] No Longer Emp…" at bounding box center [289, 113] width 137 height 156
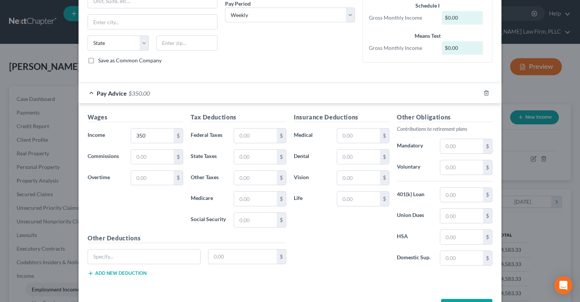
scroll to position [146, 0]
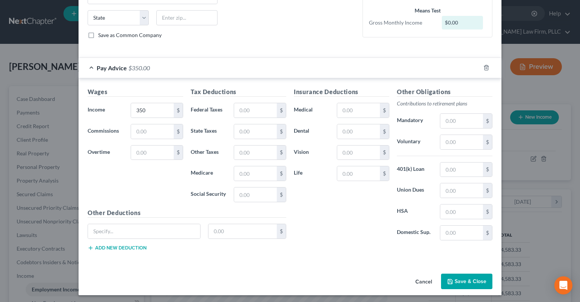
click at [449, 278] on icon "button" at bounding box center [450, 281] width 6 height 6
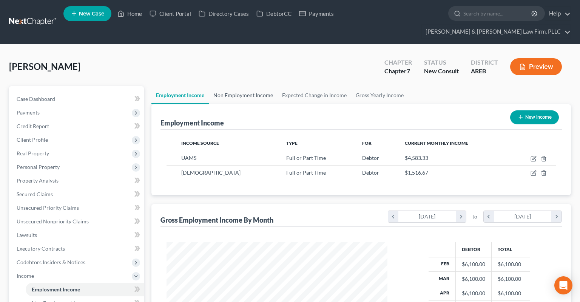
click at [250, 86] on link "Non Employment Income" at bounding box center [243, 95] width 69 height 18
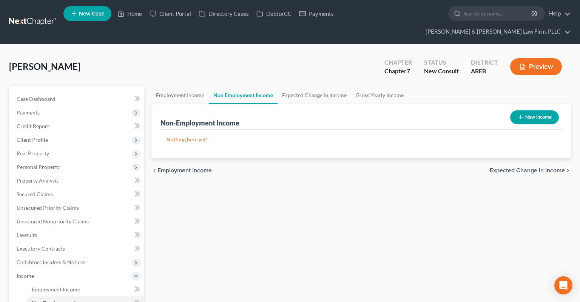
drag, startPoint x: 532, startPoint y: 93, endPoint x: 529, endPoint y: 99, distance: 7.1
click at [531, 104] on div "Non-Employment Income New Income" at bounding box center [360, 116] width 401 height 25
click at [527, 110] on button "New Income" at bounding box center [534, 117] width 49 height 14
select select "0"
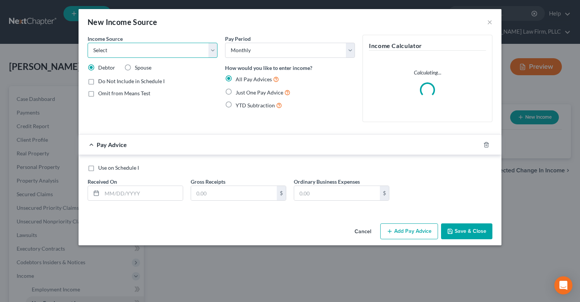
click at [88, 43] on select "Select Unemployment Disability (from employer) Pension Retirement Social Securi…" at bounding box center [153, 50] width 130 height 15
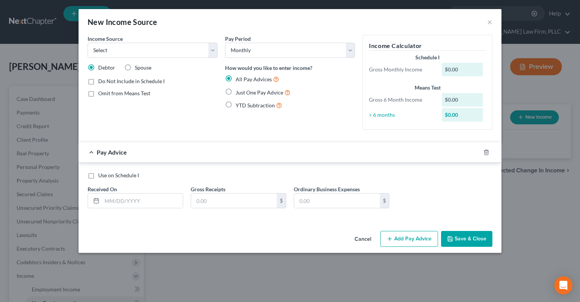
drag, startPoint x: 132, startPoint y: 49, endPoint x: 298, endPoint y: 255, distance: 264.2
click at [236, 232] on div "Cancel Add Pay Advice Save & Close" at bounding box center [290, 240] width 423 height 25
drag, startPoint x: 364, startPoint y: 239, endPoint x: 362, endPoint y: 232, distance: 7.5
click at [364, 238] on button "Cancel" at bounding box center [362, 238] width 29 height 15
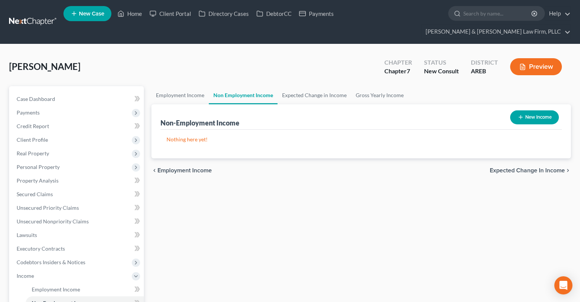
click at [194, 64] on div "[PERSON_NAME] Upgraded Chapter Chapter 7 Status New Consult District AREB Previ…" at bounding box center [290, 69] width 562 height 33
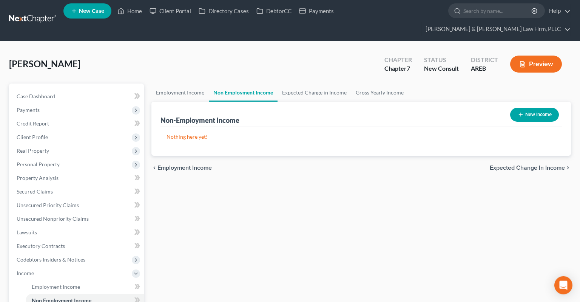
scroll to position [180, 0]
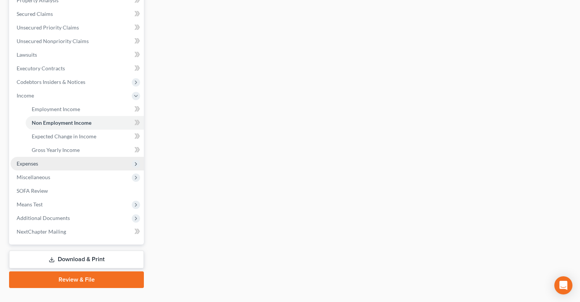
click at [72, 157] on span "Expenses" at bounding box center [77, 164] width 133 height 14
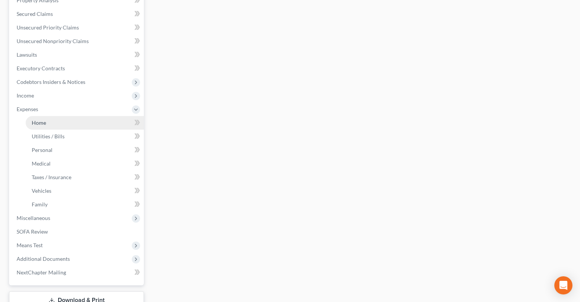
click at [70, 116] on link "Home" at bounding box center [85, 123] width 118 height 14
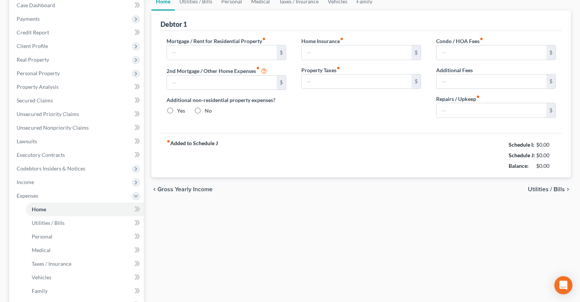
type input "0.00"
radio input "true"
type input "0.00"
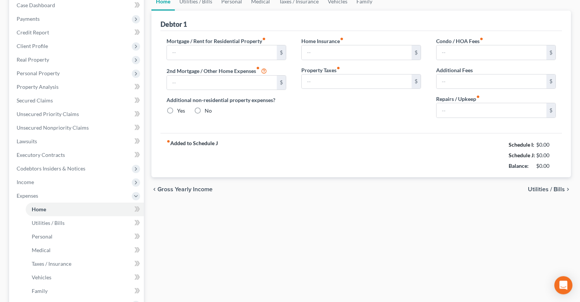
type input "0.00"
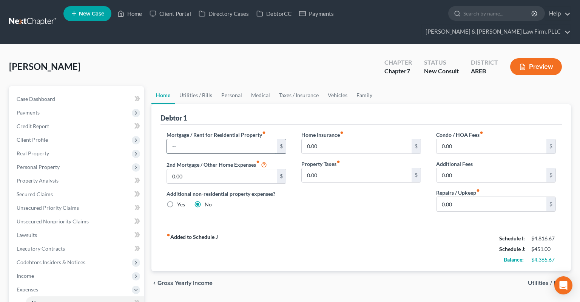
click at [223, 139] on input "text" at bounding box center [222, 146] width 110 height 14
click at [195, 86] on link "Utilities / Bills" at bounding box center [196, 95] width 42 height 18
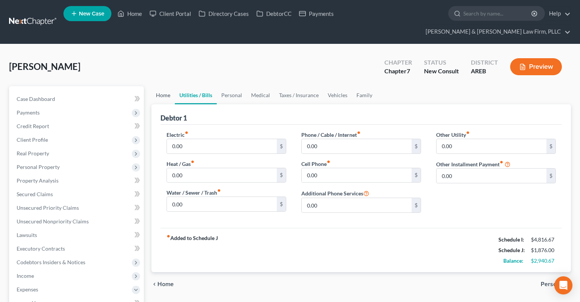
drag, startPoint x: 168, startPoint y: 82, endPoint x: 170, endPoint y: 97, distance: 15.2
click at [168, 86] on link "Home" at bounding box center [162, 95] width 23 height 18
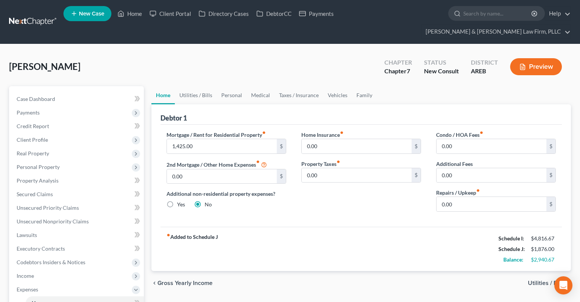
click at [190, 140] on div "Mortgage / Rent for Residential Property fiber_manual_record 1,425.00 $ 2nd Mor…" at bounding box center [226, 174] width 135 height 87
drag, startPoint x: 194, startPoint y: 136, endPoint x: 198, endPoint y: 134, distance: 4.2
click at [196, 139] on input "1,425.00" at bounding box center [222, 146] width 110 height 14
click at [188, 86] on link "Utilities / Bills" at bounding box center [196, 95] width 42 height 18
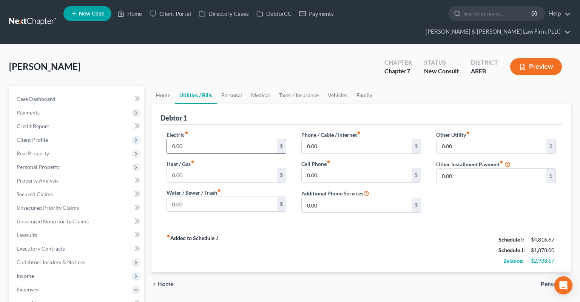
click at [197, 139] on input "0.00" at bounding box center [222, 146] width 110 height 14
drag, startPoint x: 209, startPoint y: 163, endPoint x: 209, endPoint y: 159, distance: 4.2
click at [209, 168] on input "0.00" at bounding box center [222, 175] width 110 height 14
click at [231, 197] on input "0.00" at bounding box center [222, 204] width 110 height 14
click at [329, 168] on input "0.00" at bounding box center [357, 175] width 110 height 14
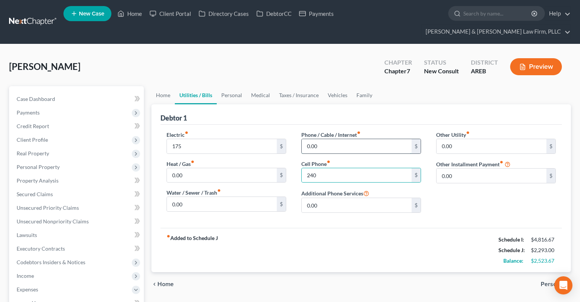
click at [326, 139] on input "0.00" at bounding box center [357, 146] width 110 height 14
click at [242, 86] on link "Personal" at bounding box center [232, 95] width 30 height 18
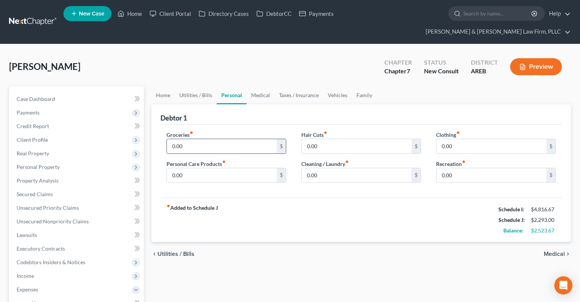
click at [229, 139] on input "0.00" at bounding box center [222, 146] width 110 height 14
drag, startPoint x: 204, startPoint y: 126, endPoint x: 209, endPoint y: 128, distance: 4.8
click at [204, 139] on input "0.00" at bounding box center [222, 146] width 110 height 14
drag, startPoint x: 209, startPoint y: 128, endPoint x: 165, endPoint y: 126, distance: 43.8
click at [167, 139] on input "0.00" at bounding box center [222, 146] width 110 height 14
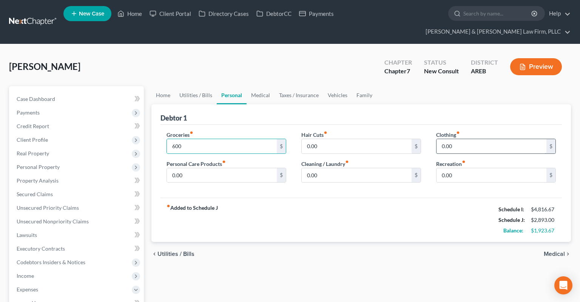
click at [469, 139] on input "0.00" at bounding box center [491, 146] width 110 height 14
click at [224, 168] on input "0.00" at bounding box center [222, 175] width 110 height 14
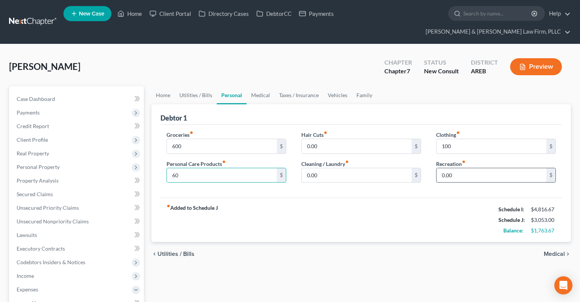
click at [484, 166] on div "Clothing fiber_manual_record 100 $ Recreation fiber_manual_record 0.00 $" at bounding box center [496, 160] width 135 height 58
click at [478, 168] on input "0.00" at bounding box center [491, 175] width 110 height 14
click at [261, 86] on link "Medical" at bounding box center [261, 95] width 28 height 18
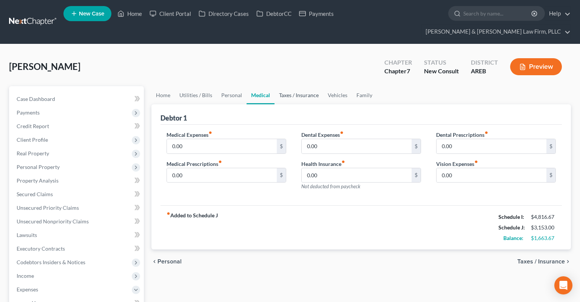
click at [308, 86] on link "Taxes / Insurance" at bounding box center [298, 95] width 49 height 18
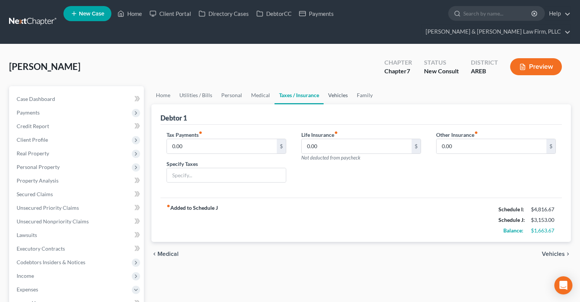
click at [330, 86] on link "Vehicles" at bounding box center [338, 95] width 29 height 18
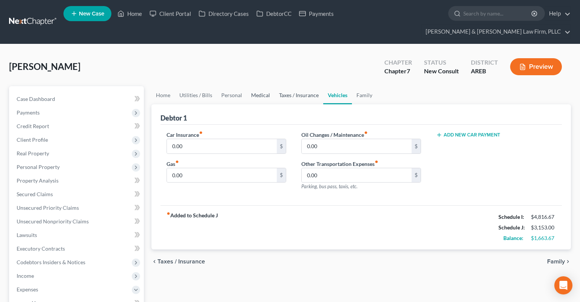
click at [279, 86] on link "Taxes / Insurance" at bounding box center [298, 95] width 49 height 18
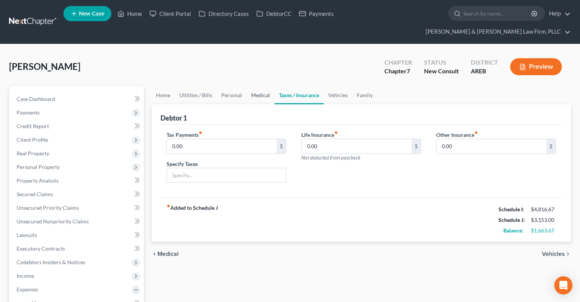
click at [258, 86] on link "Medical" at bounding box center [261, 95] width 28 height 18
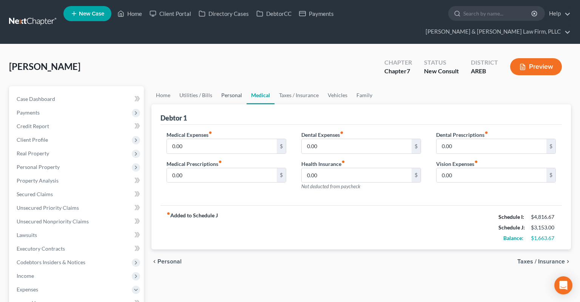
click at [231, 86] on link "Personal" at bounding box center [232, 95] width 30 height 18
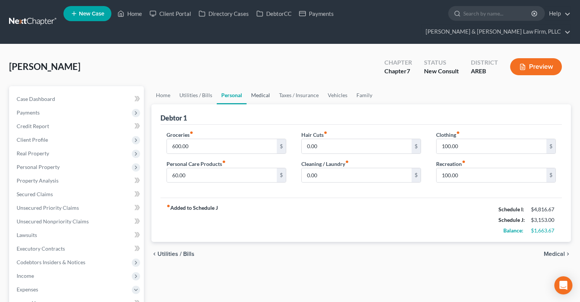
click at [264, 86] on link "Medical" at bounding box center [261, 95] width 28 height 18
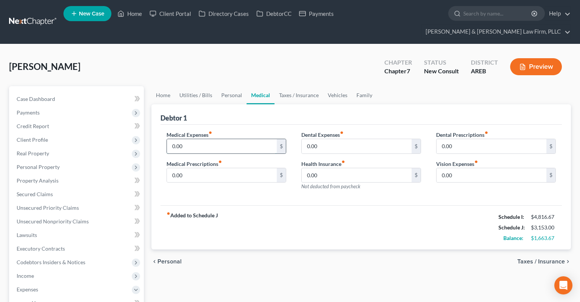
click at [191, 139] on input "0.00" at bounding box center [222, 146] width 110 height 14
click at [244, 139] on input "0.00" at bounding box center [222, 146] width 110 height 14
drag, startPoint x: 244, startPoint y: 133, endPoint x: 169, endPoint y: 129, distance: 74.9
click at [182, 139] on input "0.00" at bounding box center [222, 146] width 110 height 14
drag, startPoint x: 171, startPoint y: 132, endPoint x: 154, endPoint y: 131, distance: 17.4
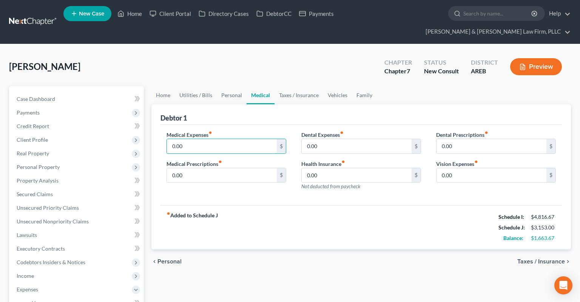
click at [167, 139] on input "0.00" at bounding box center [222, 146] width 110 height 14
click at [248, 139] on input "0.00" at bounding box center [222, 146] width 110 height 14
drag, startPoint x: 170, startPoint y: 135, endPoint x: 161, endPoint y: 134, distance: 9.1
click at [167, 139] on input "0.00" at bounding box center [222, 146] width 110 height 14
click at [313, 86] on link "Taxes / Insurance" at bounding box center [298, 95] width 49 height 18
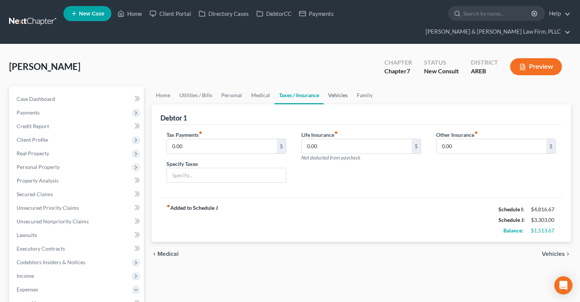
drag, startPoint x: 332, startPoint y: 82, endPoint x: 347, endPoint y: 82, distance: 14.7
click at [333, 86] on link "Vehicles" at bounding box center [338, 95] width 29 height 18
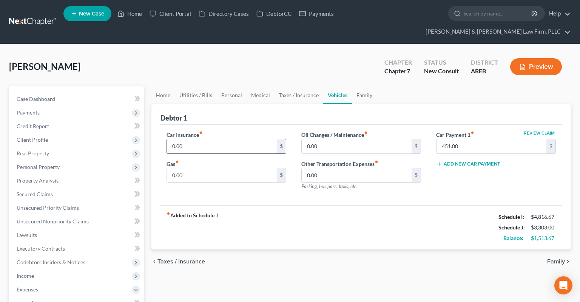
click at [248, 139] on input "0.00" at bounding box center [222, 146] width 110 height 14
click at [187, 168] on input "0.00" at bounding box center [222, 175] width 110 height 14
click at [219, 168] on input "0.00" at bounding box center [222, 175] width 110 height 14
drag, startPoint x: 168, startPoint y: 153, endPoint x: 158, endPoint y: 157, distance: 10.7
click at [167, 168] on input "0.00" at bounding box center [222, 175] width 110 height 14
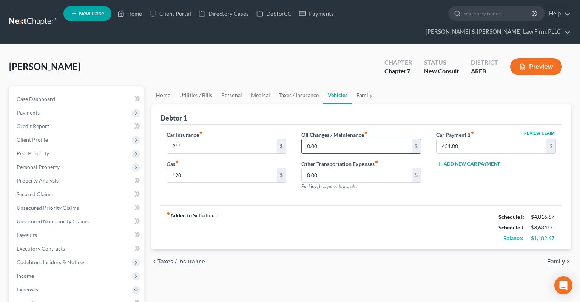
click at [318, 139] on input "0.00" at bounding box center [357, 146] width 110 height 14
click at [356, 86] on link "Family" at bounding box center [364, 95] width 25 height 18
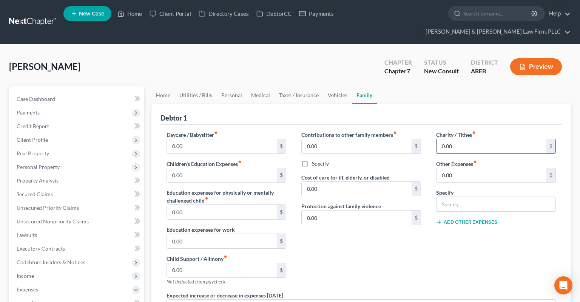
click at [466, 139] on input "0.00" at bounding box center [491, 146] width 110 height 14
click at [352, 53] on div "[PERSON_NAME] Upgraded Chapter Chapter 7 Status New Consult District AREB Previ…" at bounding box center [290, 69] width 562 height 33
click at [170, 86] on link "Home" at bounding box center [162, 95] width 23 height 18
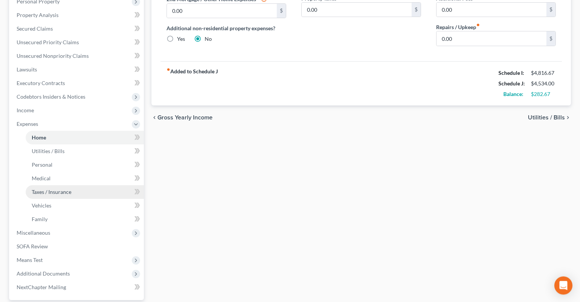
scroll to position [199, 0]
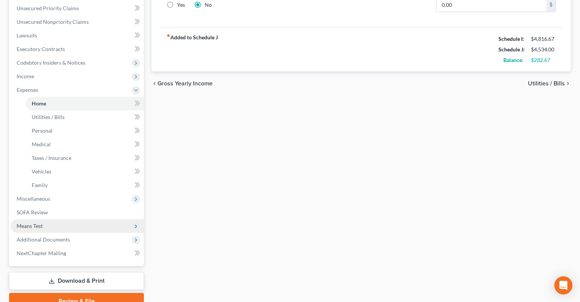
click at [72, 219] on span "Means Test" at bounding box center [77, 226] width 133 height 14
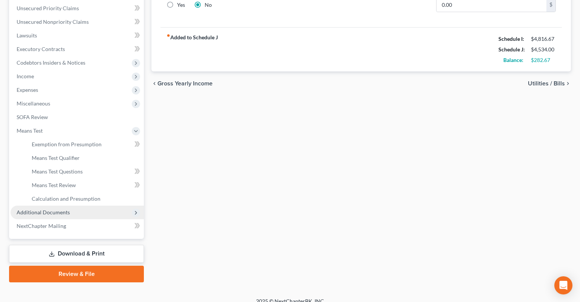
scroll to position [194, 0]
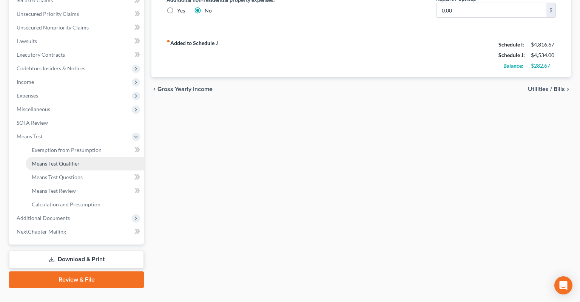
click at [81, 157] on link "Means Test Qualifier" at bounding box center [85, 164] width 118 height 14
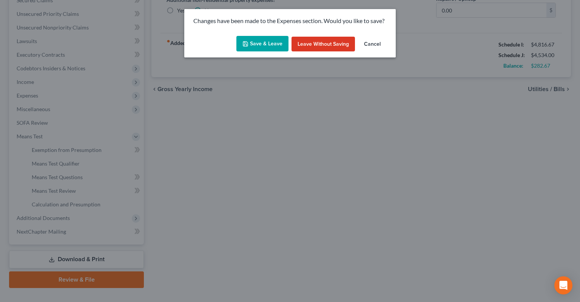
click at [277, 40] on button "Save & Leave" at bounding box center [262, 44] width 52 height 16
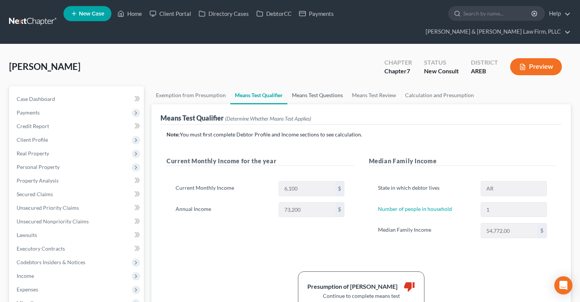
click at [319, 86] on link "Means Test Questions" at bounding box center [317, 95] width 60 height 18
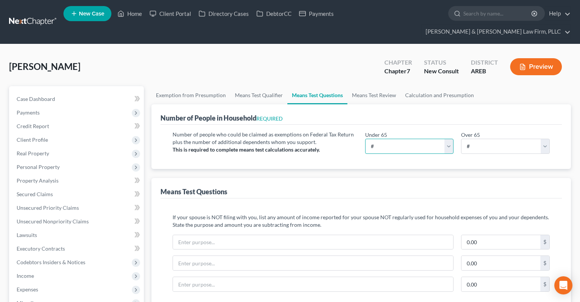
click at [365, 139] on select "# 0 1 2 3 4 5 6 7 8 9 10" at bounding box center [409, 146] width 89 height 15
click option "1" at bounding box center [0, 0] width 0 height 0
click at [461, 139] on select "# 0 1 2 3 4 5 6 7 8 9 10" at bounding box center [505, 146] width 89 height 15
click option "0" at bounding box center [0, 0] width 0 height 0
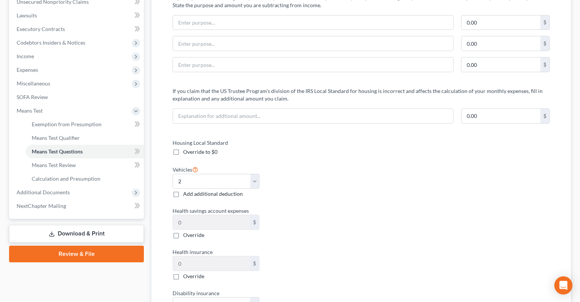
scroll to position [279, 0]
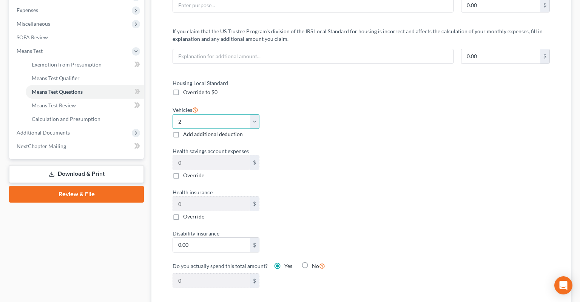
click at [173, 114] on select "Select 0 1 2 3 4 5" at bounding box center [216, 121] width 87 height 15
click option "1" at bounding box center [0, 0] width 0 height 0
click at [378, 136] on div "Housing Local Standard Override to $0 Vehicles Select 0 1 2 3 4 5 Add additiona…" at bounding box center [361, 188] width 392 height 218
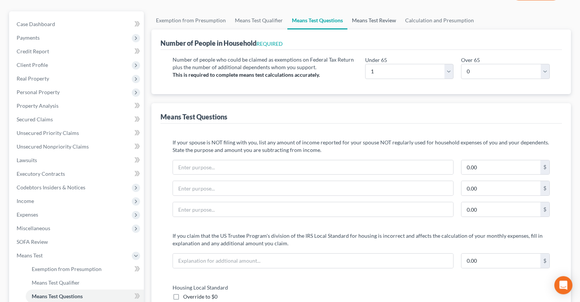
scroll to position [0, 0]
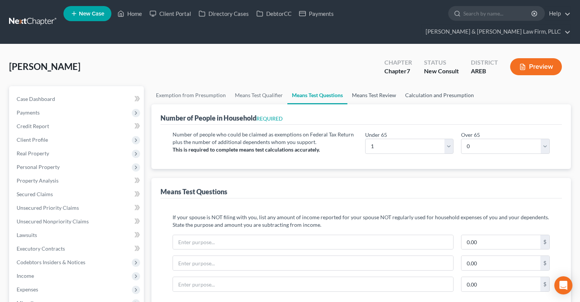
drag, startPoint x: 362, startPoint y: 83, endPoint x: 417, endPoint y: 72, distance: 55.8
click at [363, 86] on link "Means Test Review" at bounding box center [373, 95] width 53 height 18
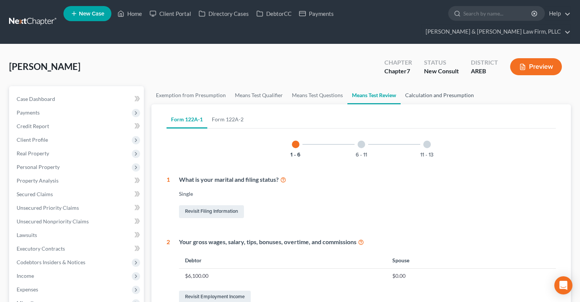
click at [421, 86] on link "Calculation and Presumption" at bounding box center [440, 95] width 78 height 18
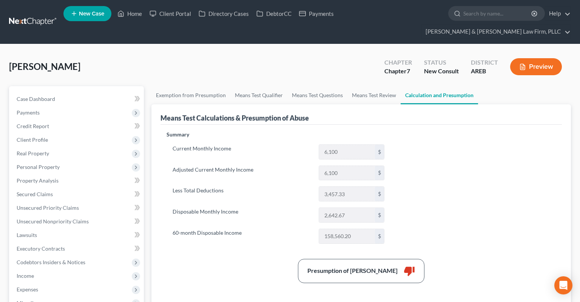
click at [138, 8] on ul "New Case Home Client Portal Directory Cases DebtorCC Payments - No Result - See…" at bounding box center [316, 22] width 507 height 36
click at [136, 17] on link "Home" at bounding box center [130, 14] width 32 height 14
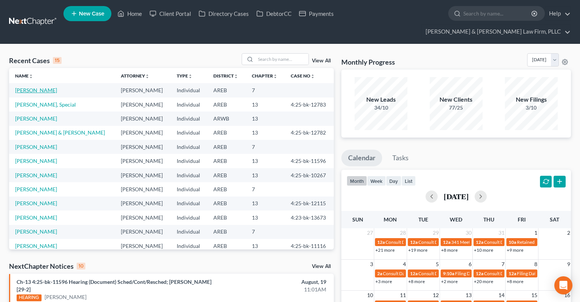
click at [49, 87] on link "[PERSON_NAME]" at bounding box center [36, 90] width 42 height 6
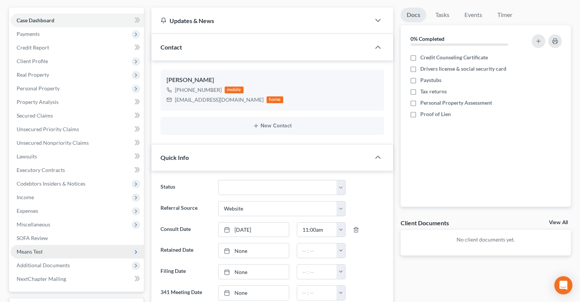
scroll to position [159, 0]
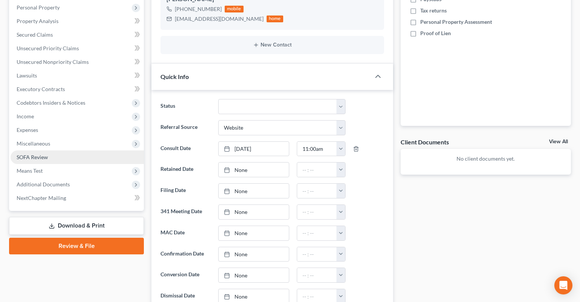
drag, startPoint x: 82, startPoint y: 156, endPoint x: 142, endPoint y: 145, distance: 61.1
click at [82, 164] on span "Means Test" at bounding box center [77, 171] width 133 height 14
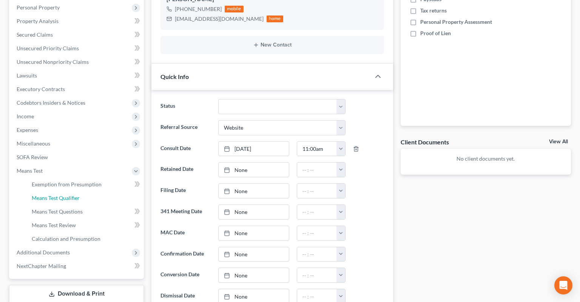
click at [91, 191] on link "Means Test Qualifier" at bounding box center [85, 198] width 118 height 14
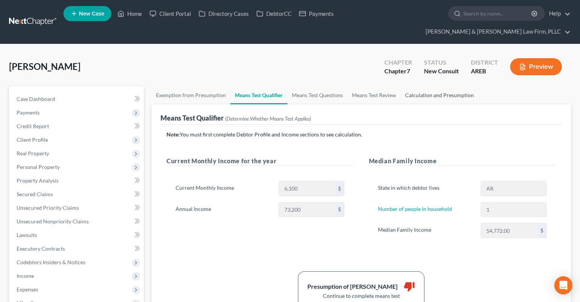
click at [436, 86] on link "Calculation and Presumption" at bounding box center [440, 95] width 78 height 18
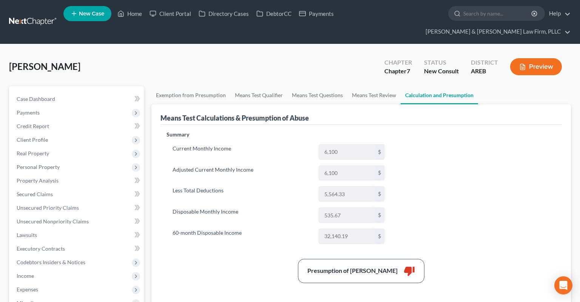
click at [285, 63] on div "[PERSON_NAME] Upgraded Chapter Chapter 7 Status New Consult District AREB Previ…" at bounding box center [290, 69] width 562 height 33
click at [250, 57] on div "[PERSON_NAME] Upgraded Chapter Chapter 7 Status New Consult District AREB Previ…" at bounding box center [290, 69] width 562 height 33
click at [72, 160] on span "Personal Property" at bounding box center [77, 167] width 133 height 14
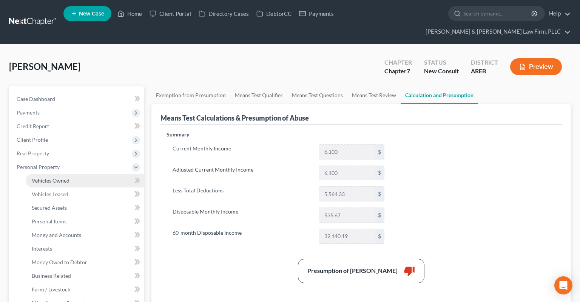
click at [90, 174] on link "Vehicles Owned" at bounding box center [85, 181] width 118 height 14
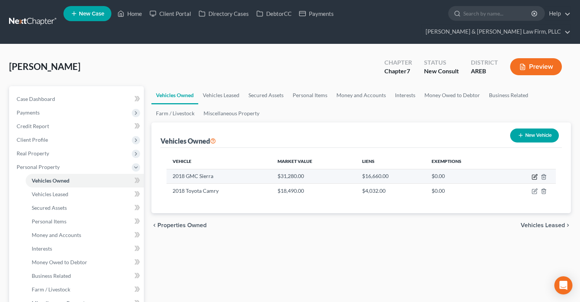
click at [534, 174] on icon "button" at bounding box center [535, 177] width 6 height 6
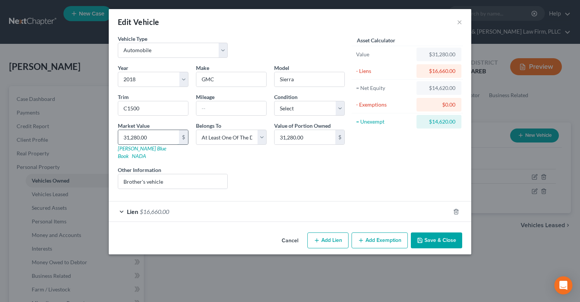
drag, startPoint x: 118, startPoint y: 130, endPoint x: 163, endPoint y: 136, distance: 45.7
click at [118, 130] on input "31,280.00" at bounding box center [148, 137] width 61 height 14
paste input "$12,300"
drag, startPoint x: 171, startPoint y: 136, endPoint x: 111, endPoint y: 143, distance: 60.4
click at [118, 135] on input "1,230,031,280.00" at bounding box center [148, 137] width 61 height 14
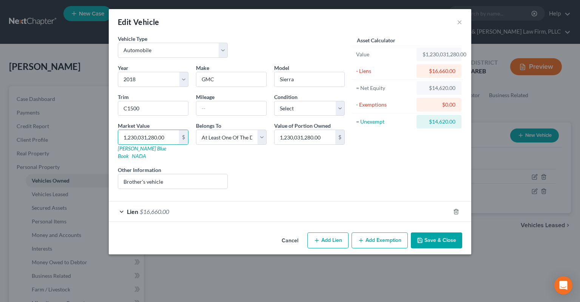
paste input "$12,3"
click at [267, 166] on div "Liens Select" at bounding box center [289, 177] width 117 height 23
click at [449, 232] on button "Save & Close" at bounding box center [436, 240] width 51 height 16
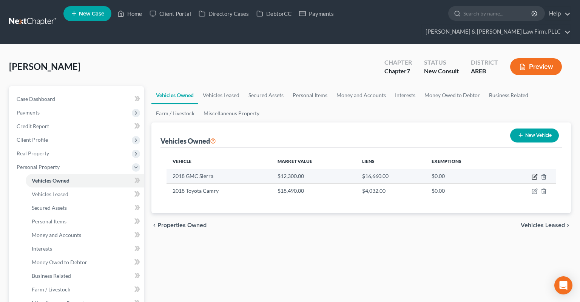
click at [537, 174] on icon "button" at bounding box center [535, 177] width 6 height 6
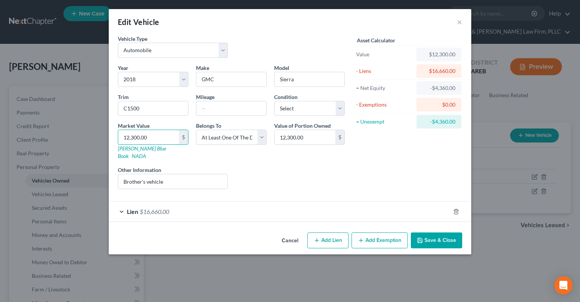
drag, startPoint x: 133, startPoint y: 135, endPoint x: 237, endPoint y: 149, distance: 104.7
click at [165, 139] on input "12,300.00" at bounding box center [148, 137] width 61 height 14
paste input "$22,3"
click at [348, 155] on div "Year Select 2026 2025 2024 2023 2022 2021 2020 2019 2018 2017 2016 2015 2014 20…" at bounding box center [231, 129] width 234 height 131
click at [424, 235] on button "Save & Close" at bounding box center [436, 240] width 51 height 16
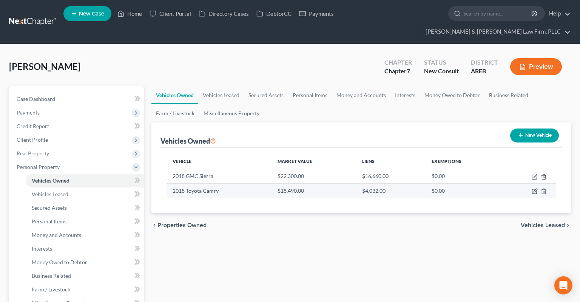
click at [535, 188] on icon "button" at bounding box center [535, 191] width 6 height 6
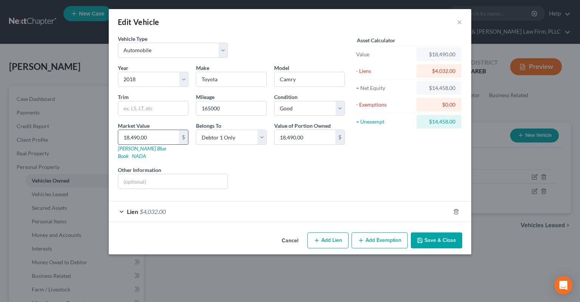
click at [163, 134] on input "18,490.00" at bounding box center [148, 137] width 61 height 14
paste input "$12,3"
click at [281, 166] on div "Liens Select" at bounding box center [289, 177] width 117 height 23
click at [442, 235] on button "Save & Close" at bounding box center [436, 240] width 51 height 16
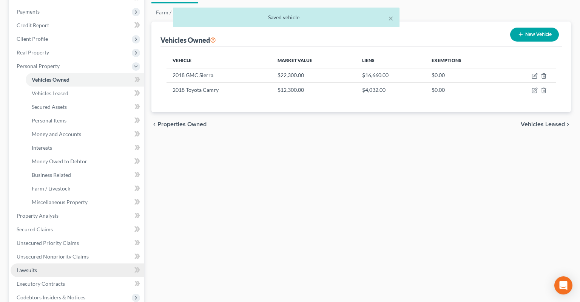
scroll to position [159, 0]
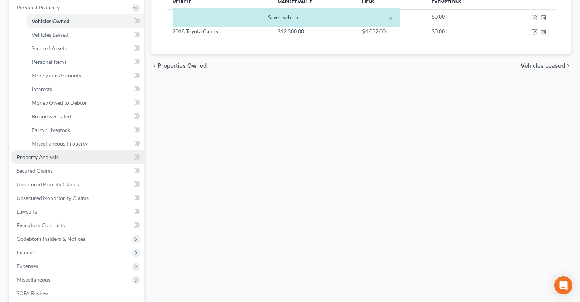
click at [76, 150] on link "Property Analysis" at bounding box center [77, 157] width 133 height 14
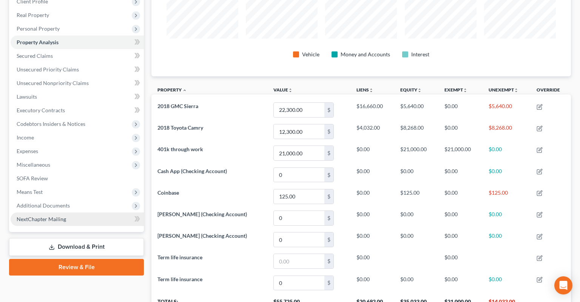
scroll to position [159, 0]
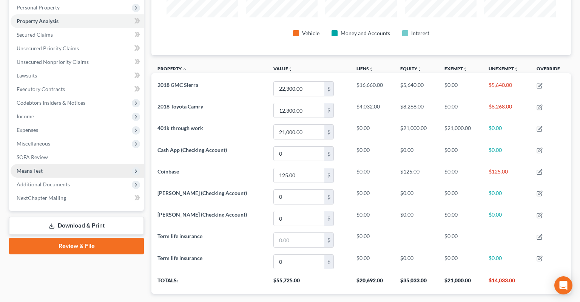
click at [77, 164] on span "Means Test" at bounding box center [77, 171] width 133 height 14
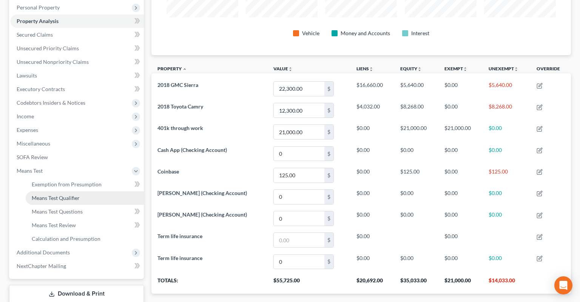
click at [92, 191] on link "Means Test Qualifier" at bounding box center [85, 198] width 118 height 14
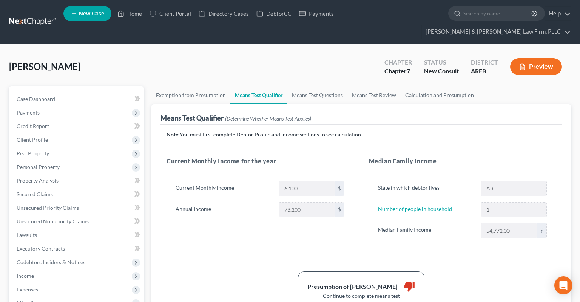
click at [355, 70] on div "[PERSON_NAME] Upgraded Chapter Chapter 7 Status New Consult District AREB Previ…" at bounding box center [290, 69] width 562 height 33
click at [362, 159] on div "Median Family Income State in which debtor lives AR Number of people in househo…" at bounding box center [462, 204] width 202 height 97
click at [353, 54] on div "[PERSON_NAME] Upgraded Chapter Chapter 7 Status New Consult District AREB Previ…" at bounding box center [290, 69] width 562 height 33
click at [313, 90] on link "Means Test Questions" at bounding box center [317, 95] width 60 height 18
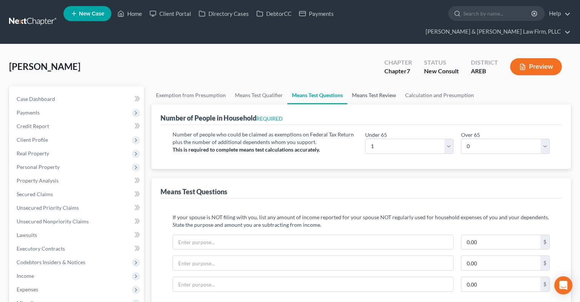
drag, startPoint x: 373, startPoint y: 91, endPoint x: 373, endPoint y: 84, distance: 6.8
click at [348, 86] on link "Means Test Review" at bounding box center [373, 95] width 53 height 18
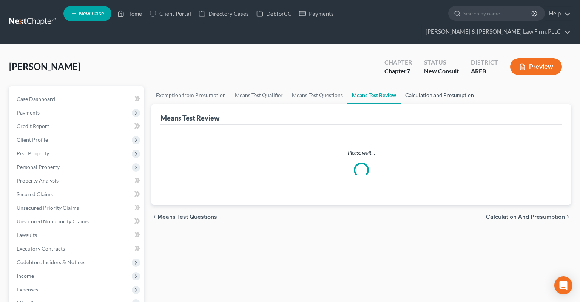
click at [413, 87] on link "Calculation and Presumption" at bounding box center [440, 95] width 78 height 18
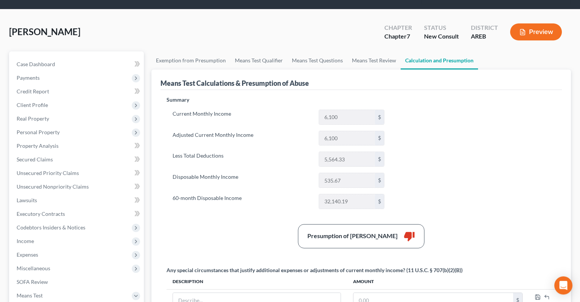
scroll to position [80, 0]
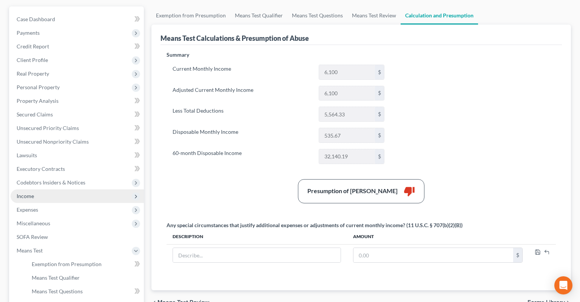
click at [86, 189] on span "Income" at bounding box center [77, 196] width 133 height 14
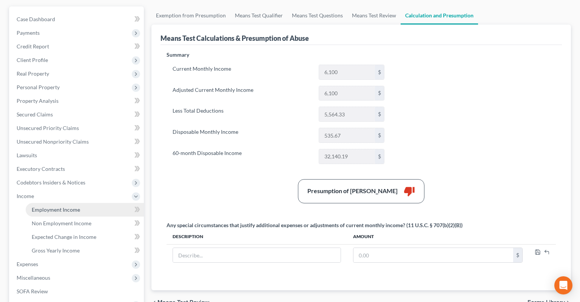
click at [80, 203] on link "Employment Income" at bounding box center [85, 210] width 118 height 14
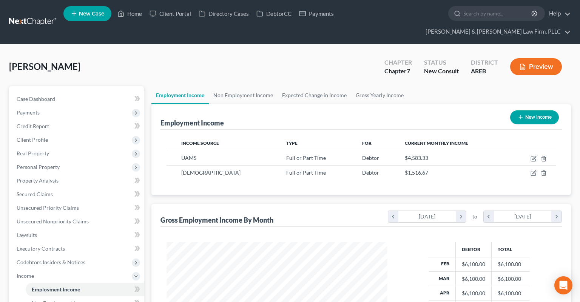
scroll to position [135, 236]
click at [243, 86] on link "Non Employment Income" at bounding box center [243, 95] width 69 height 18
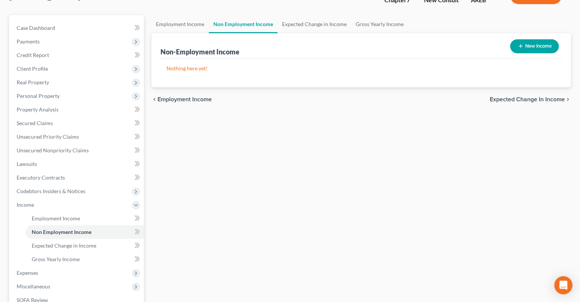
scroll to position [159, 0]
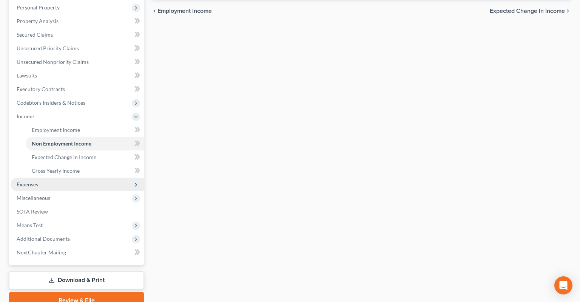
click at [51, 177] on span "Expenses" at bounding box center [77, 184] width 133 height 14
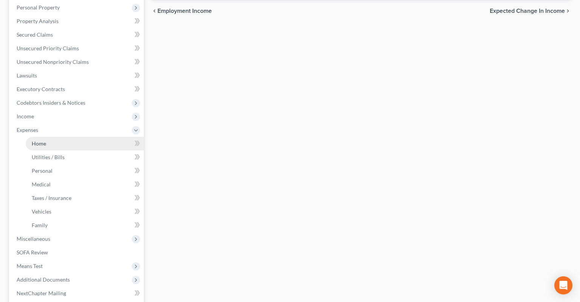
click at [63, 137] on link "Home" at bounding box center [85, 144] width 118 height 14
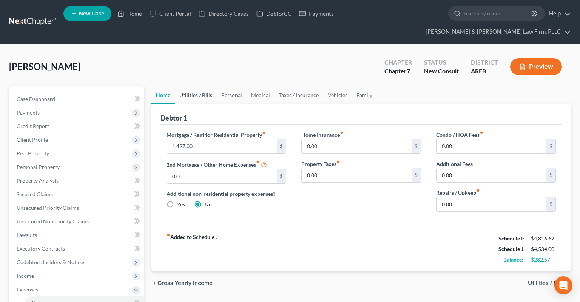
click at [208, 86] on link "Utilities / Bills" at bounding box center [196, 95] width 42 height 18
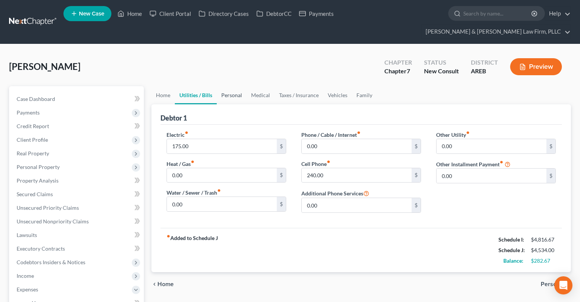
click at [230, 86] on link "Personal" at bounding box center [232, 95] width 30 height 18
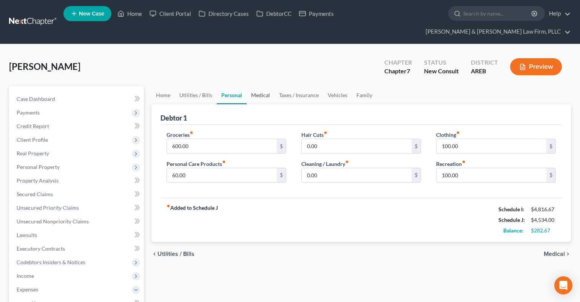
click at [260, 86] on link "Medical" at bounding box center [261, 95] width 28 height 18
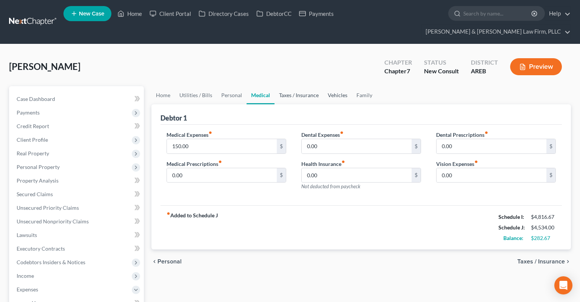
click at [288, 87] on link "Taxes / Insurance" at bounding box center [298, 95] width 49 height 18
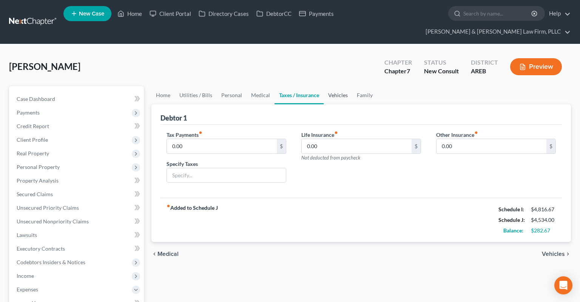
click at [338, 86] on link "Vehicles" at bounding box center [338, 95] width 29 height 18
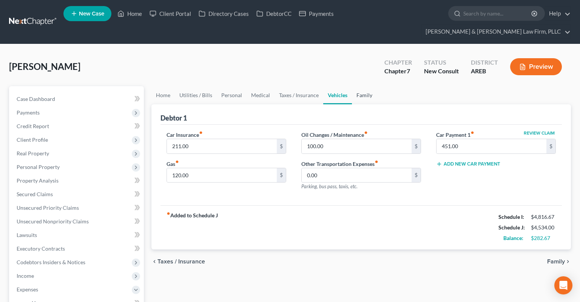
click at [365, 86] on link "Family" at bounding box center [364, 95] width 25 height 18
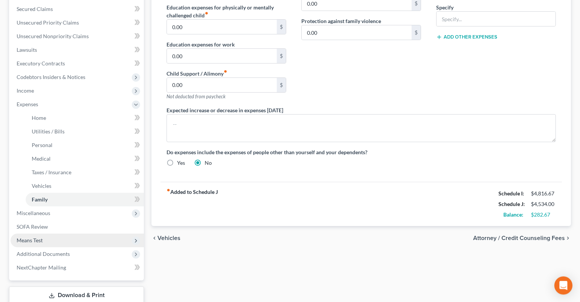
scroll to position [199, 0]
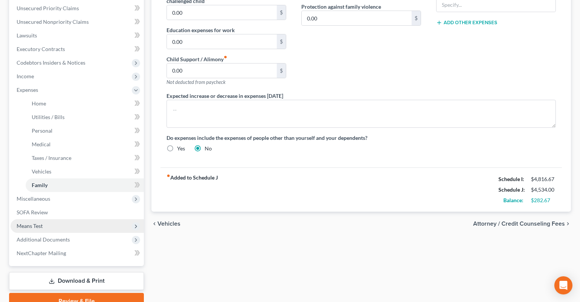
click at [99, 219] on span "Means Test" at bounding box center [77, 226] width 133 height 14
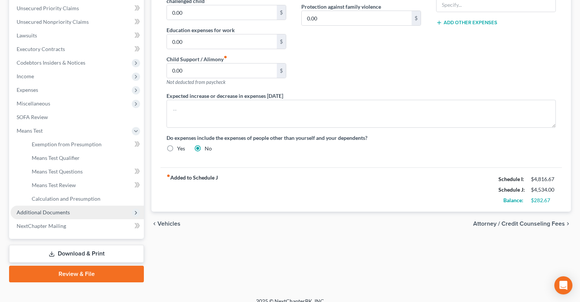
scroll to position [194, 0]
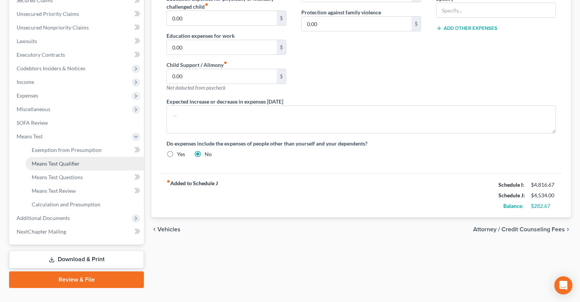
click at [100, 157] on link "Means Test Qualifier" at bounding box center [85, 164] width 118 height 14
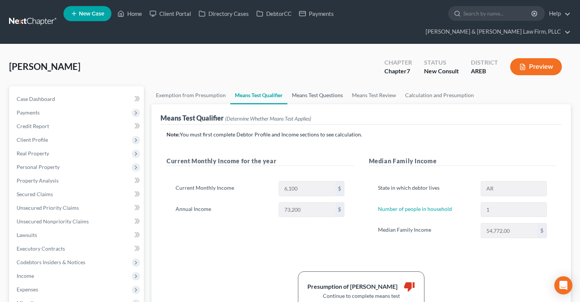
click at [307, 86] on link "Means Test Questions" at bounding box center [317, 95] width 60 height 18
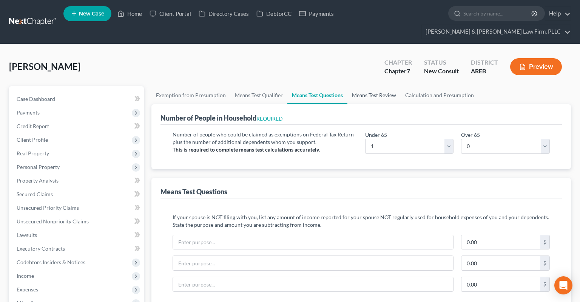
click at [375, 86] on link "Means Test Review" at bounding box center [373, 95] width 53 height 18
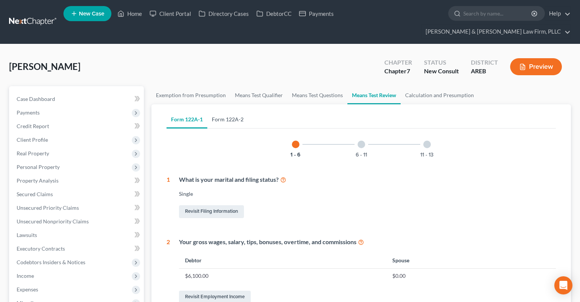
click at [235, 110] on link "Form 122A-2" at bounding box center [227, 119] width 41 height 18
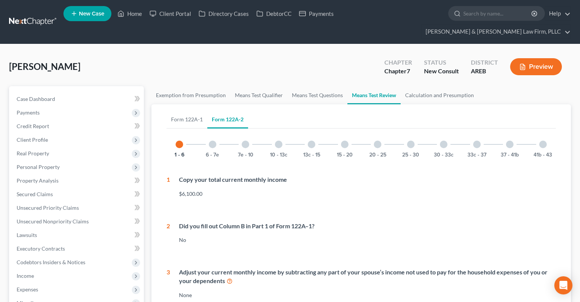
click at [249, 134] on div "7e - 10" at bounding box center [246, 144] width 26 height 26
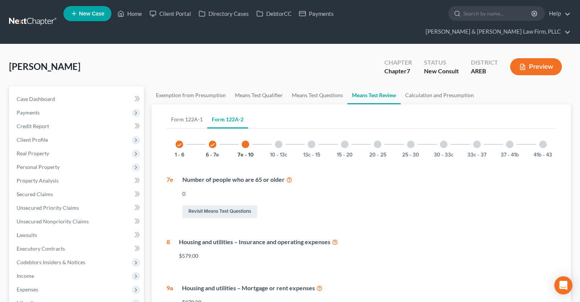
click at [276, 140] on div at bounding box center [279, 144] width 8 height 8
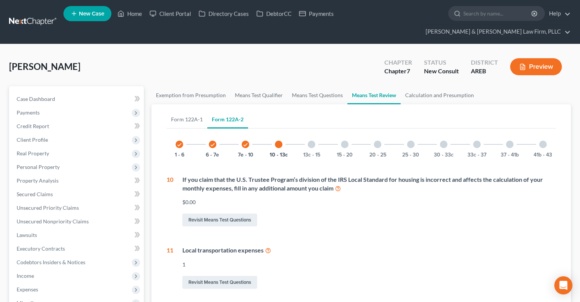
click at [315, 140] on div at bounding box center [312, 144] width 8 height 8
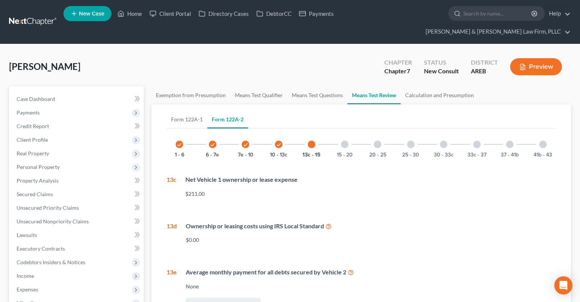
click at [342, 133] on div "15 - 20" at bounding box center [345, 144] width 26 height 26
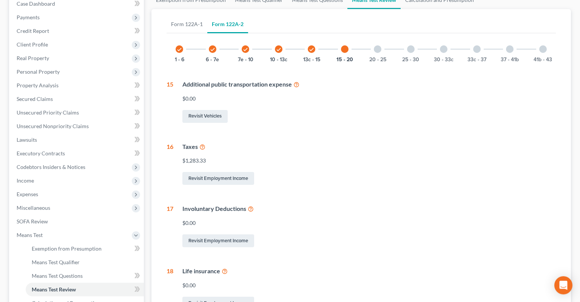
scroll to position [80, 0]
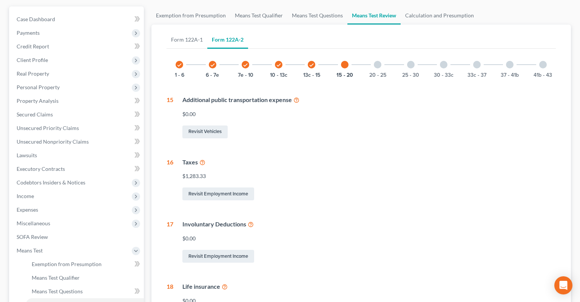
click at [383, 54] on div "20 - 25" at bounding box center [378, 65] width 26 height 26
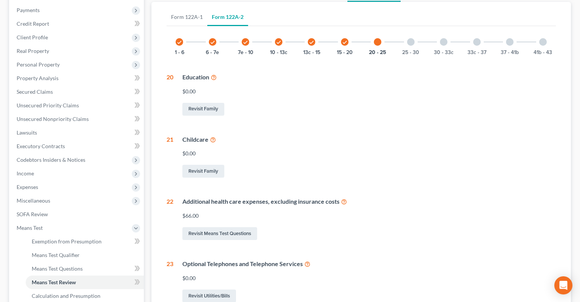
scroll to position [0, 0]
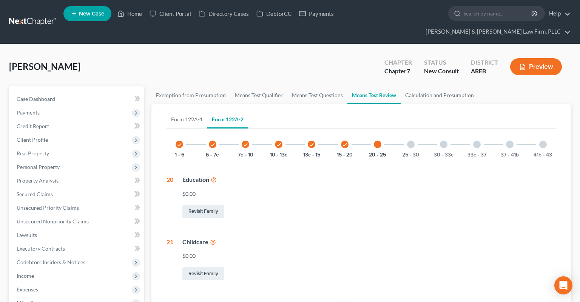
click at [407, 131] on div "25 - 30" at bounding box center [411, 144] width 26 height 26
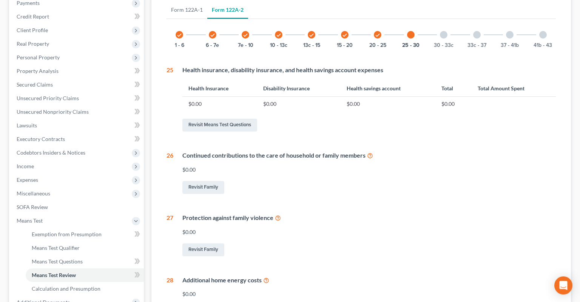
scroll to position [80, 0]
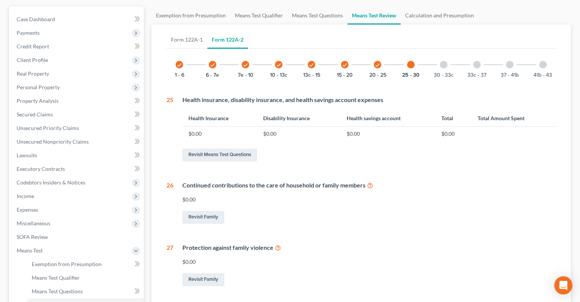
click at [446, 55] on div "30 - 33c" at bounding box center [444, 65] width 26 height 26
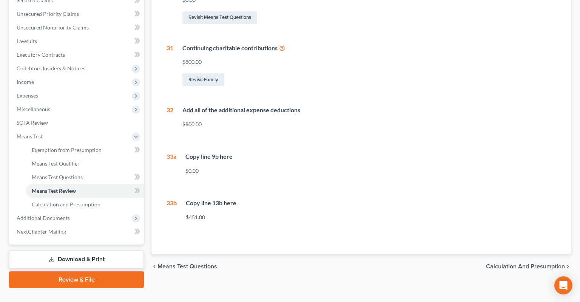
scroll to position [0, 0]
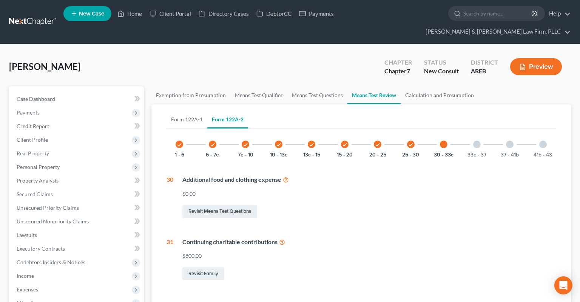
click at [473, 134] on div "33c - 37" at bounding box center [477, 144] width 26 height 26
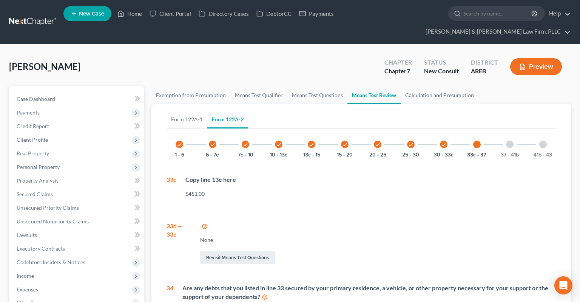
click at [504, 135] on div "37 - 41b" at bounding box center [510, 144] width 26 height 26
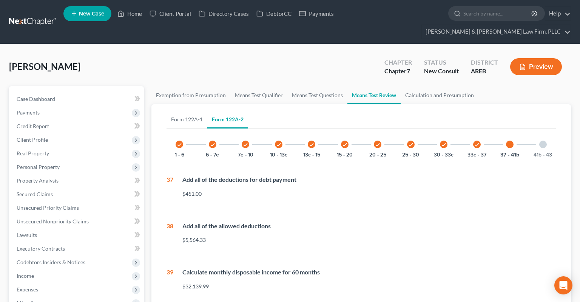
click at [536, 131] on div "41b - 43" at bounding box center [543, 144] width 26 height 26
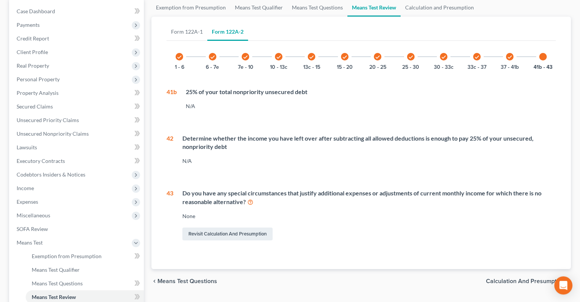
scroll to position [159, 0]
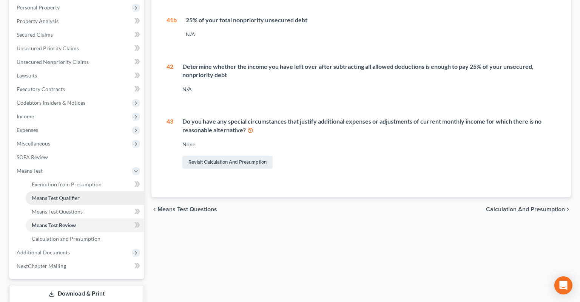
click at [76, 194] on span "Means Test Qualifier" at bounding box center [56, 197] width 48 height 6
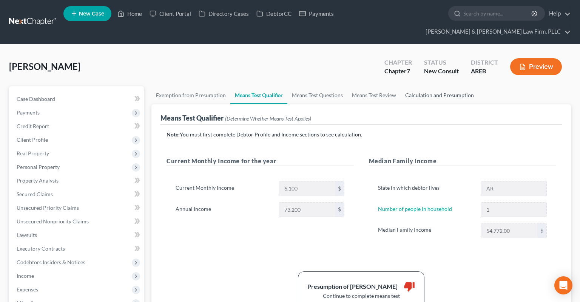
click at [428, 86] on link "Calculation and Presumption" at bounding box center [440, 95] width 78 height 18
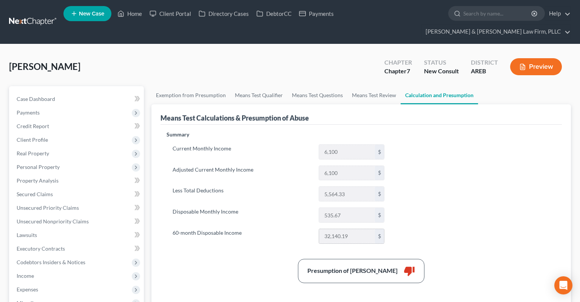
click at [347, 229] on input "32,140.19" at bounding box center [347, 236] width 56 height 14
click at [350, 229] on input "32,140.19" at bounding box center [347, 236] width 56 height 14
drag, startPoint x: 322, startPoint y: 221, endPoint x: 352, endPoint y: 220, distance: 29.8
click at [352, 229] on input "32,140.19" at bounding box center [347, 236] width 56 height 14
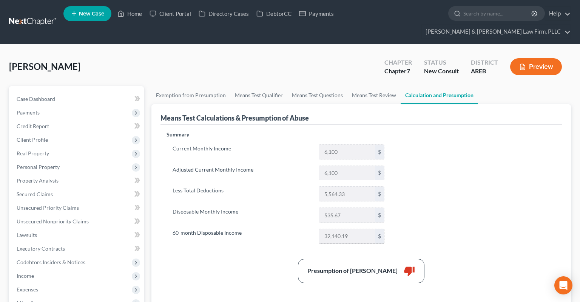
click at [352, 229] on input "32,140.19" at bounding box center [347, 236] width 56 height 14
click at [72, 269] on span "Income" at bounding box center [77, 276] width 133 height 14
click at [71, 286] on span "Employment Income" at bounding box center [56, 289] width 48 height 6
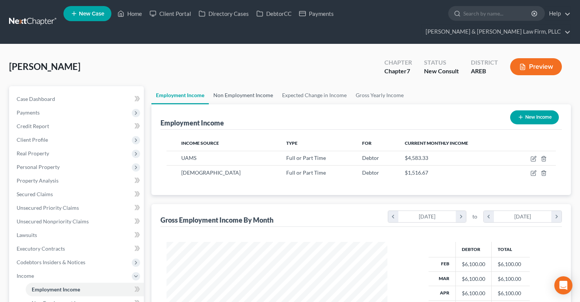
drag, startPoint x: 265, startPoint y: 77, endPoint x: 274, endPoint y: 82, distance: 10.7
click at [265, 86] on link "Non Employment Income" at bounding box center [243, 95] width 69 height 18
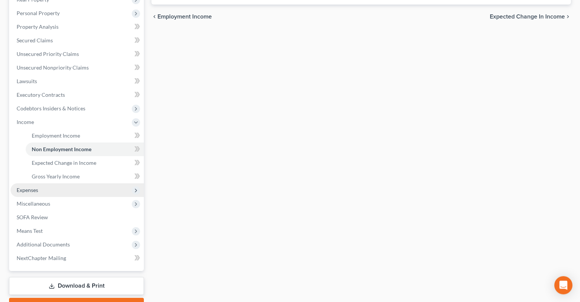
scroll to position [159, 0]
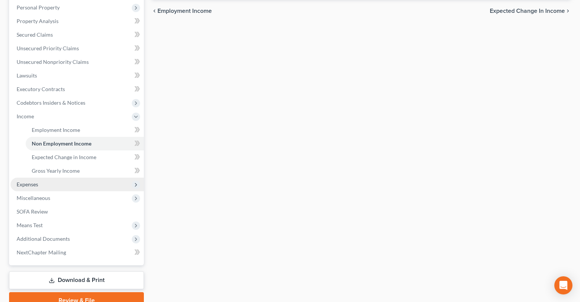
click at [79, 177] on span "Expenses" at bounding box center [77, 184] width 133 height 14
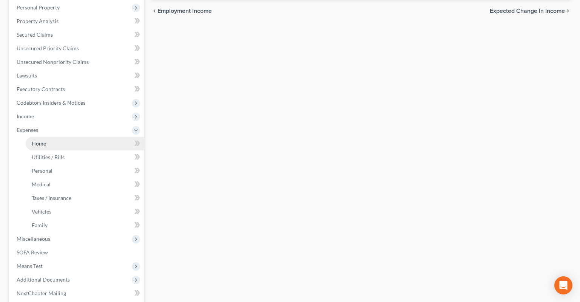
click at [77, 137] on link "Home" at bounding box center [85, 144] width 118 height 14
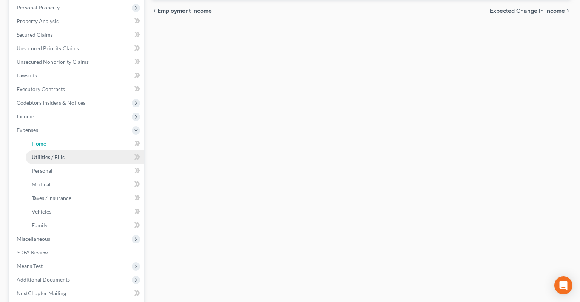
click at [118, 137] on link "Home" at bounding box center [85, 144] width 118 height 14
